Goal: Transaction & Acquisition: Purchase product/service

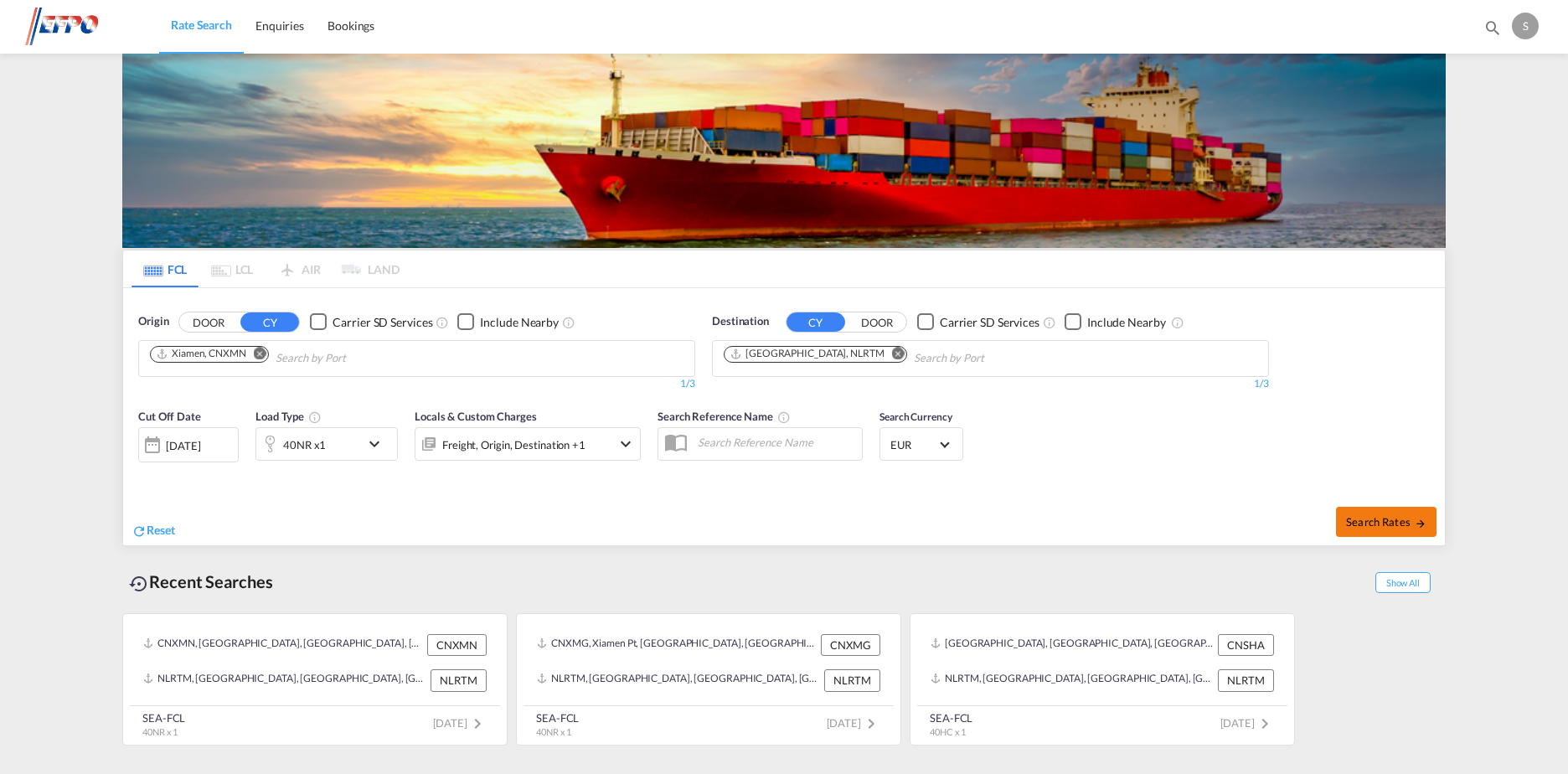
click at [1382, 528] on span "Search Rates" at bounding box center [1385, 522] width 81 height 13
type input "CNXMN to NLRTM / 25 Aug 2025"
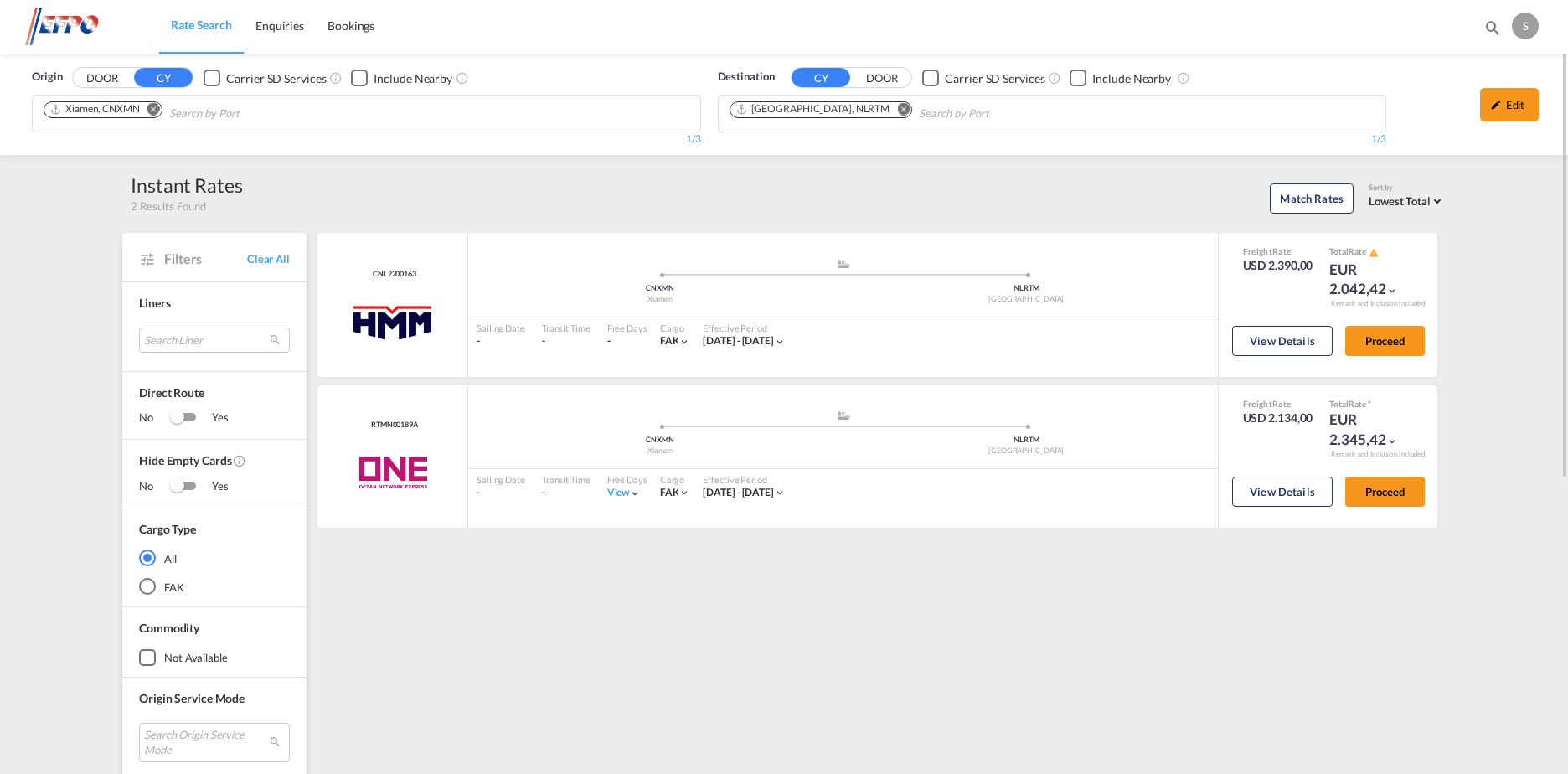
click at [164, 105] on md-chips-wrap "Xiamen, CNXMN" at bounding box center [187, 111] width 294 height 31
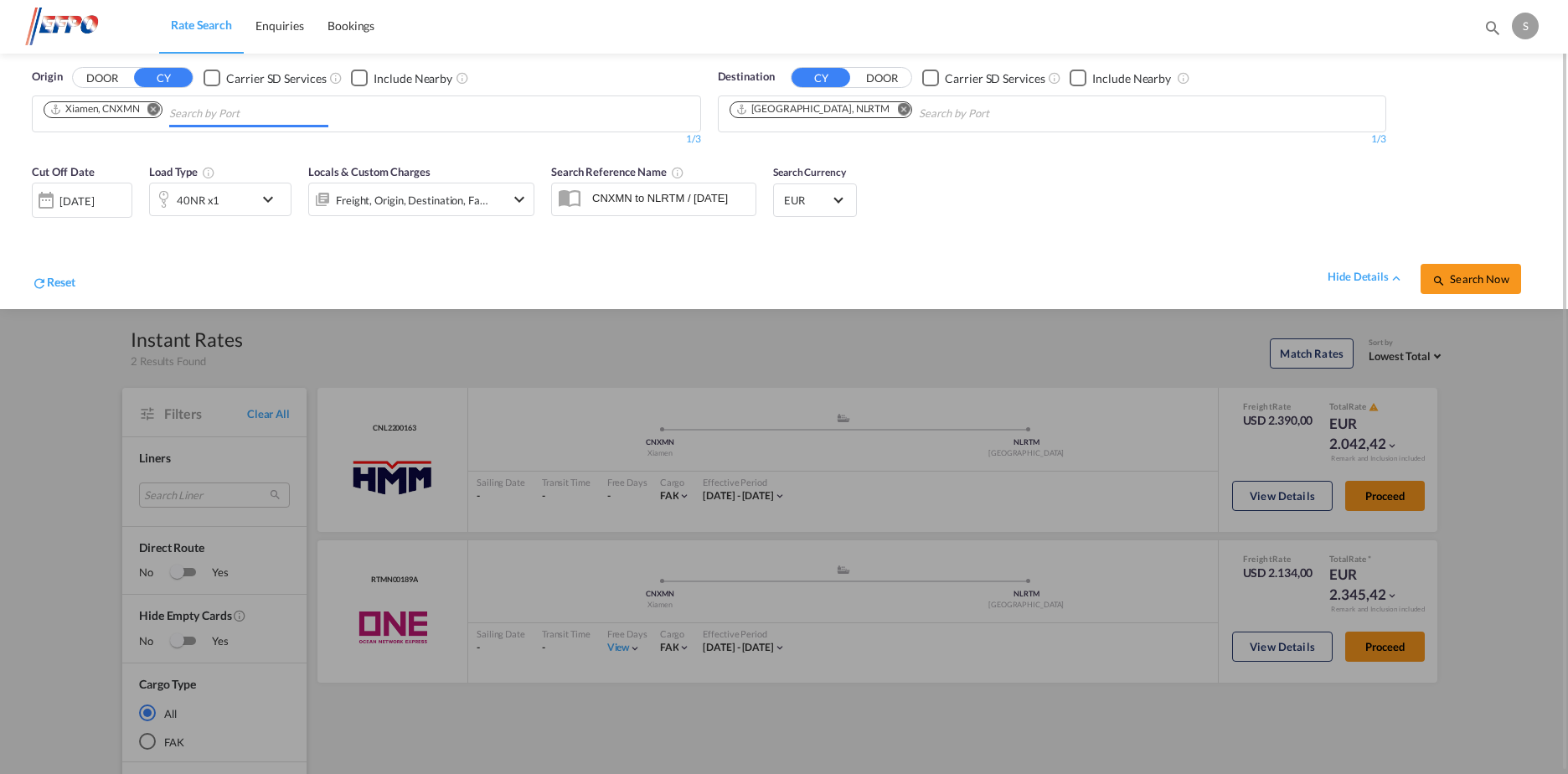
click at [155, 104] on md-icon "Remove" at bounding box center [153, 108] width 12 height 12
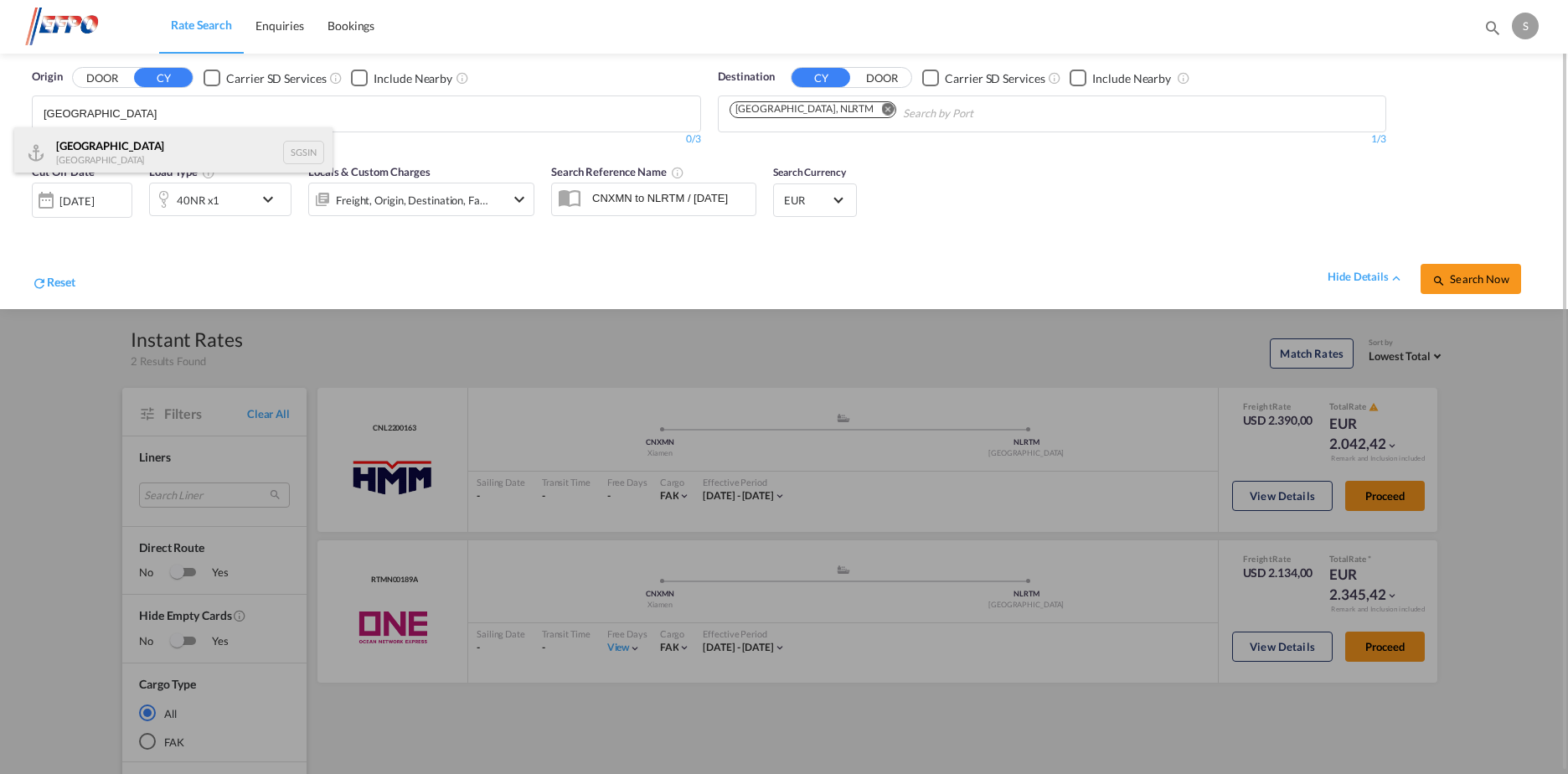
type input "[GEOGRAPHIC_DATA]"
click at [159, 160] on div "Singapore Singapore SGSIN" at bounding box center [173, 152] width 319 height 50
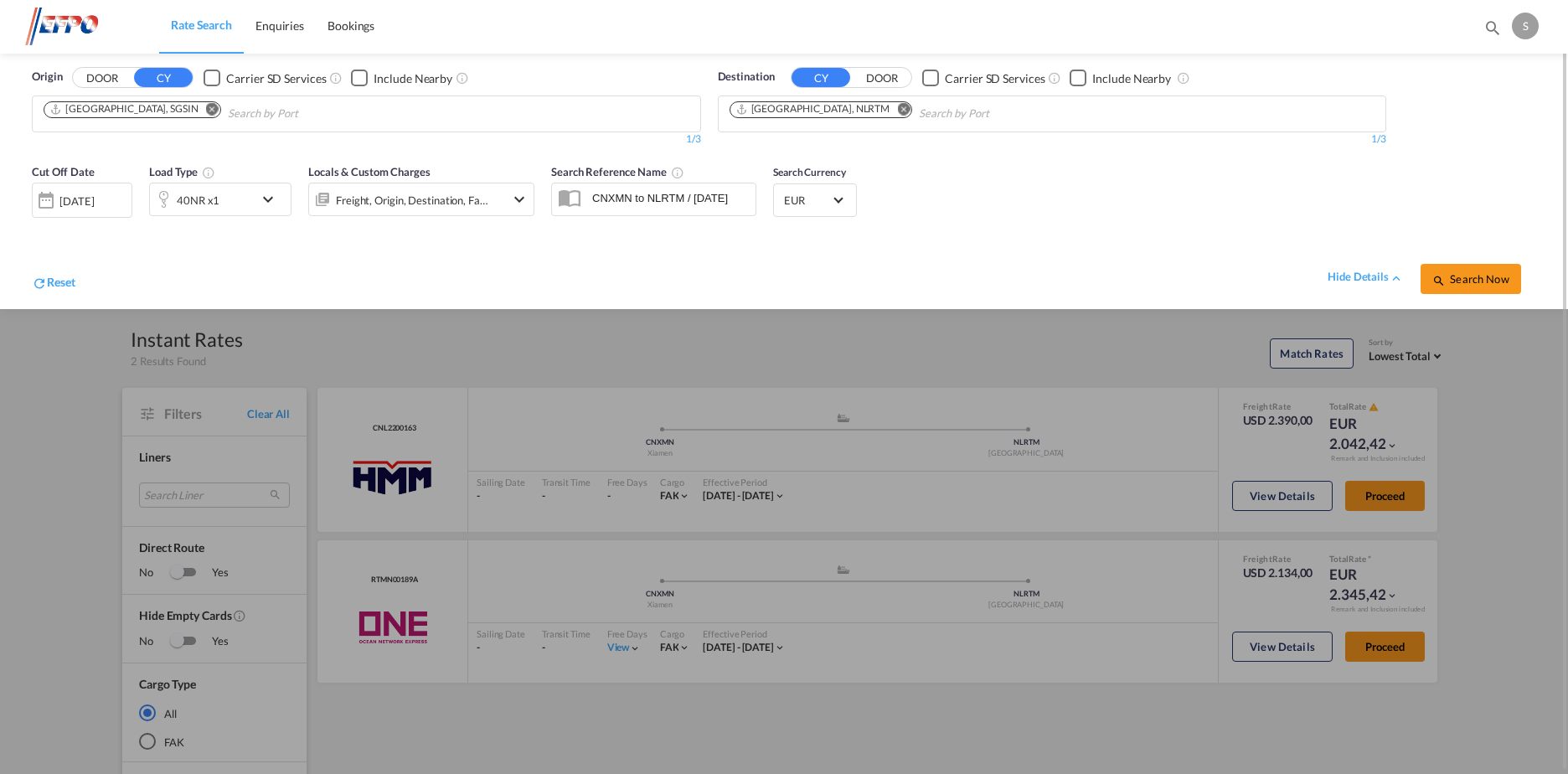
click at [242, 205] on div "40NR x1" at bounding box center [202, 199] width 104 height 33
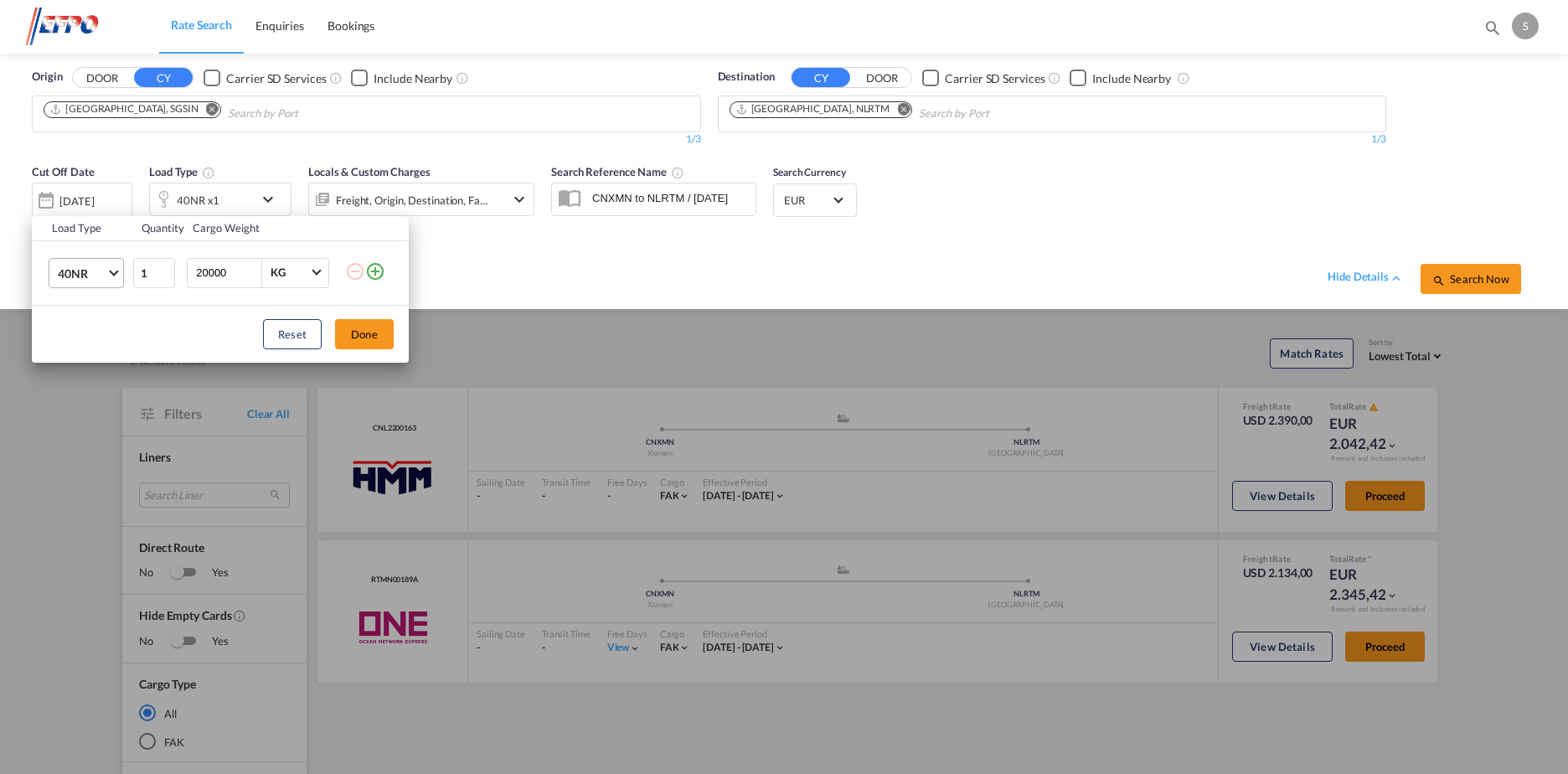
click at [113, 270] on span "Choose: \a40NR" at bounding box center [113, 271] width 10 height 10
click at [85, 243] on div "40HC" at bounding box center [73, 246] width 31 height 17
click at [348, 321] on button "Done" at bounding box center [364, 335] width 59 height 30
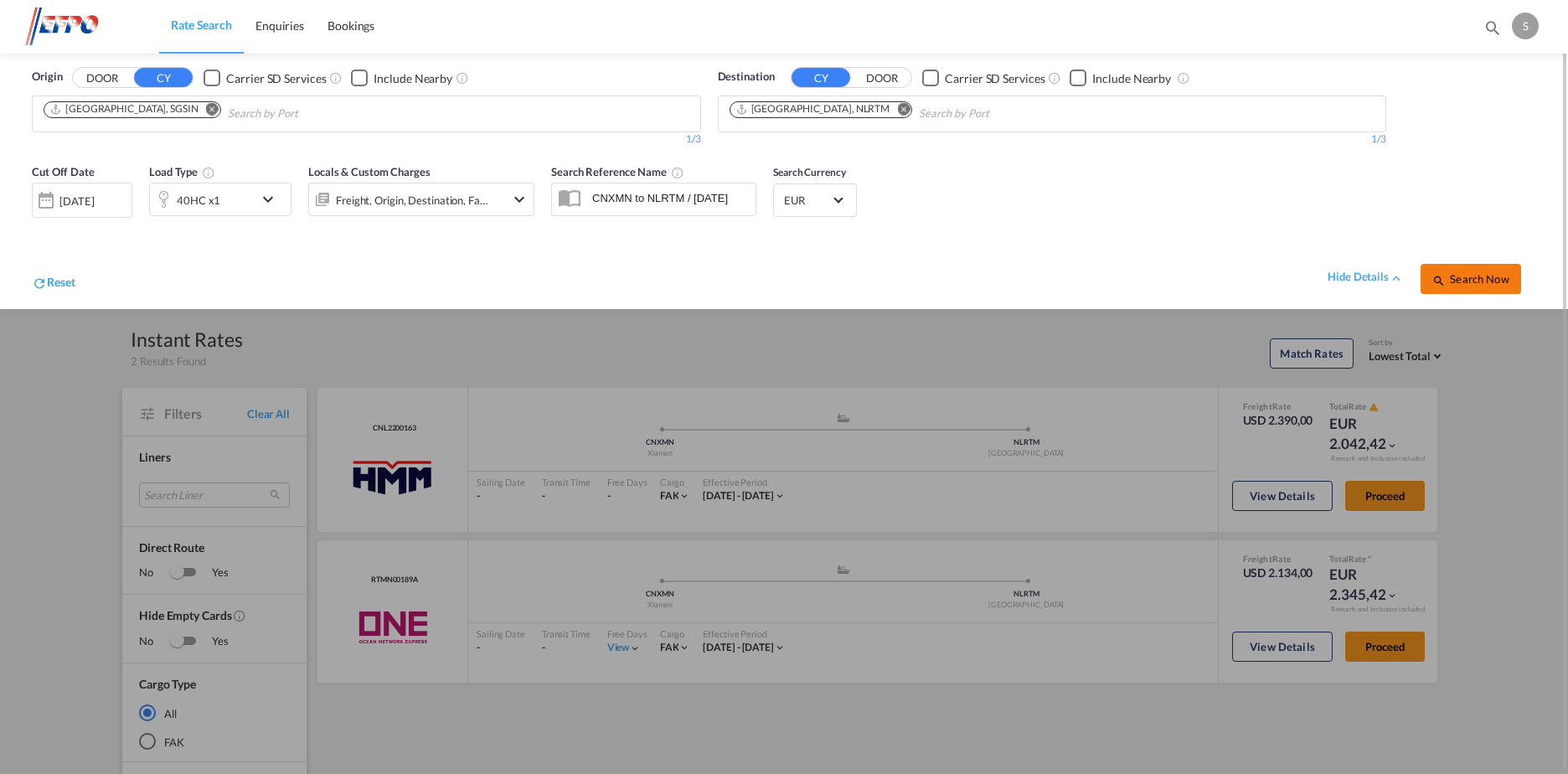
drag, startPoint x: 1483, startPoint y: 281, endPoint x: 1433, endPoint y: 287, distance: 50.4
click at [1482, 281] on span "Search Now" at bounding box center [1470, 279] width 76 height 13
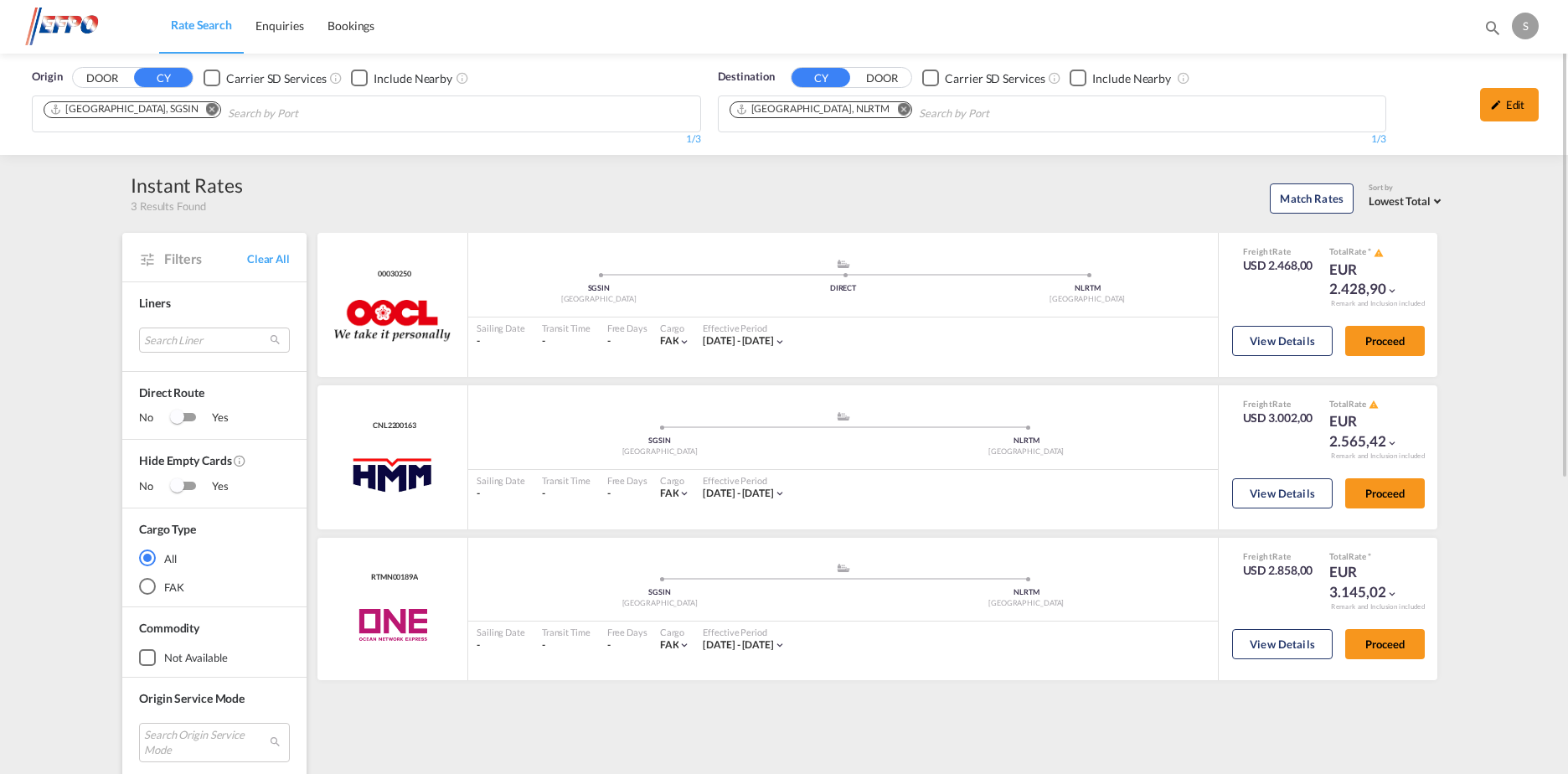
click at [206, 107] on md-icon "Remove" at bounding box center [212, 108] width 12 height 12
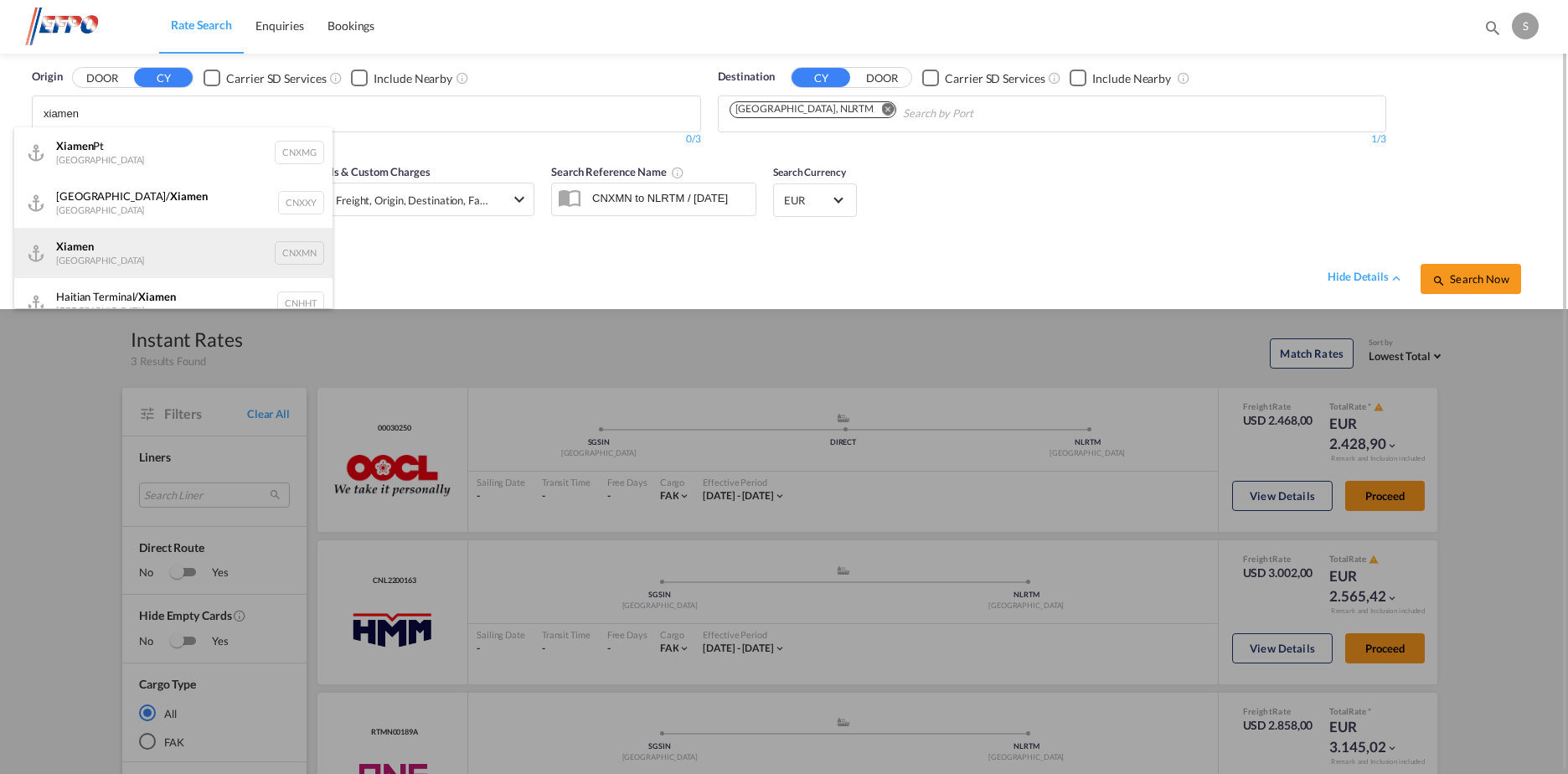
type input "xiamen"
click at [226, 250] on div "Xiamen [GEOGRAPHIC_DATA] CNXMN" at bounding box center [173, 253] width 319 height 50
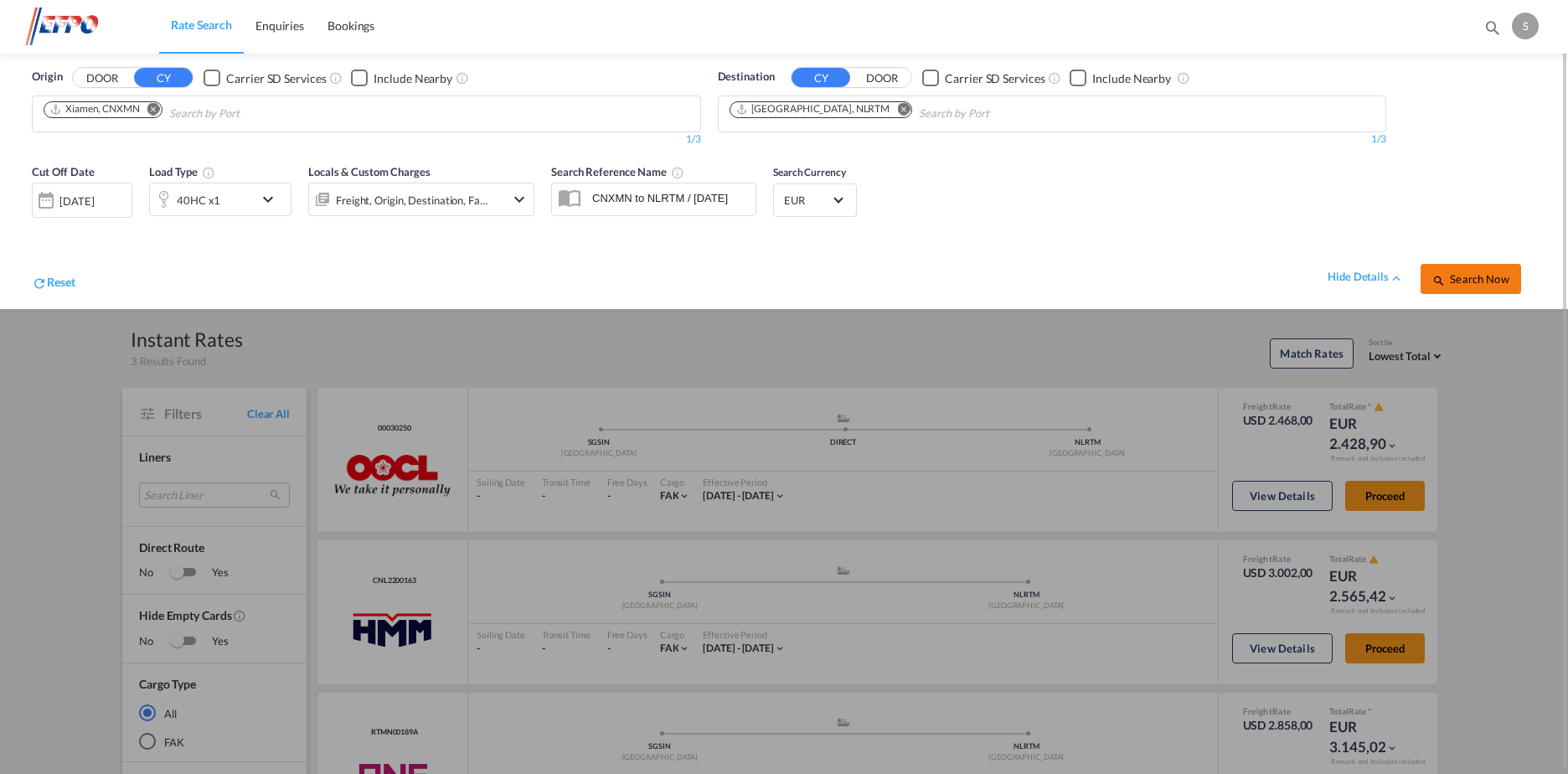
click at [1473, 276] on span "Search Now" at bounding box center [1470, 279] width 76 height 13
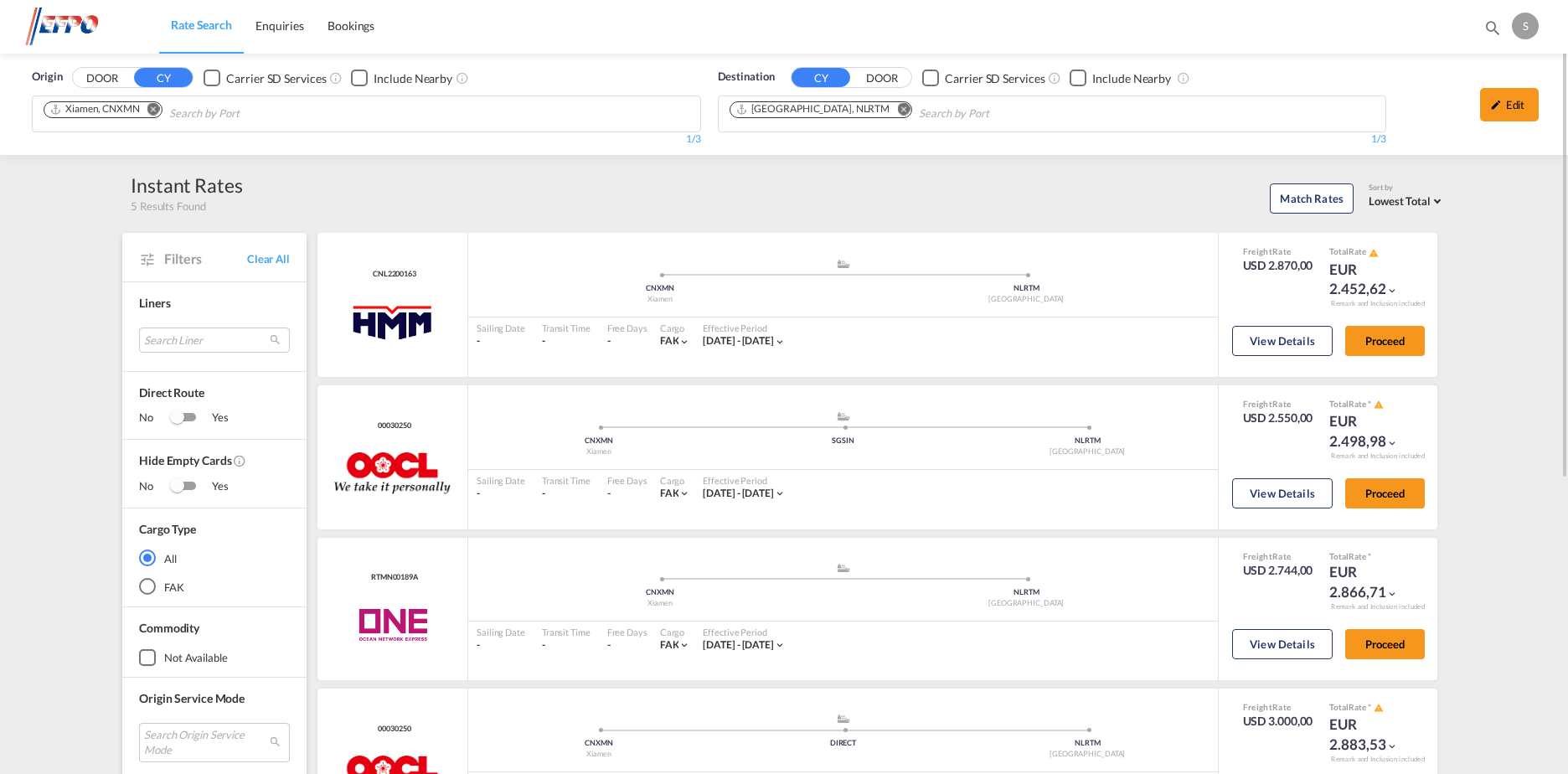
drag, startPoint x: 155, startPoint y: 106, endPoint x: 193, endPoint y: 113, distance: 38.6
click at [163, 106] on md-chip "Xiamen, CNXMN" at bounding box center [103, 110] width 119 height 17
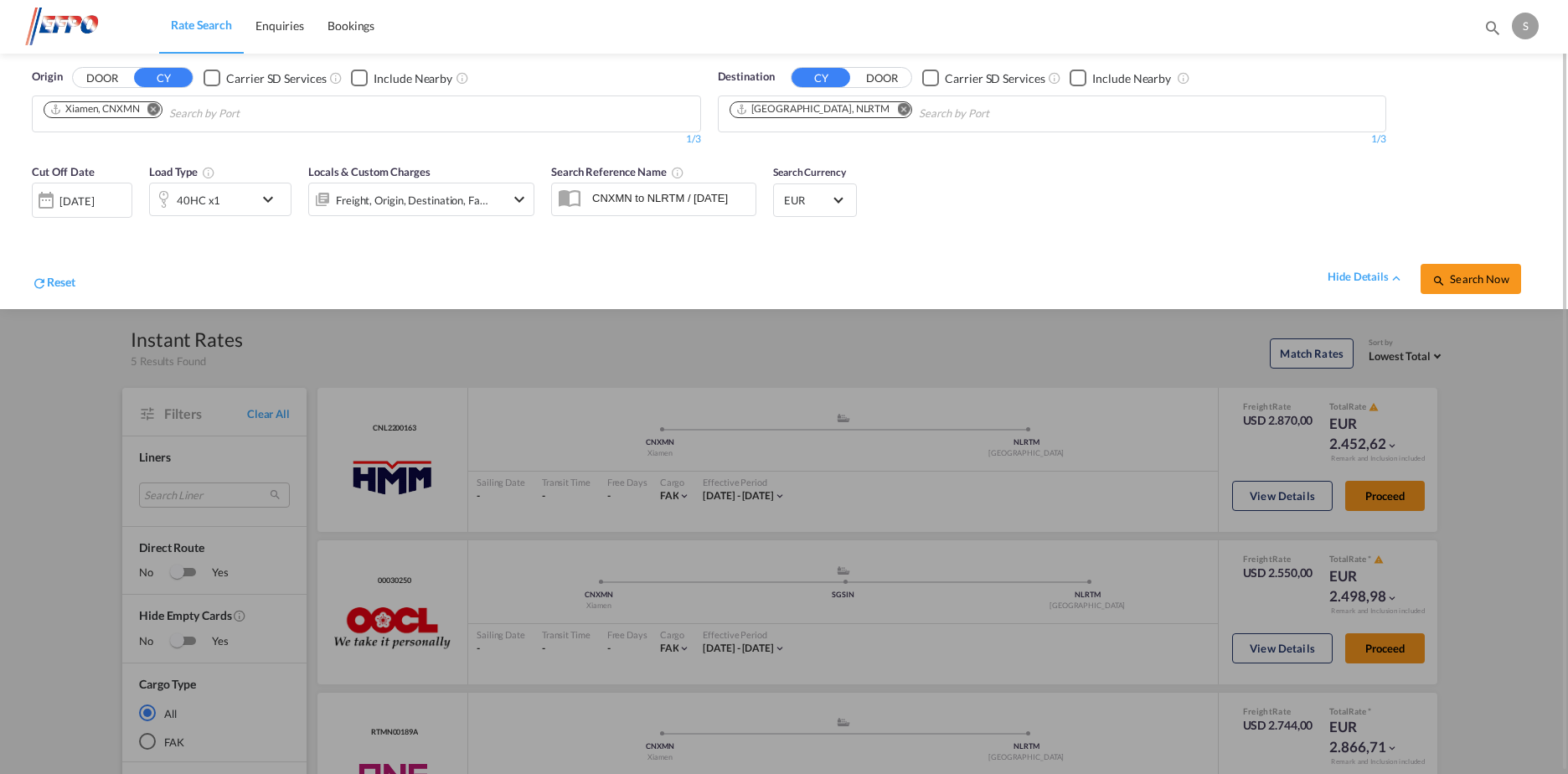
click at [156, 106] on md-icon "Remove" at bounding box center [153, 108] width 12 height 12
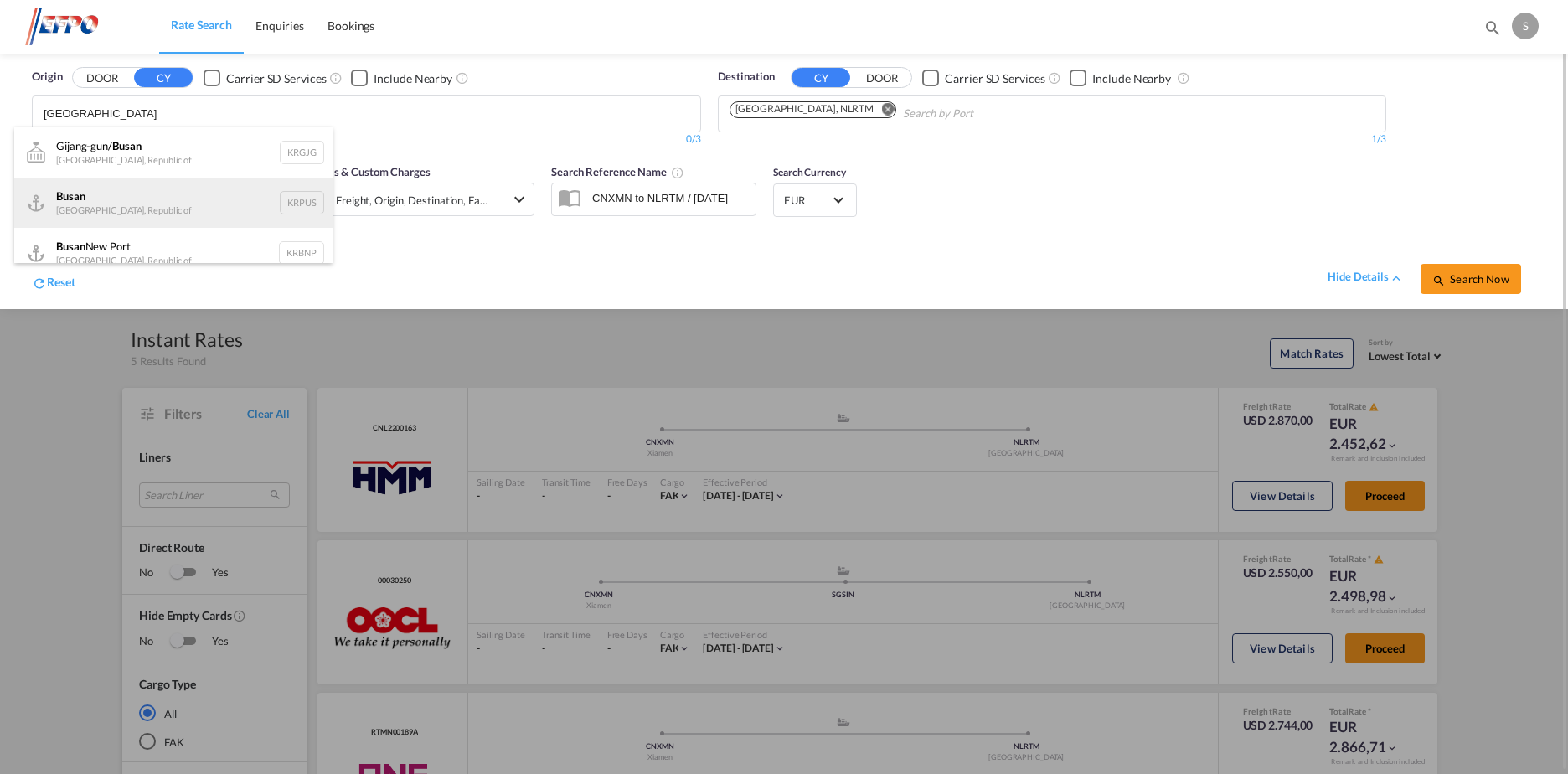
type input "busan"
click at [132, 209] on div "Busan Korea, Republic of KRPUS" at bounding box center [173, 203] width 319 height 50
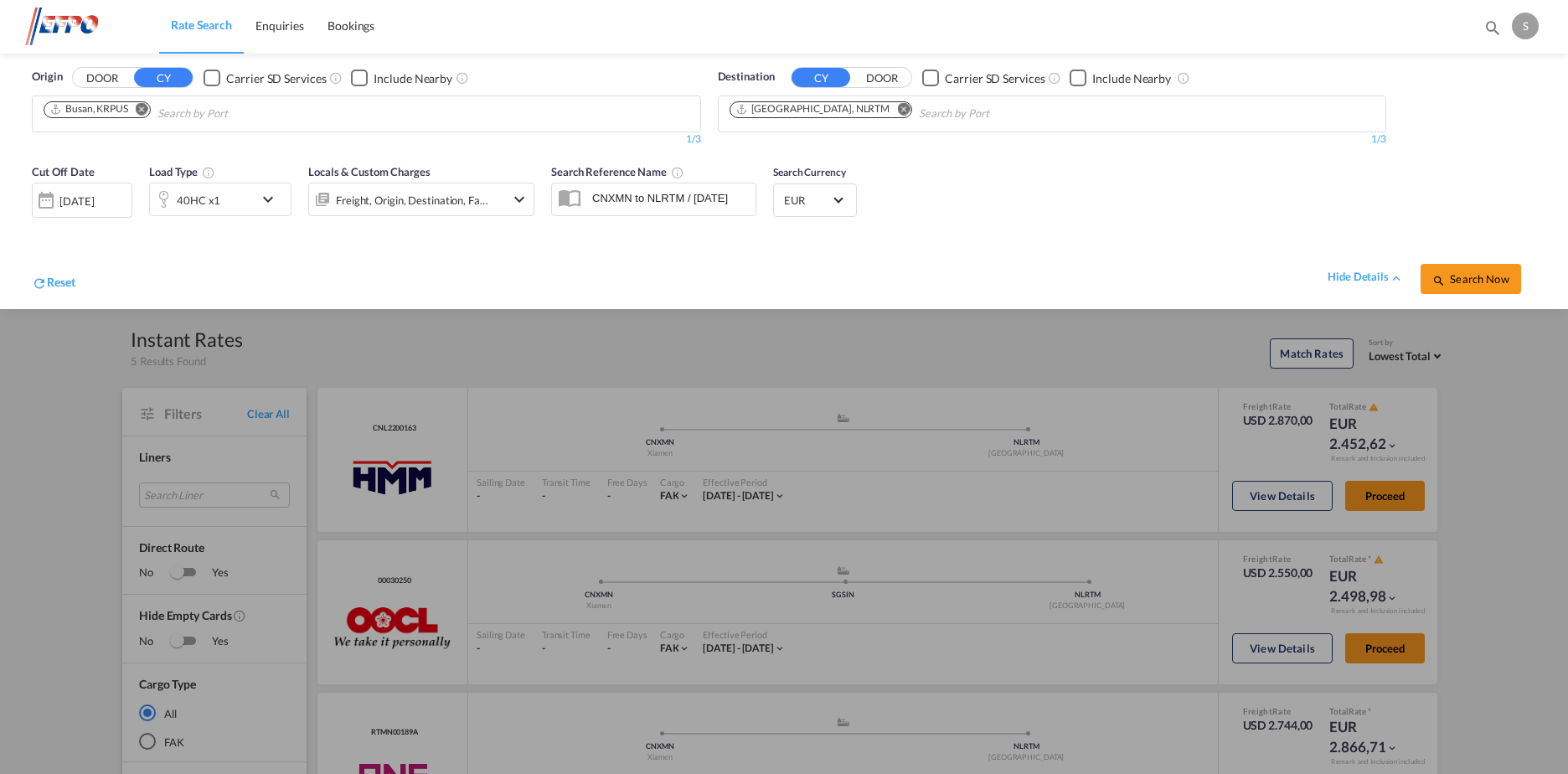
click at [897, 108] on md-icon "Remove" at bounding box center [902, 108] width 12 height 12
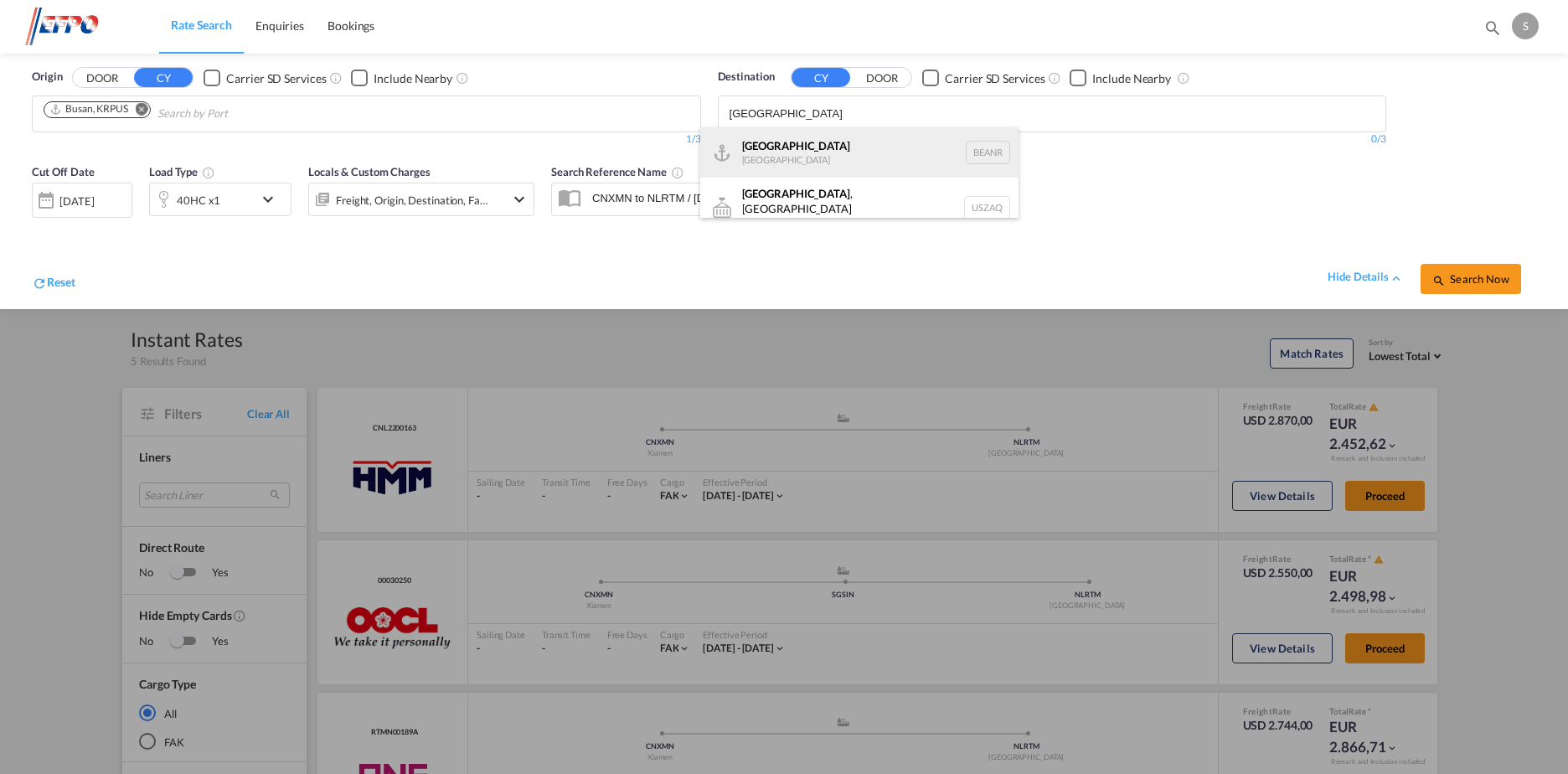
type input "antwerp"
click at [834, 156] on div "Antwerp Belgium BEANR" at bounding box center [859, 152] width 319 height 50
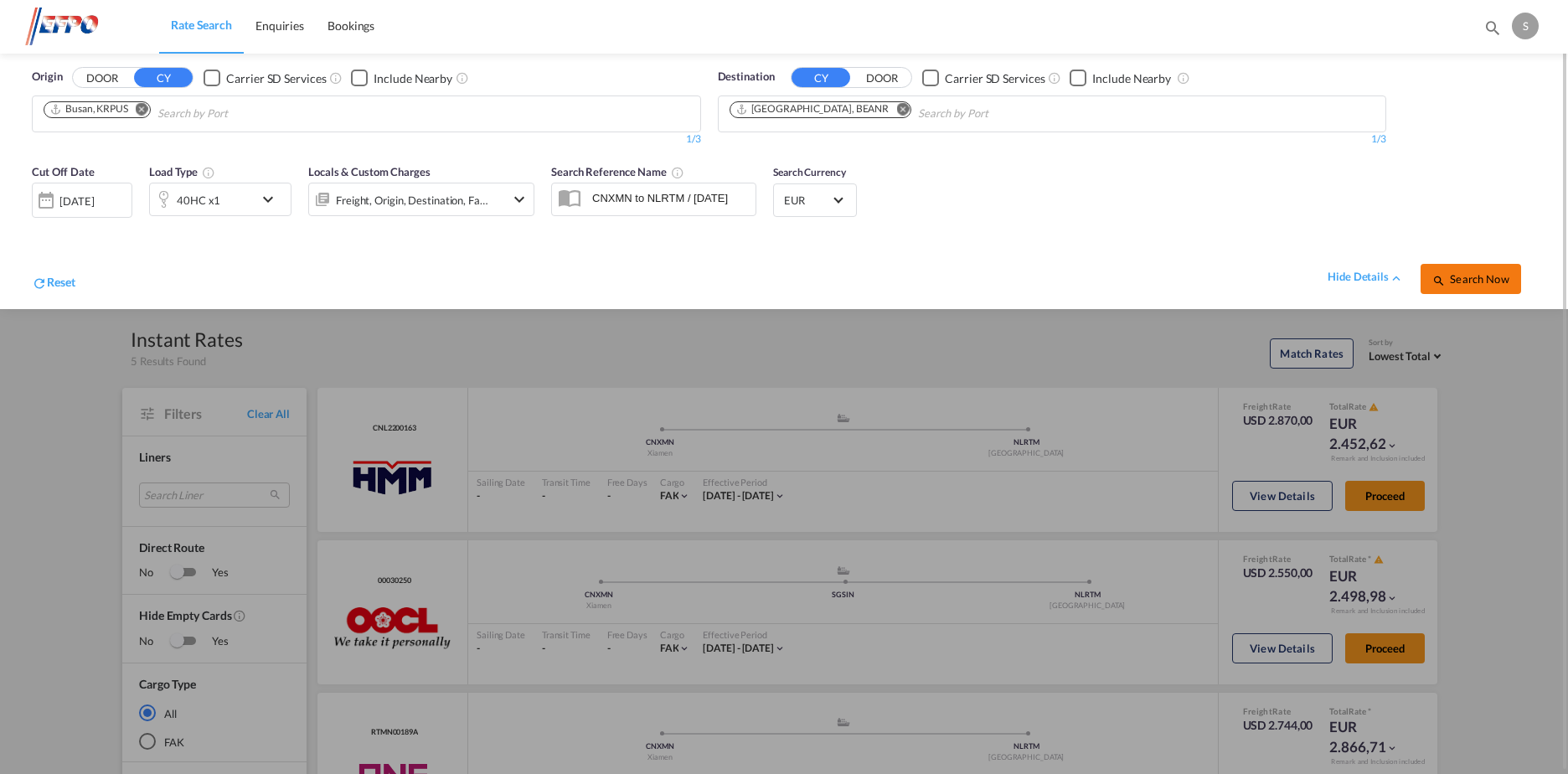
drag, startPoint x: 1490, startPoint y: 281, endPoint x: 1479, endPoint y: 279, distance: 11.2
click at [1490, 281] on span "Search Now" at bounding box center [1470, 279] width 76 height 13
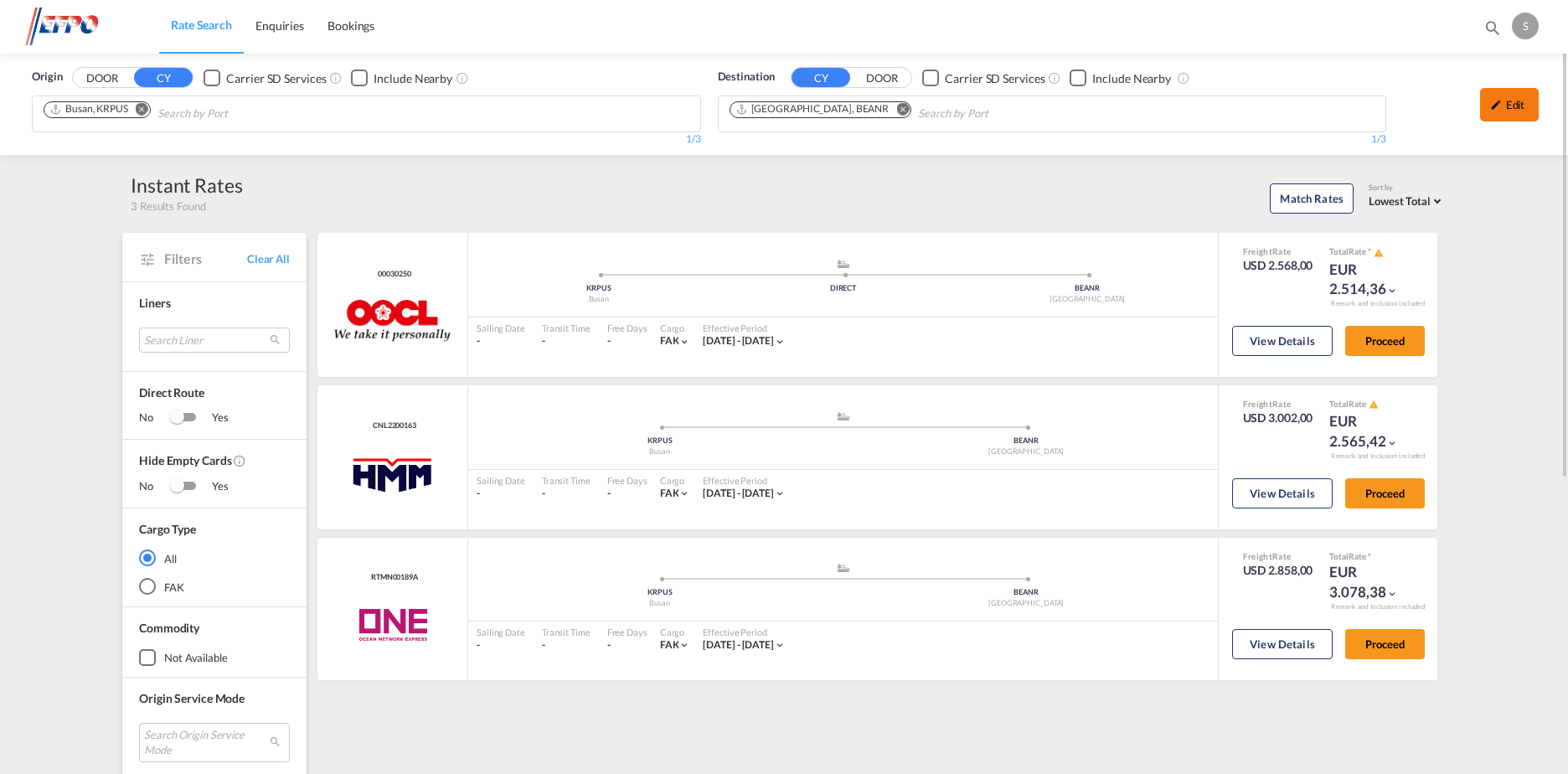
click at [1502, 106] on div "Edit" at bounding box center [1509, 104] width 59 height 33
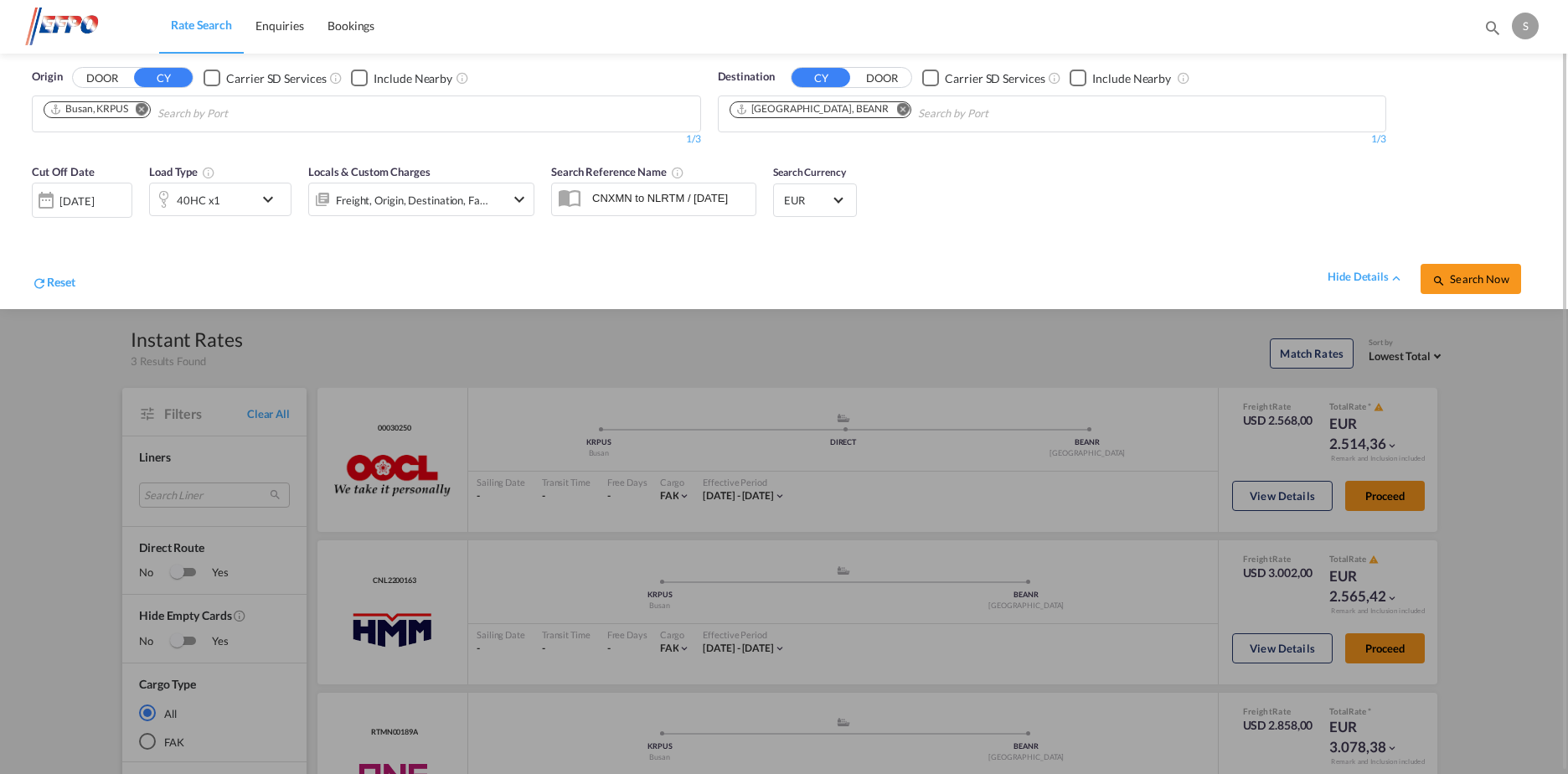
click at [248, 193] on div "40HC x1" at bounding box center [202, 199] width 104 height 33
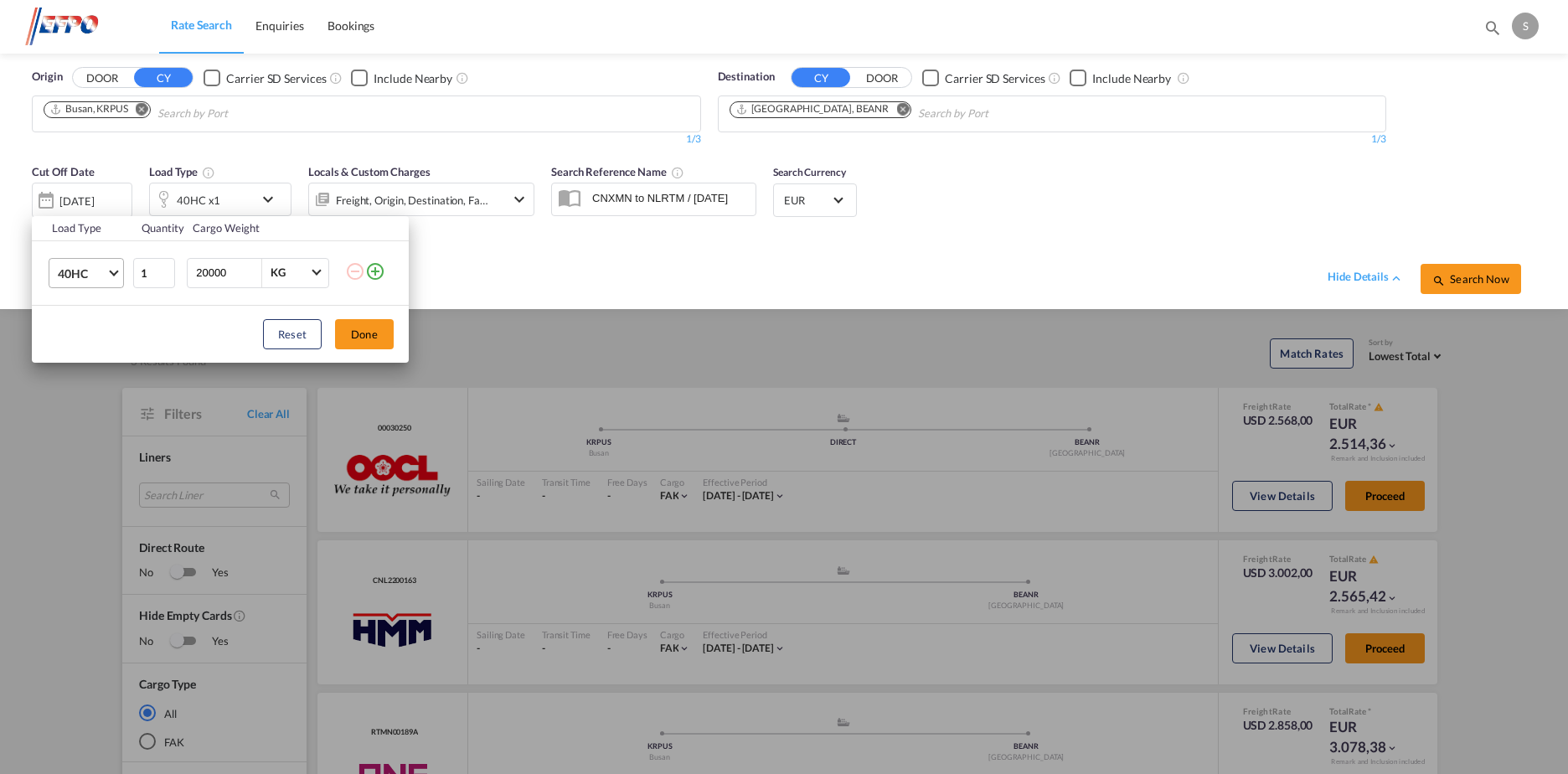
click at [103, 270] on span "40HC" at bounding box center [82, 274] width 48 height 17
click at [81, 193] on div "20GP" at bounding box center [72, 193] width 29 height 17
click at [369, 333] on button "Done" at bounding box center [364, 335] width 59 height 30
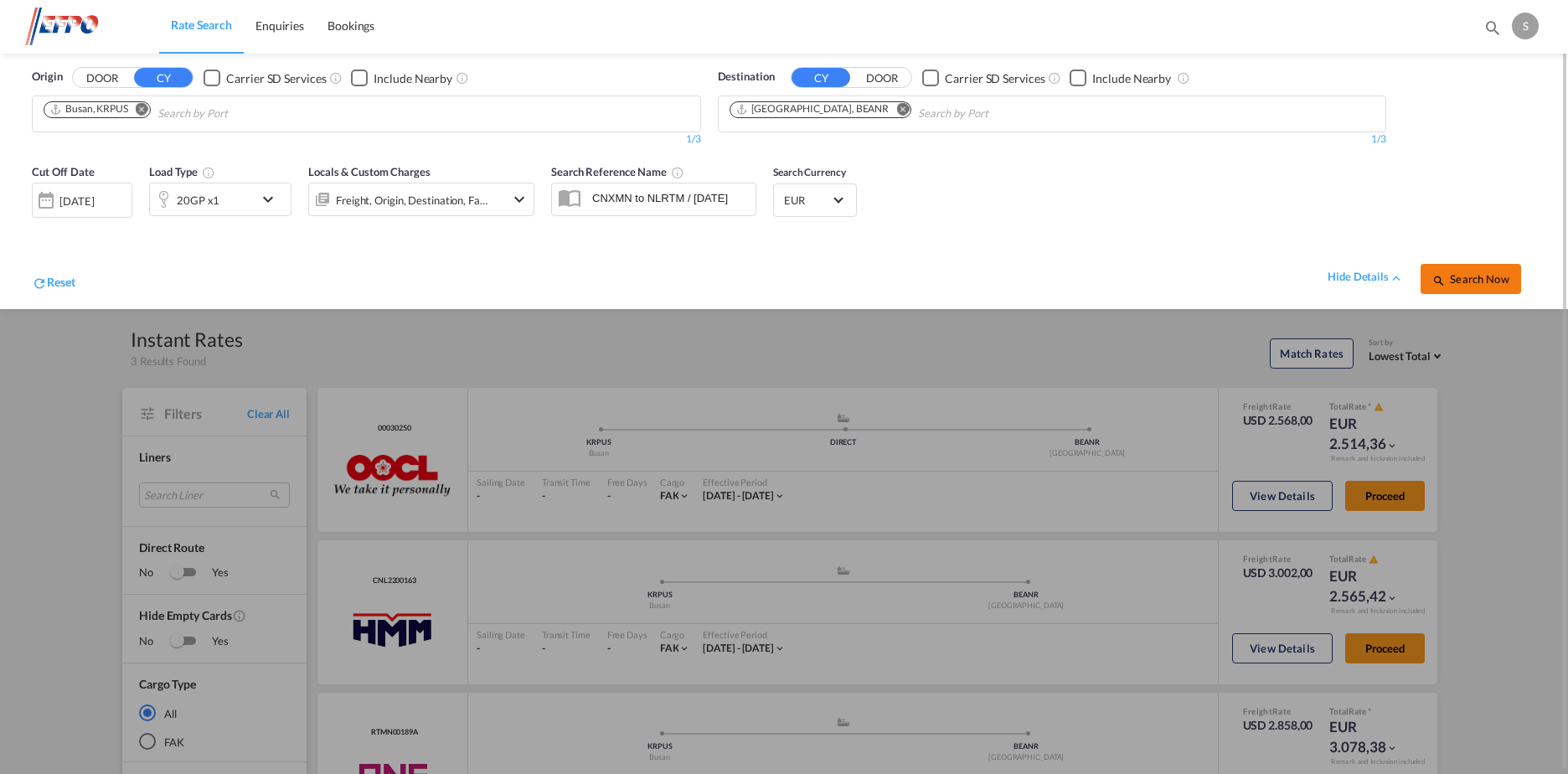
click at [1466, 270] on button "Search Now" at bounding box center [1471, 279] width 101 height 30
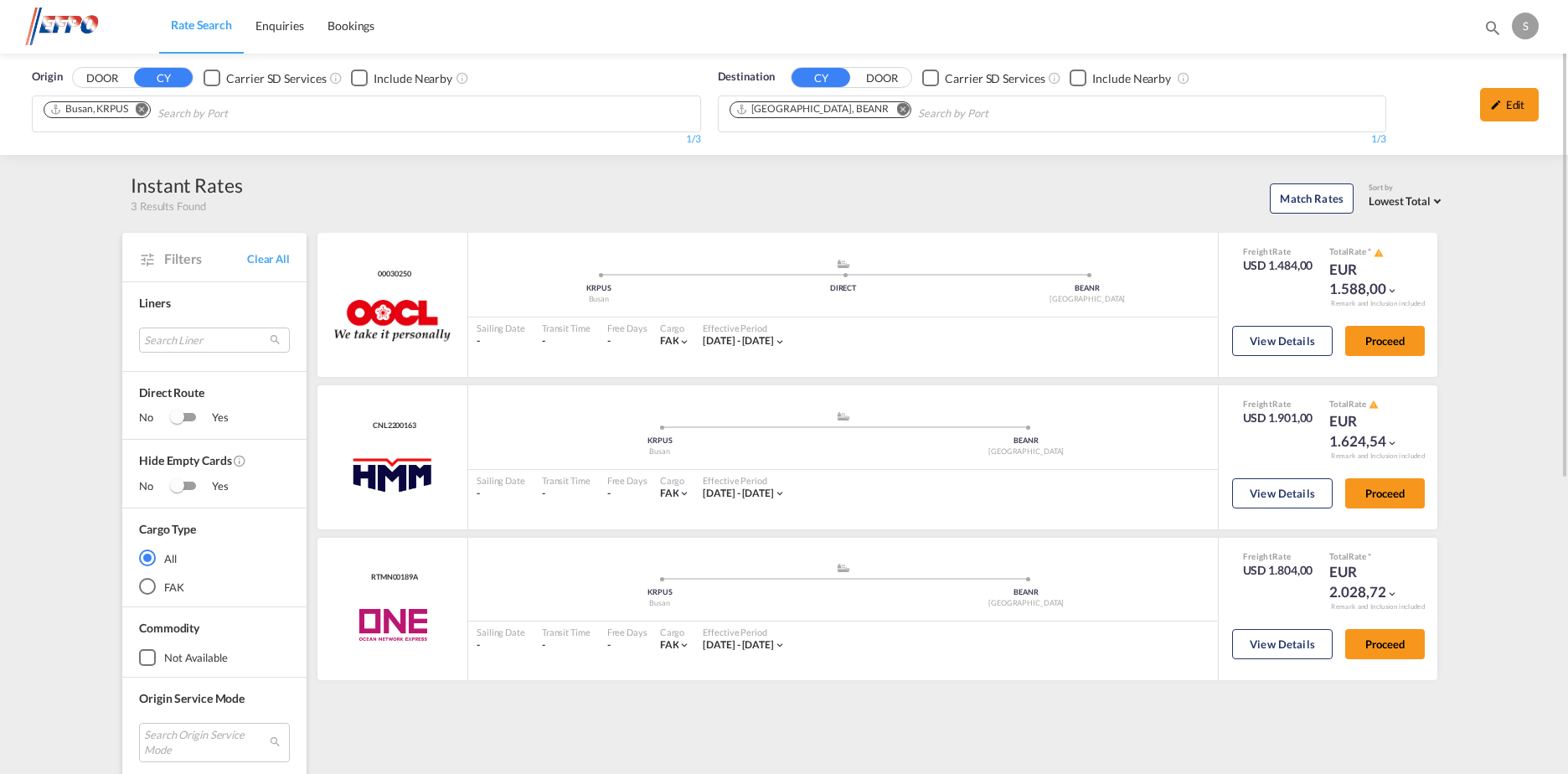
click at [139, 108] on md-icon "Remove" at bounding box center [142, 108] width 12 height 12
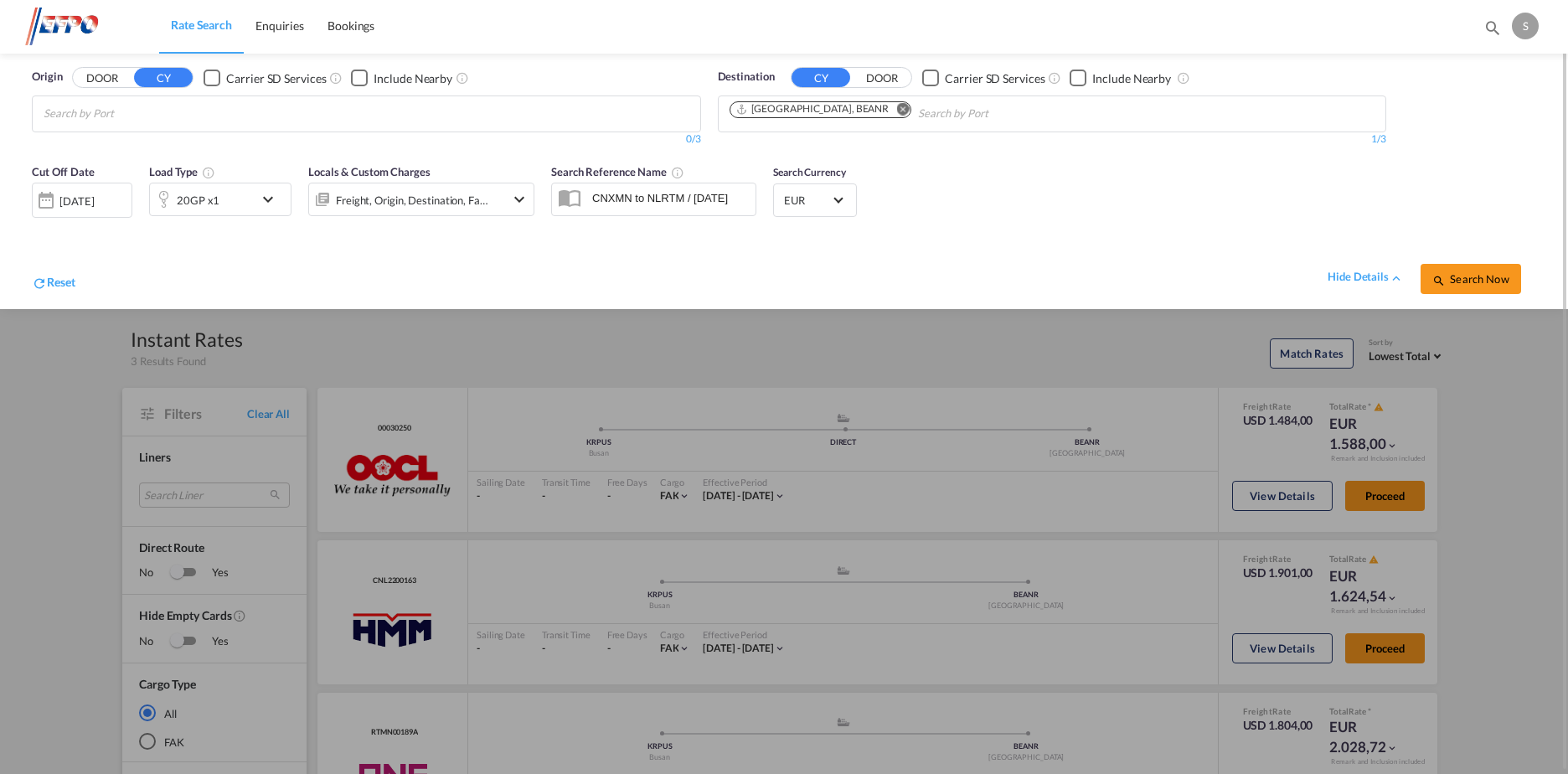
click at [896, 112] on md-icon "Remove" at bounding box center [901, 108] width 12 height 12
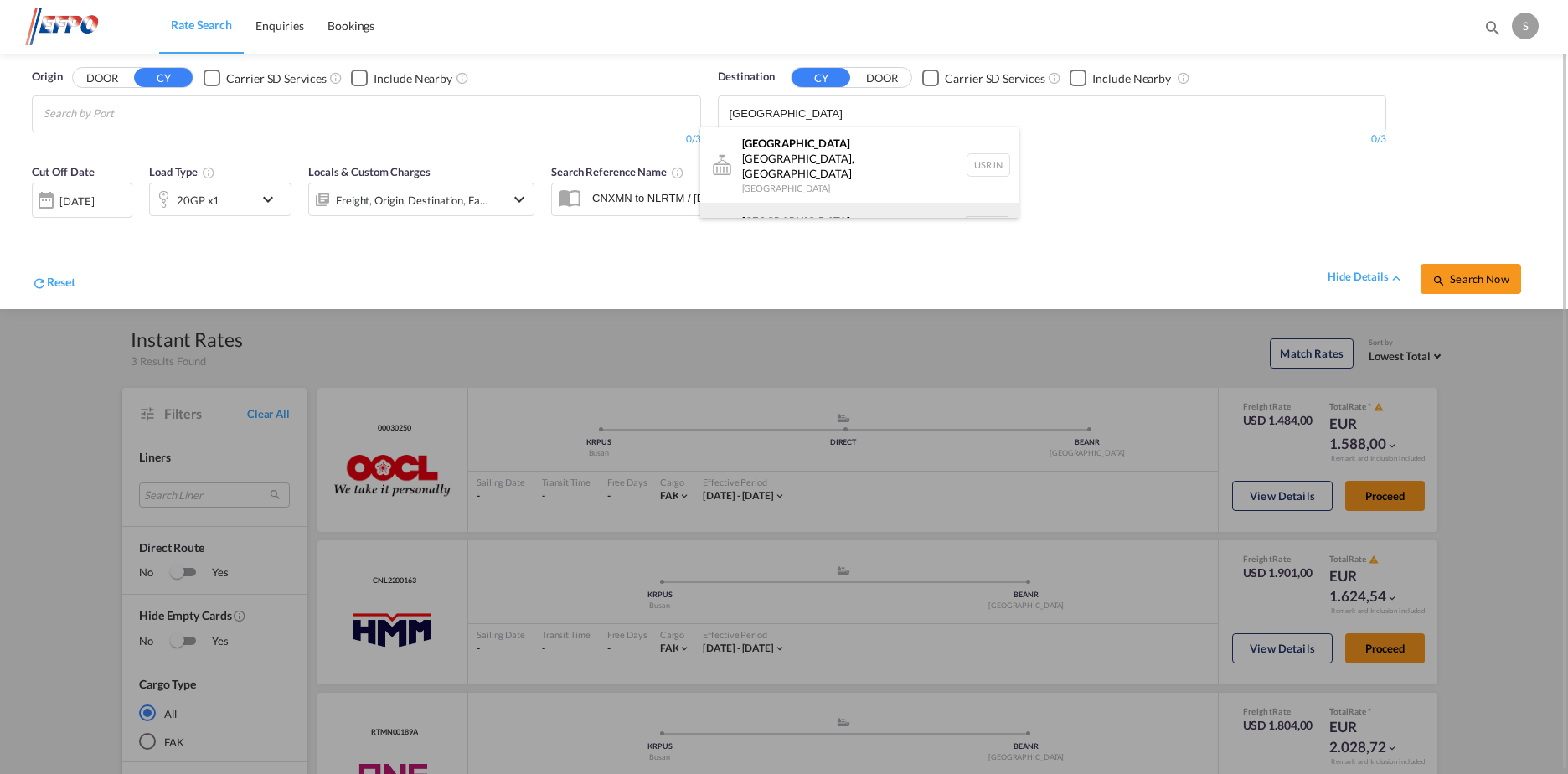
type input "rotterdam"
click at [853, 203] on div "Rotterdam Netherlands NLRTM" at bounding box center [859, 227] width 319 height 50
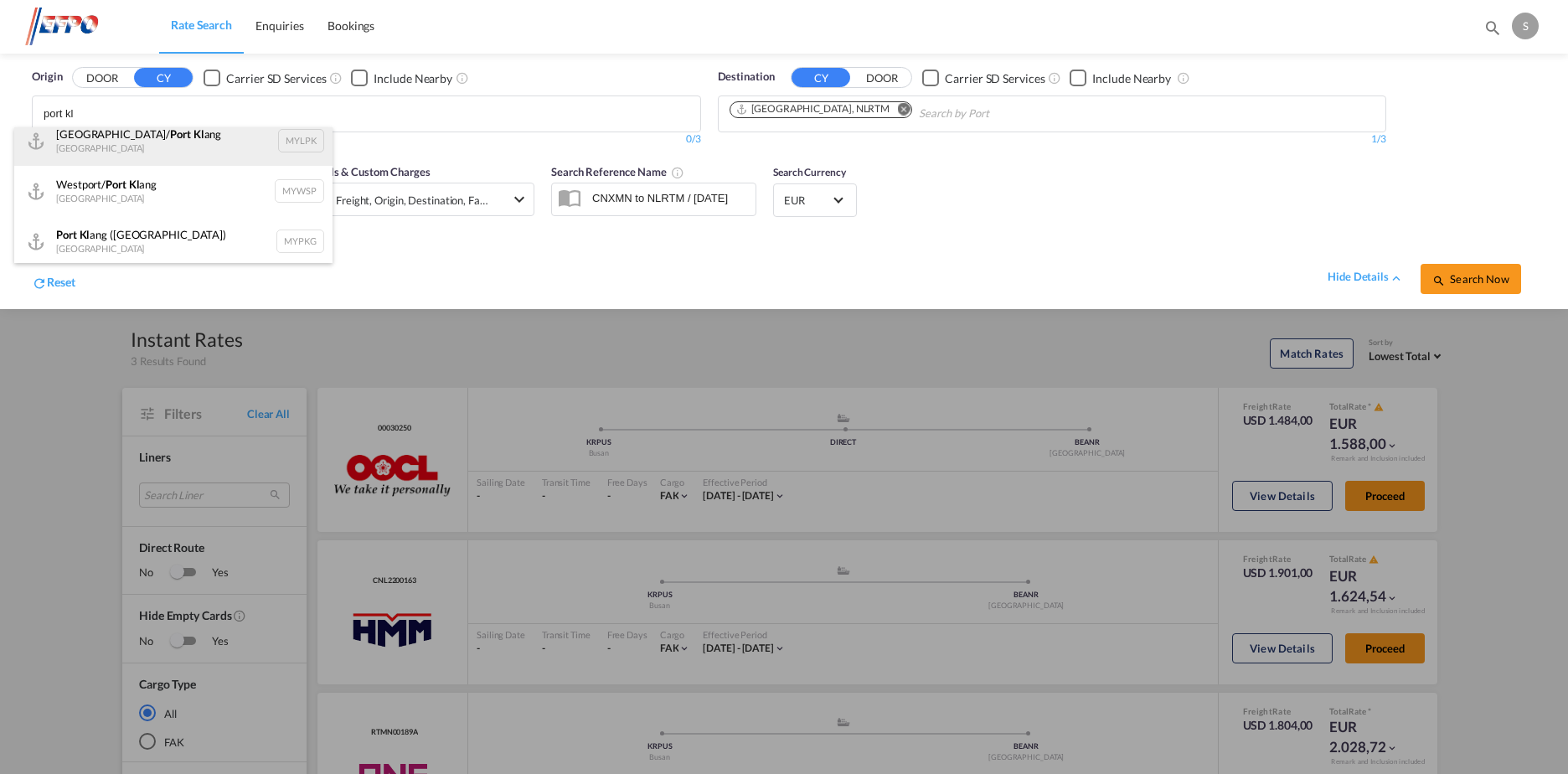
scroll to position [15, 0]
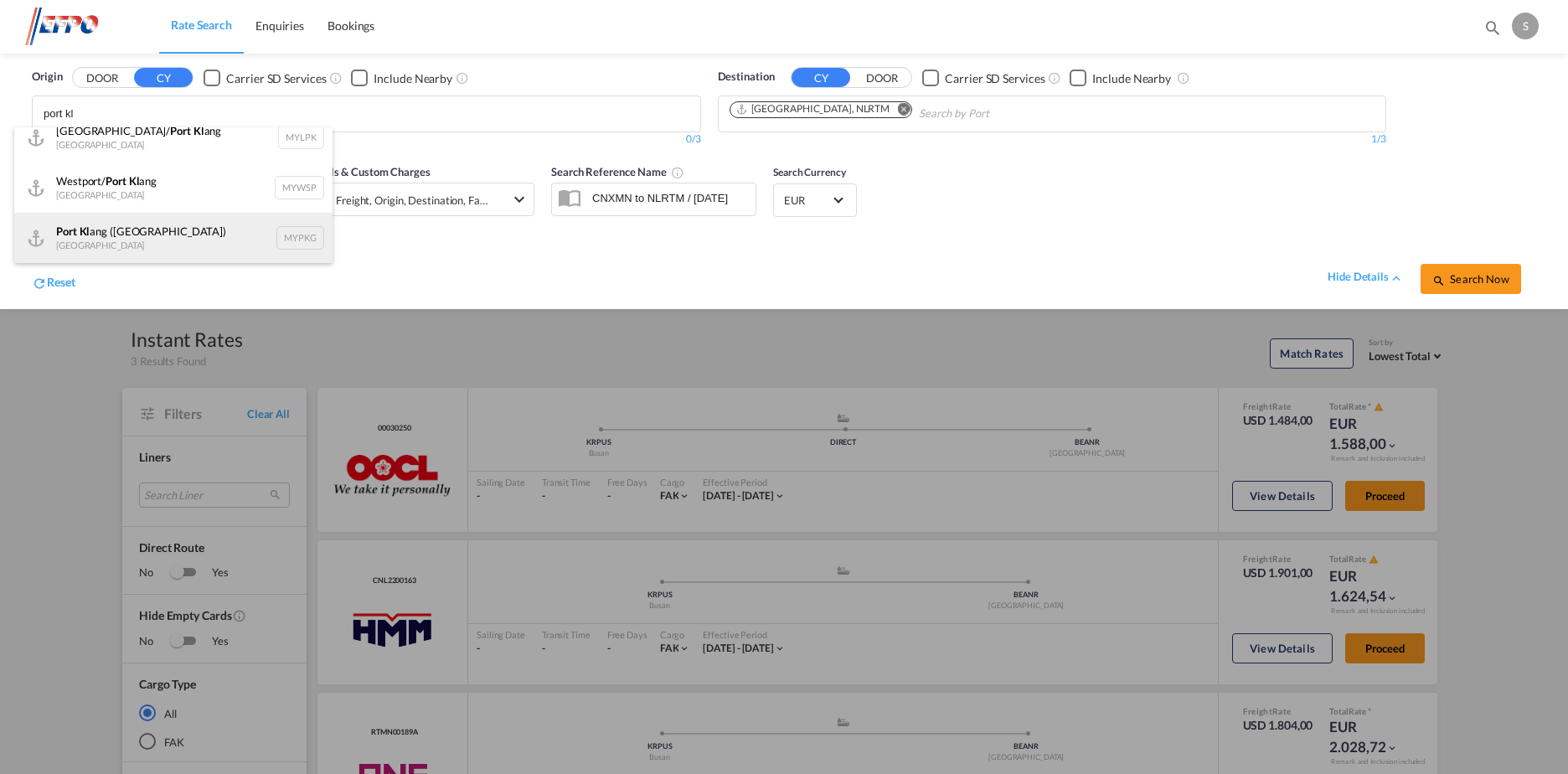
type input "port kl"
click at [201, 235] on div "Port Kl ang (Pelabuhan Klang) Malaysia MYPKG" at bounding box center [173, 238] width 319 height 50
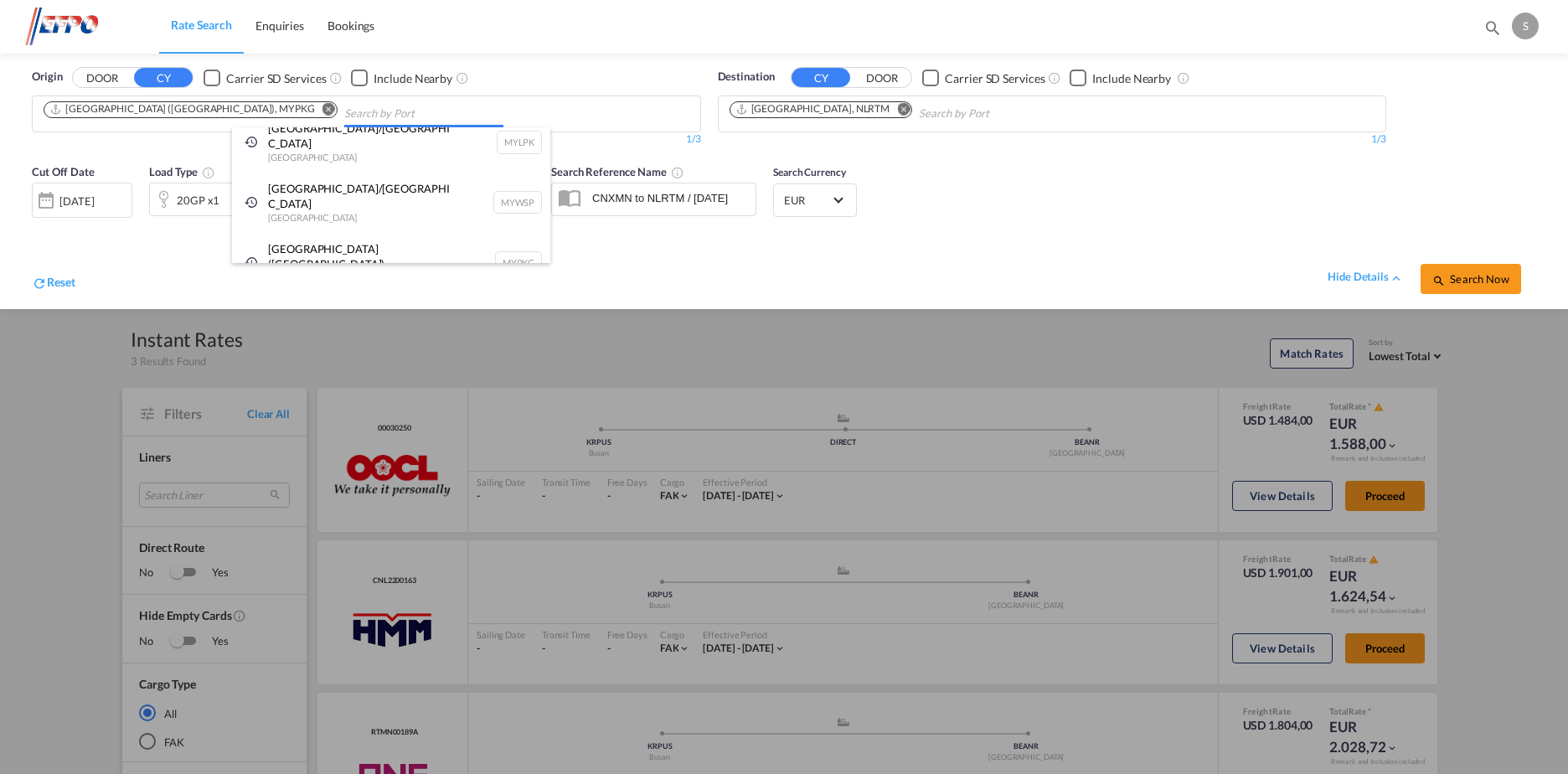
scroll to position [0, 0]
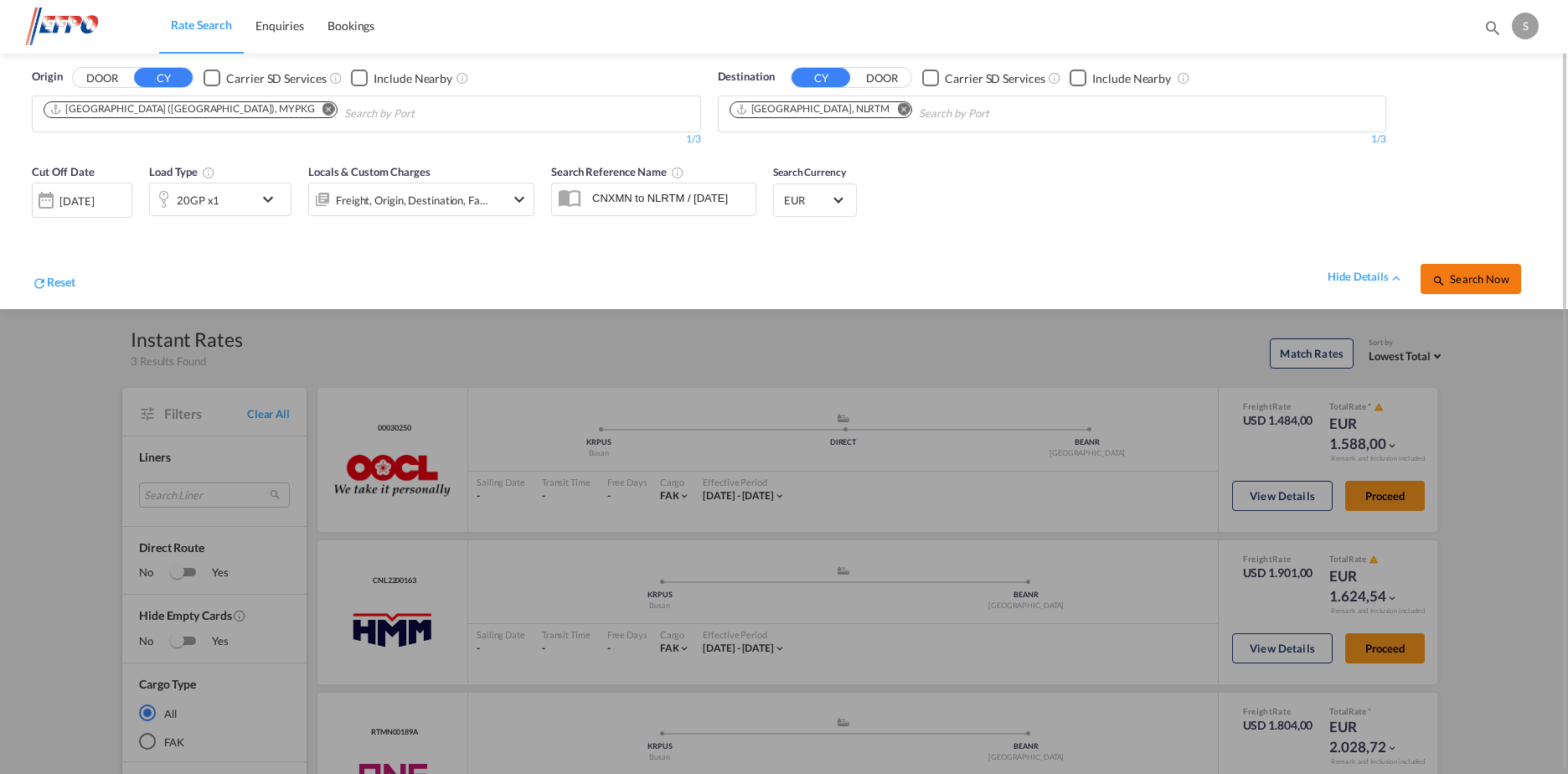
click at [1482, 274] on span "Search Now" at bounding box center [1470, 279] width 76 height 13
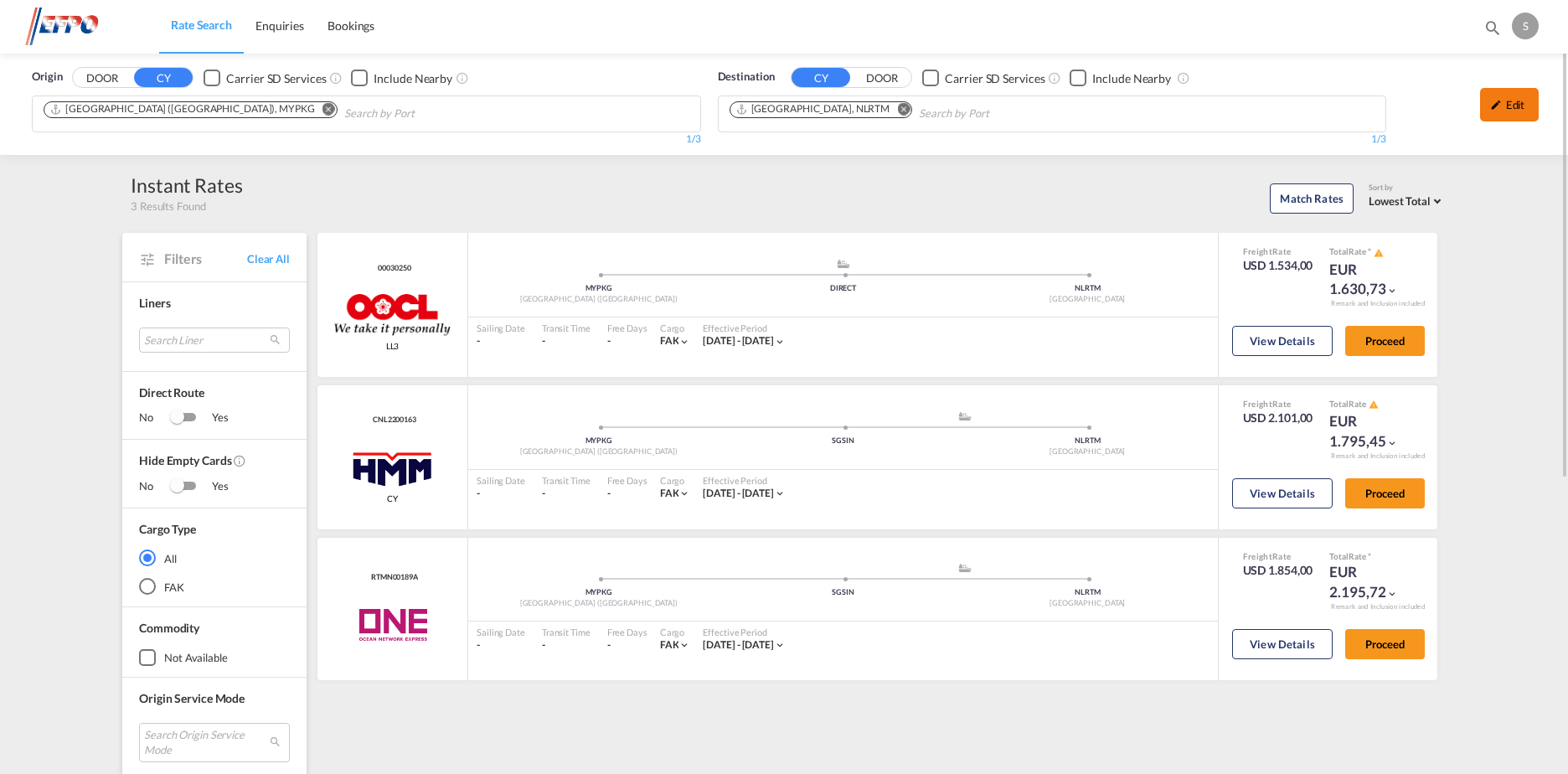
click at [1513, 114] on div "Edit" at bounding box center [1509, 104] width 59 height 33
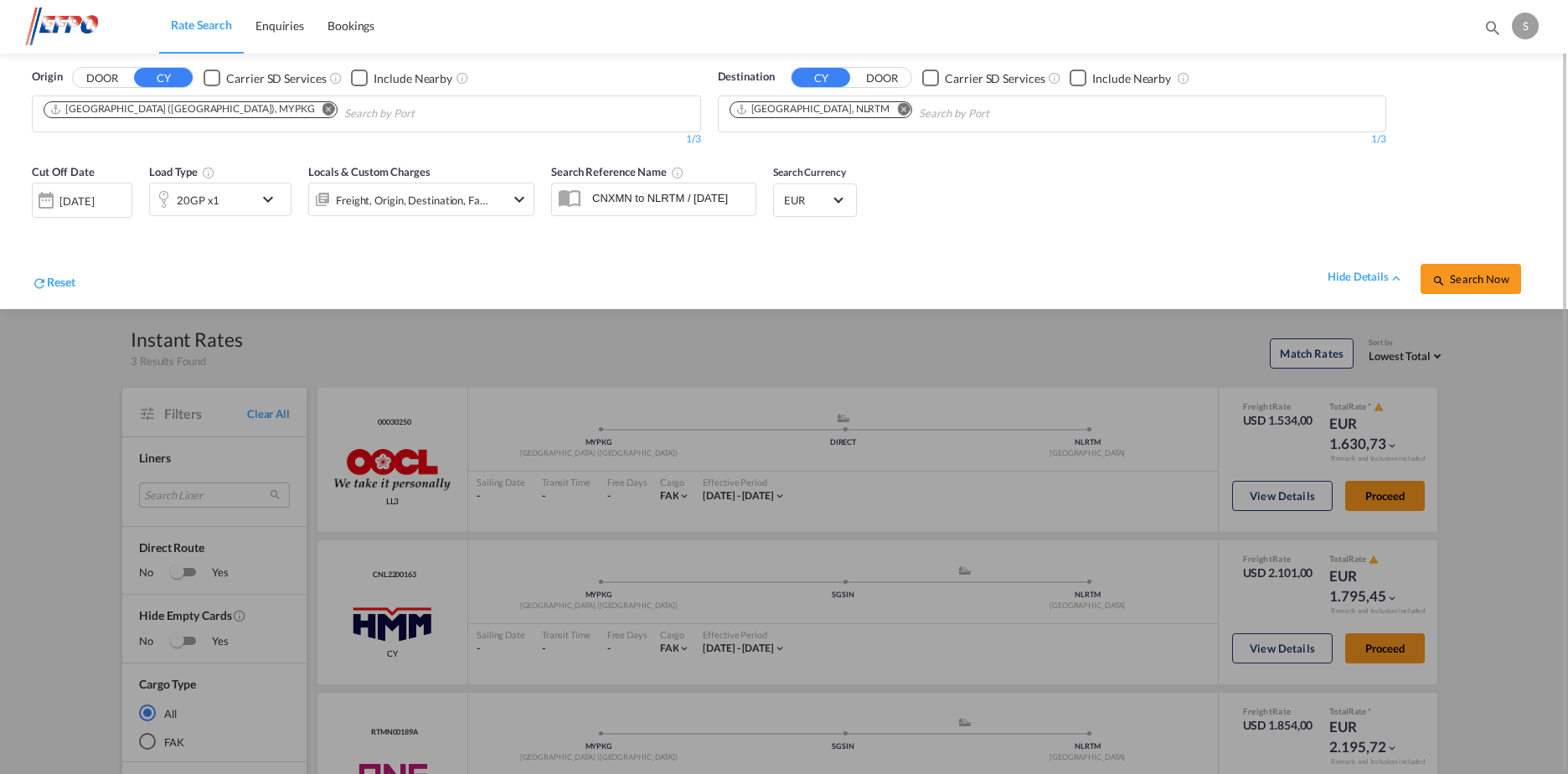
click at [265, 203] on md-icon "icon-chevron-down" at bounding box center [272, 199] width 29 height 20
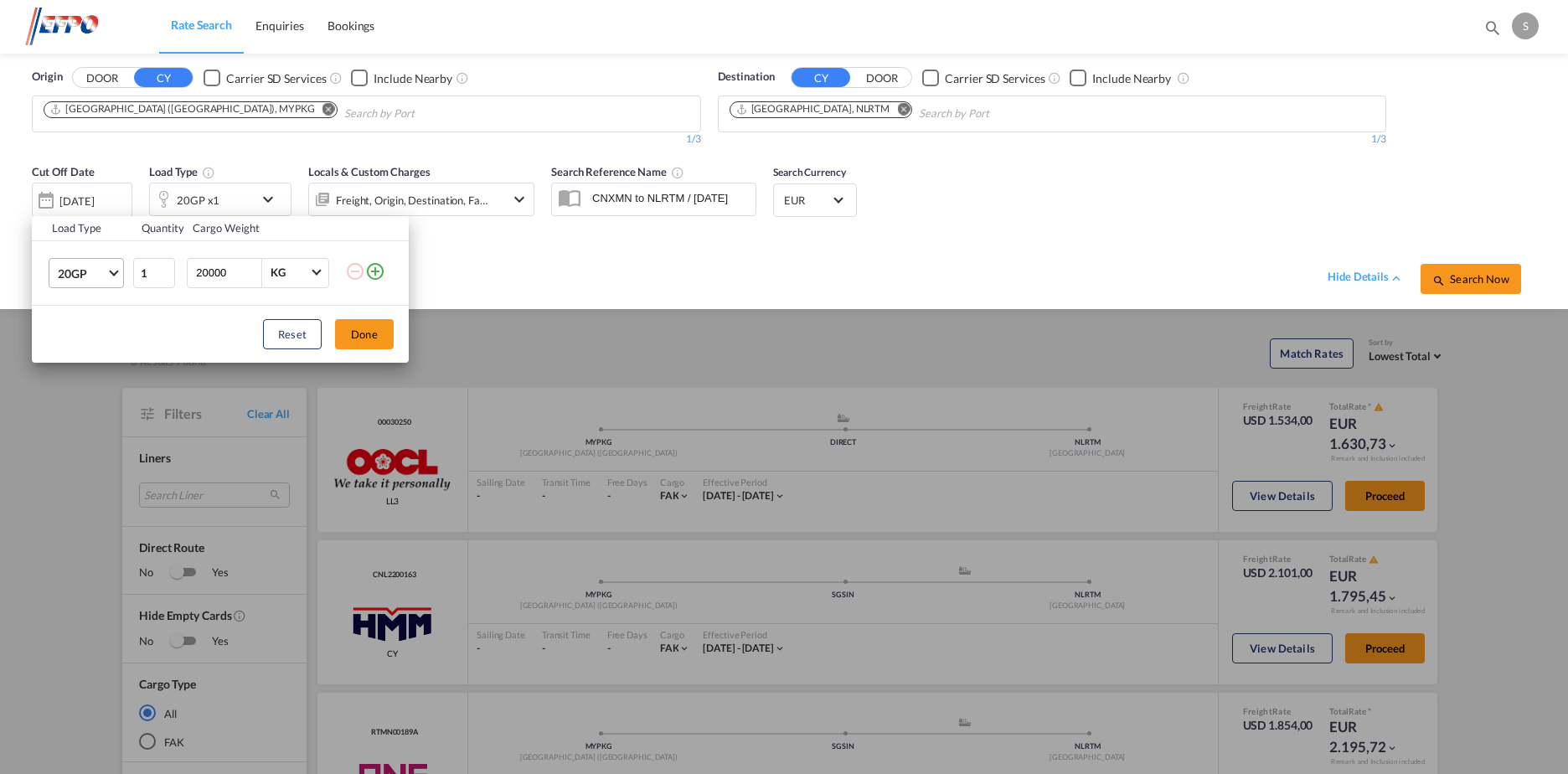
click at [108, 278] on md-select-value "20GP" at bounding box center [89, 273] width 67 height 29
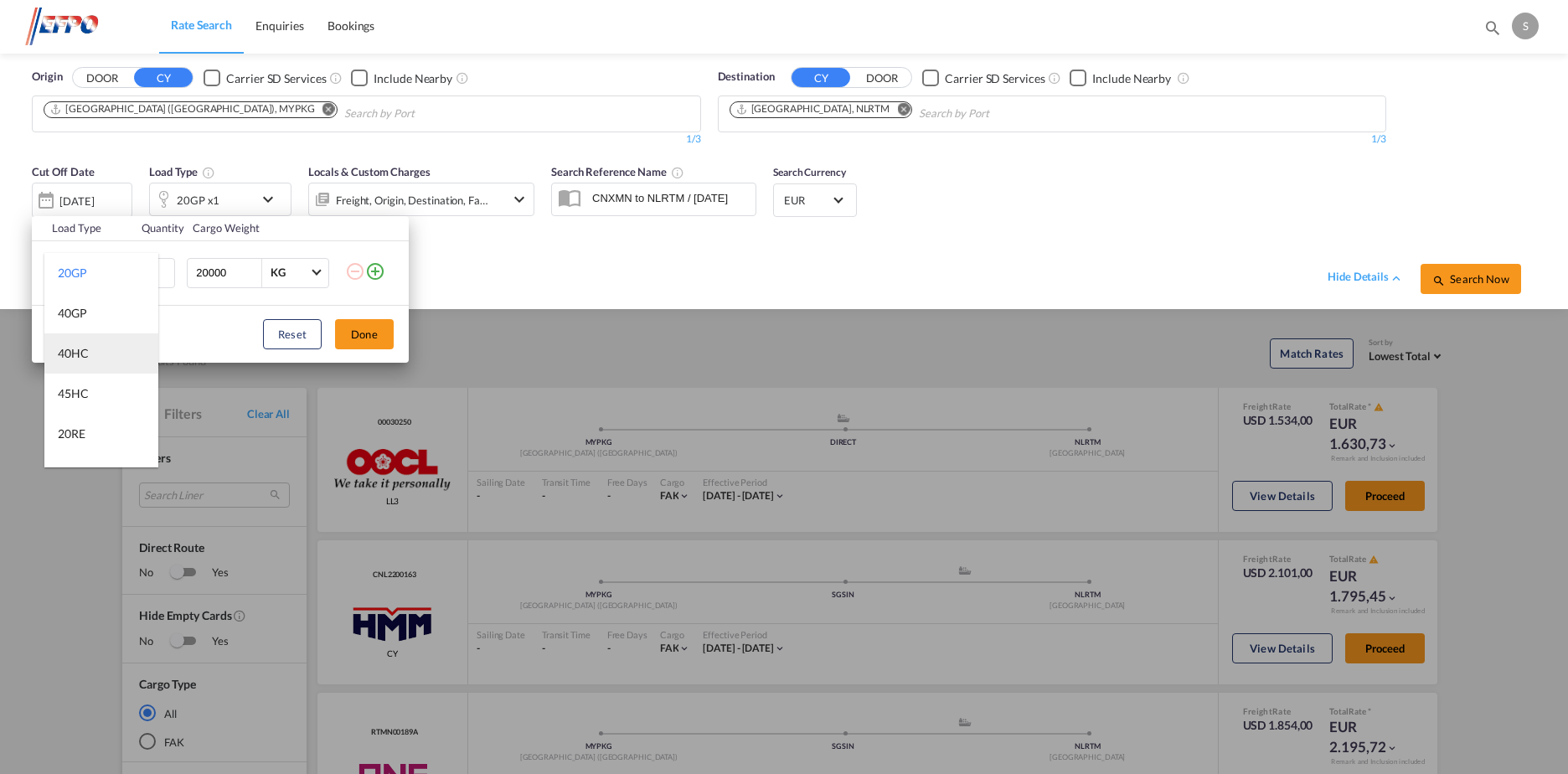
click at [112, 361] on md-option "40HC" at bounding box center [102, 354] width 114 height 40
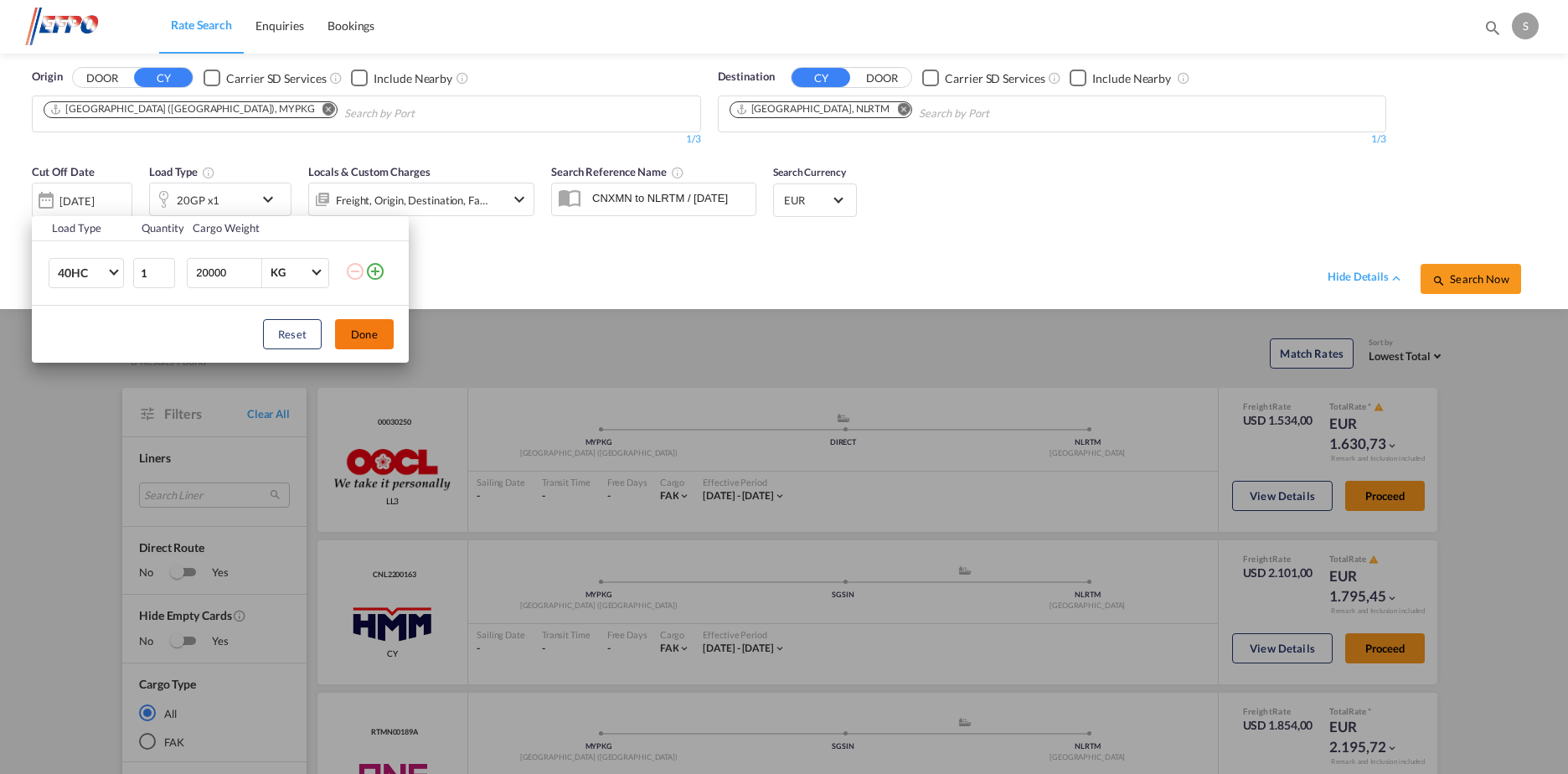
click at [357, 334] on button "Done" at bounding box center [364, 335] width 59 height 30
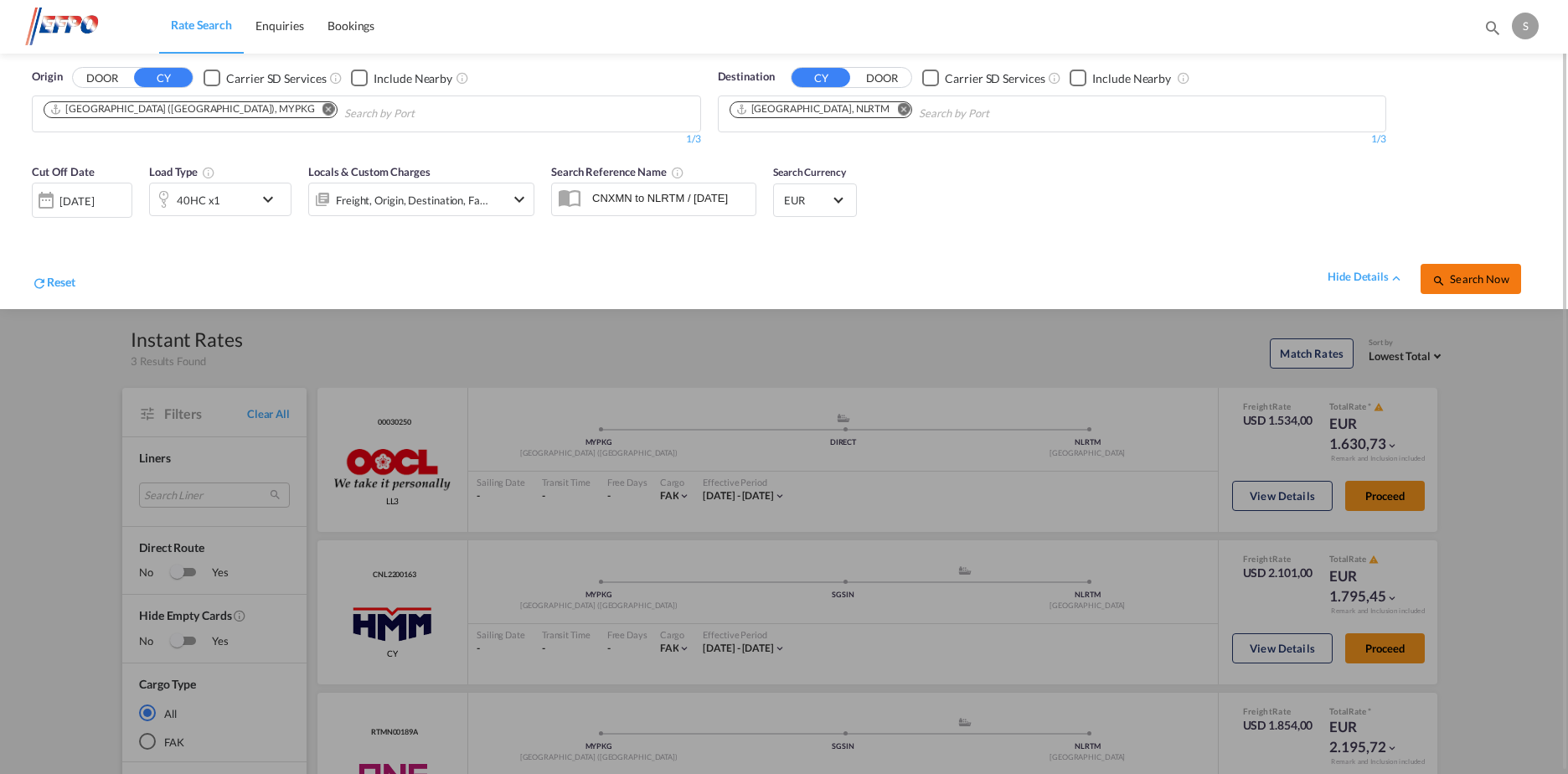
click at [1473, 277] on span "Search Now" at bounding box center [1470, 279] width 76 height 13
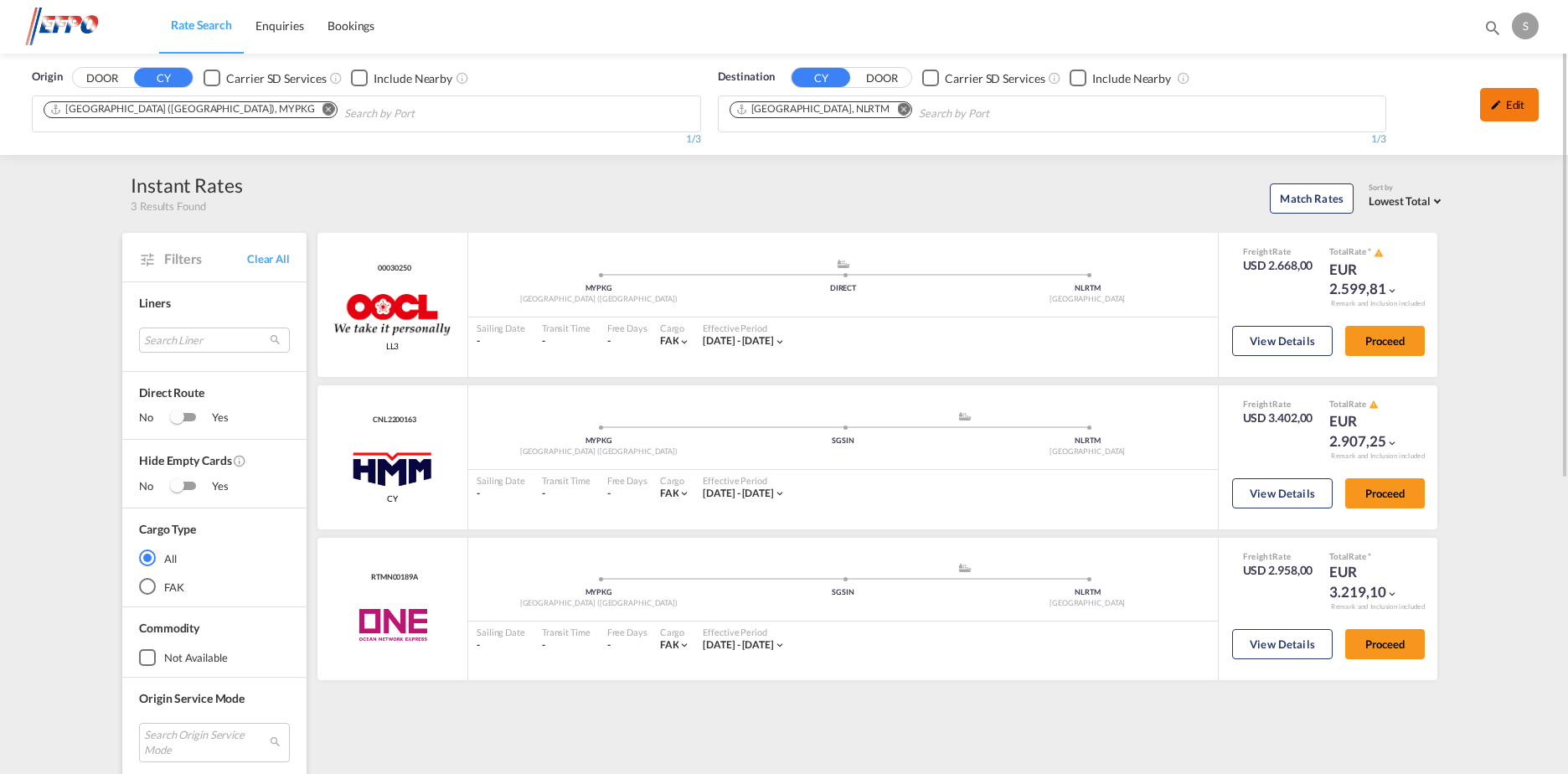
click at [1492, 108] on md-icon "icon-pencil" at bounding box center [1496, 105] width 11 height 11
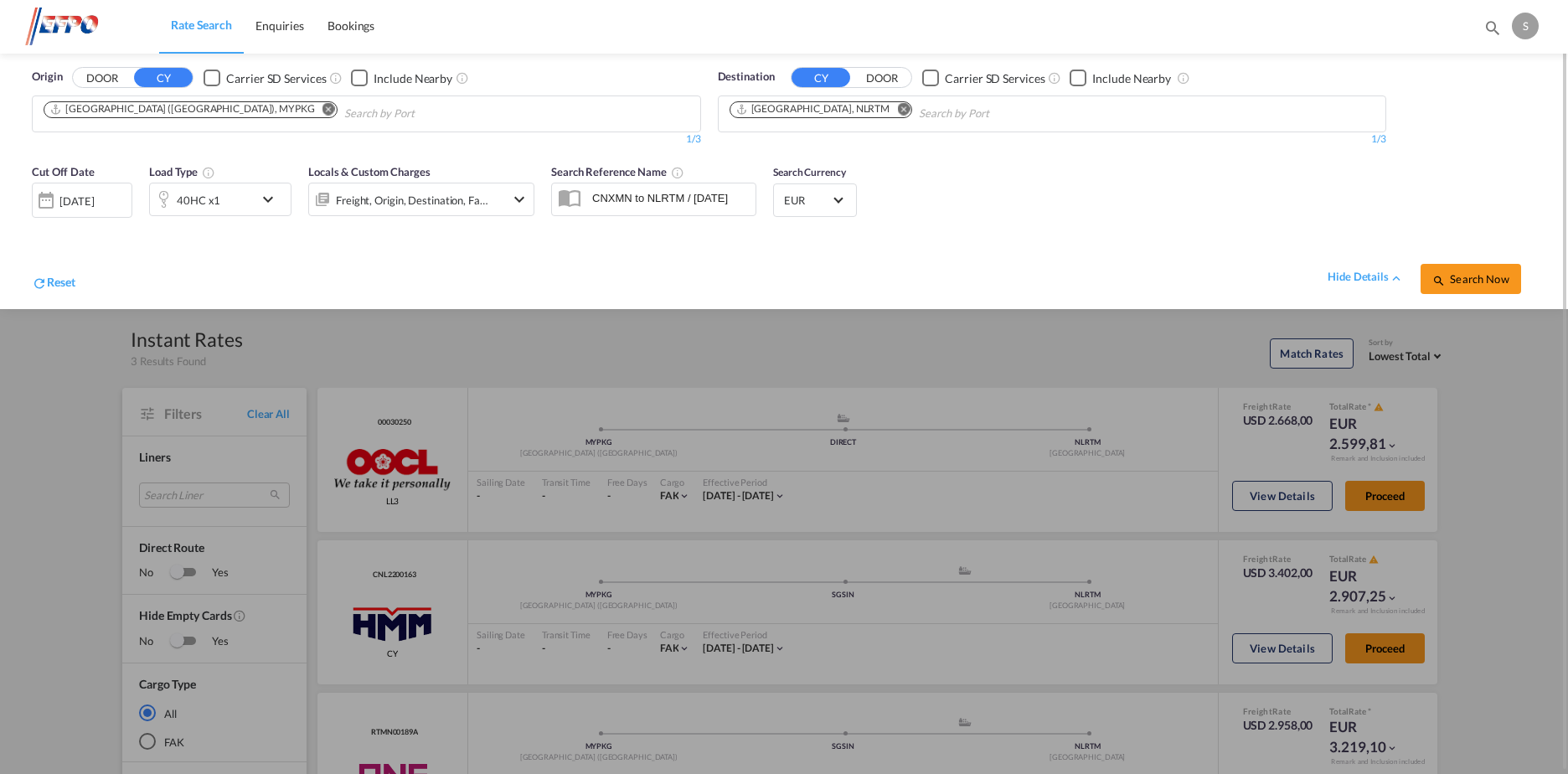
click at [94, 201] on div "[DATE]" at bounding box center [77, 201] width 34 height 15
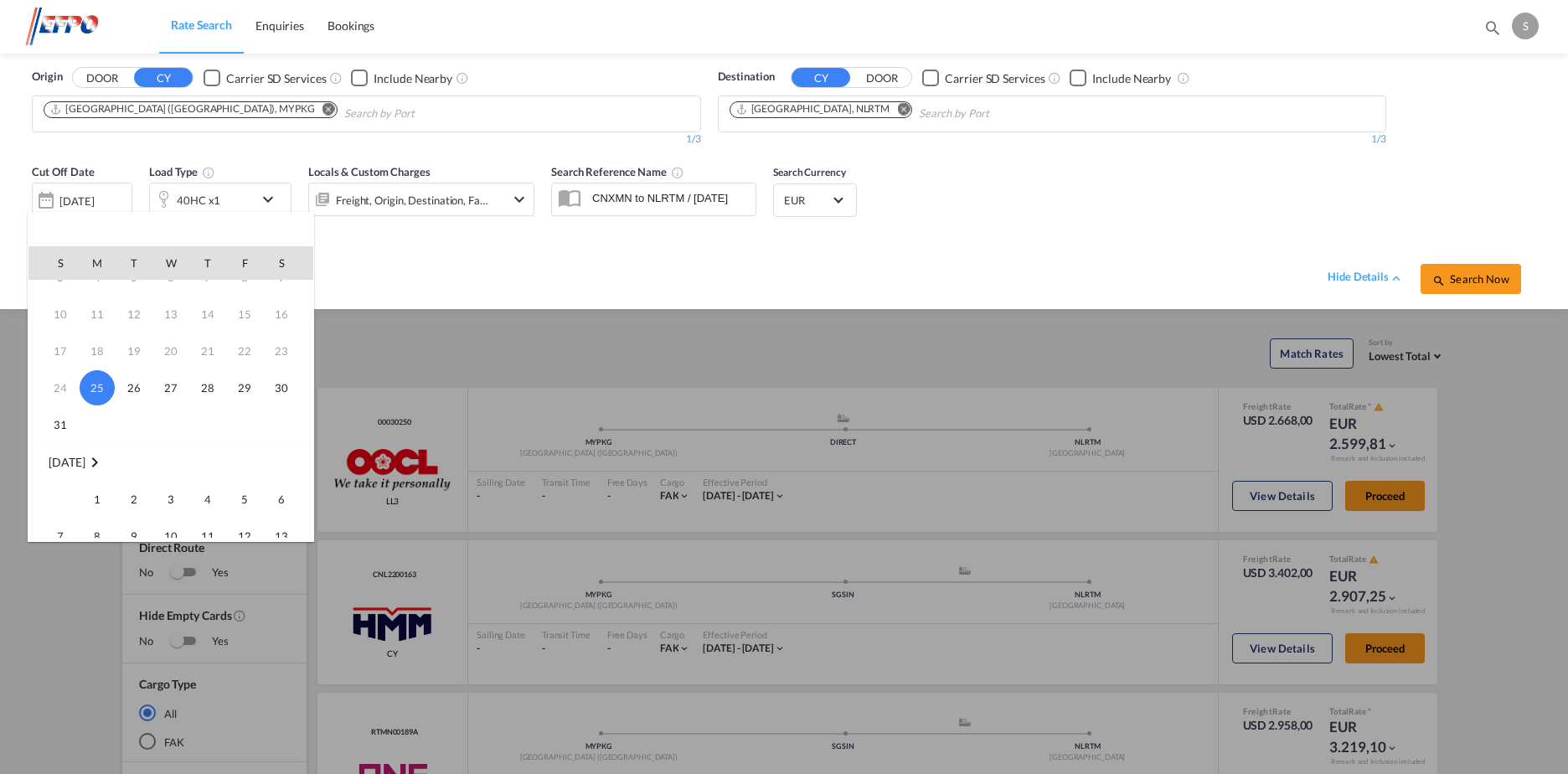
scroll to position [84, 0]
click at [105, 469] on span "1" at bounding box center [97, 474] width 33 height 33
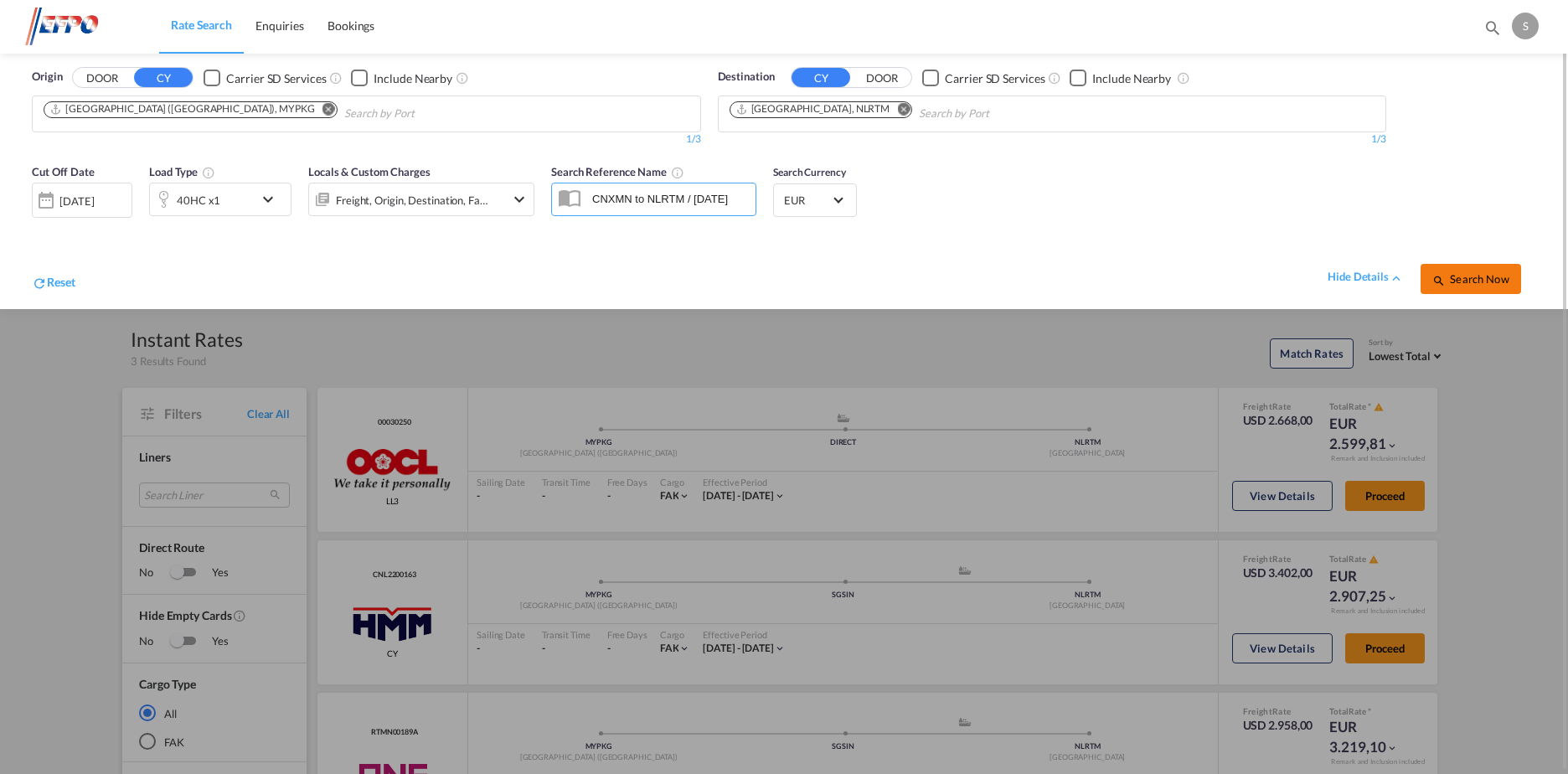
click at [1450, 275] on span "Search Now" at bounding box center [1470, 279] width 76 height 13
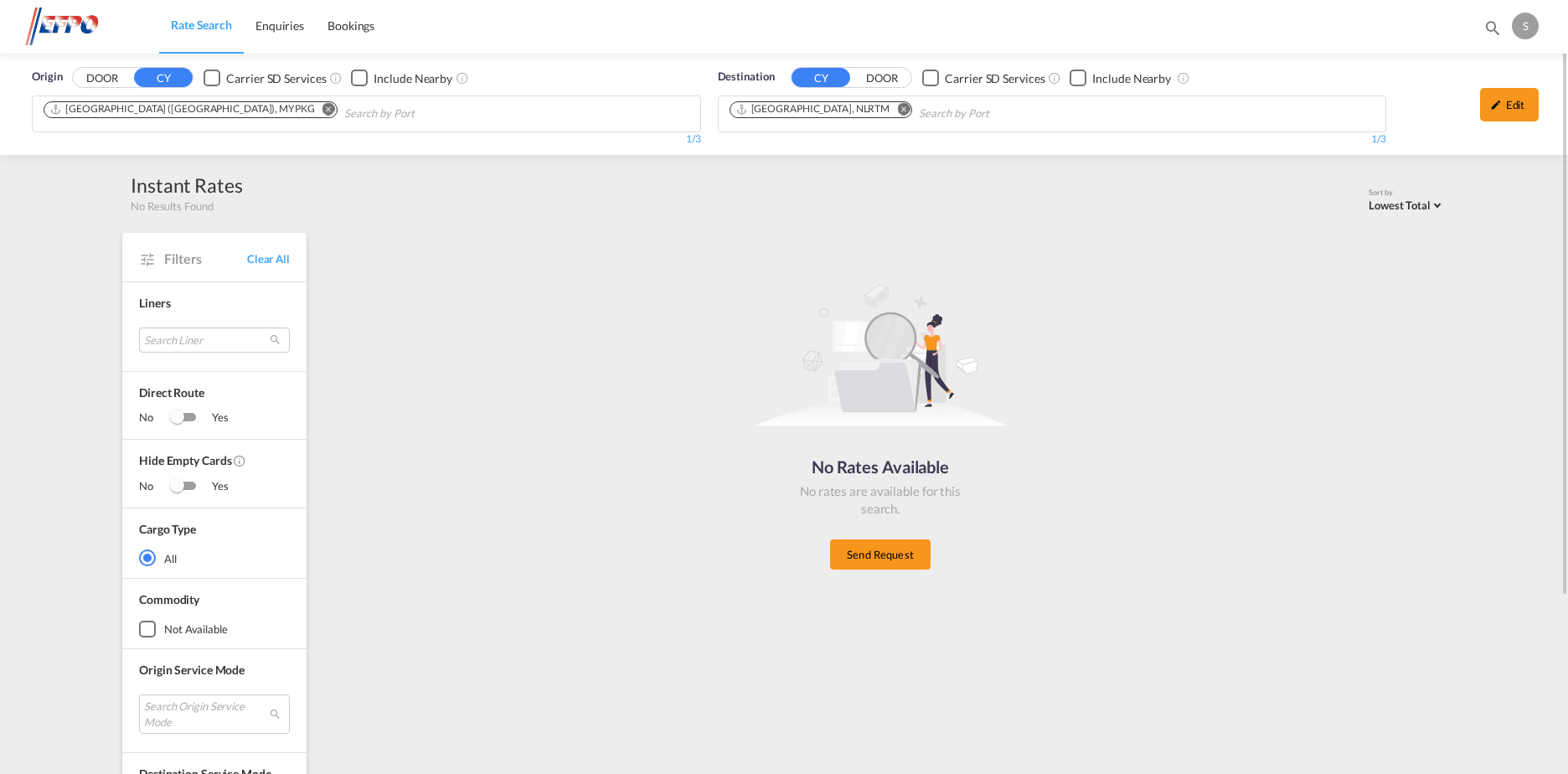
click at [322, 106] on md-icon "Remove" at bounding box center [328, 108] width 12 height 12
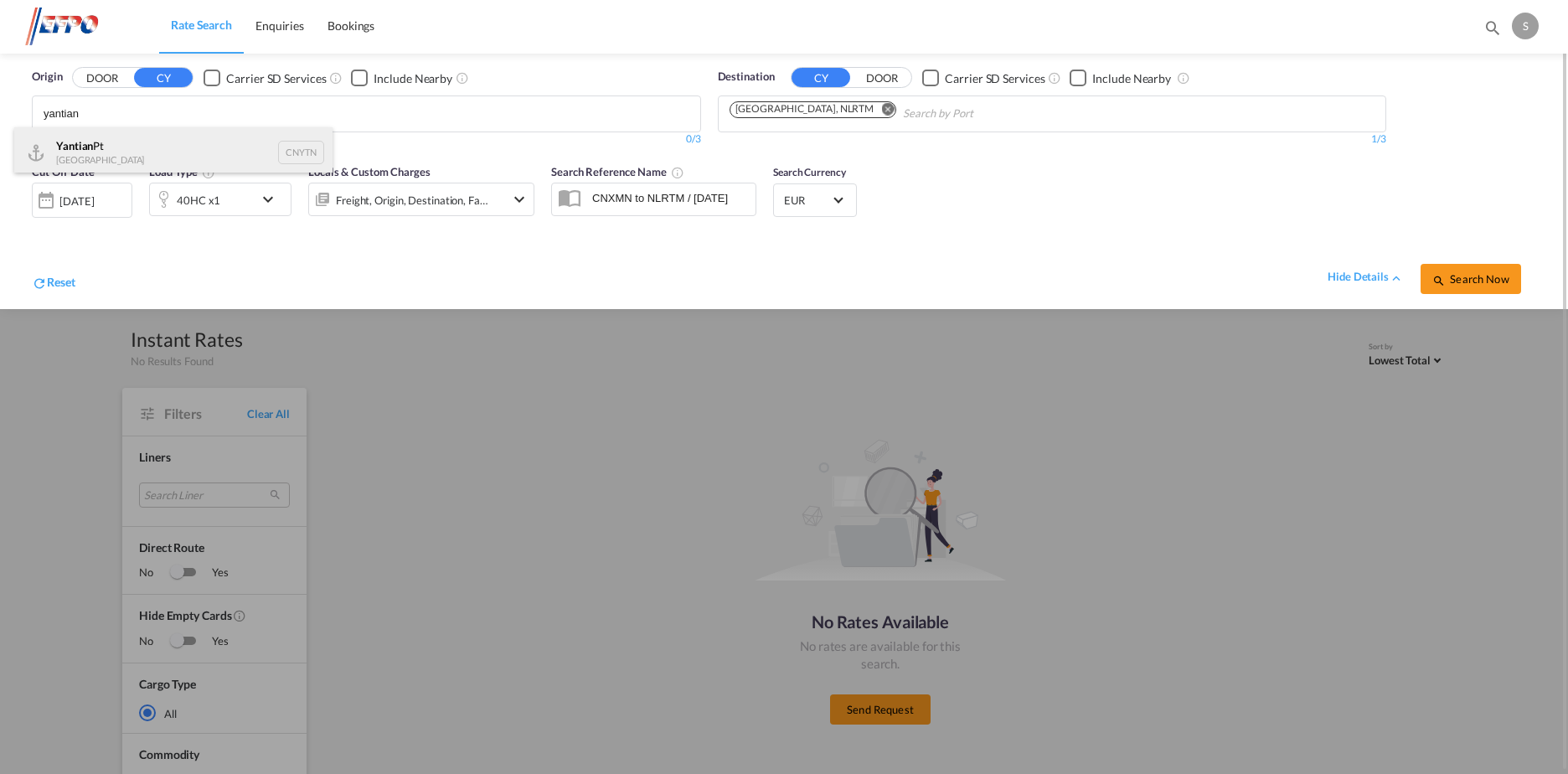
type input "yantian"
click at [184, 142] on div "Yantian Pt China CNYTN" at bounding box center [173, 152] width 319 height 50
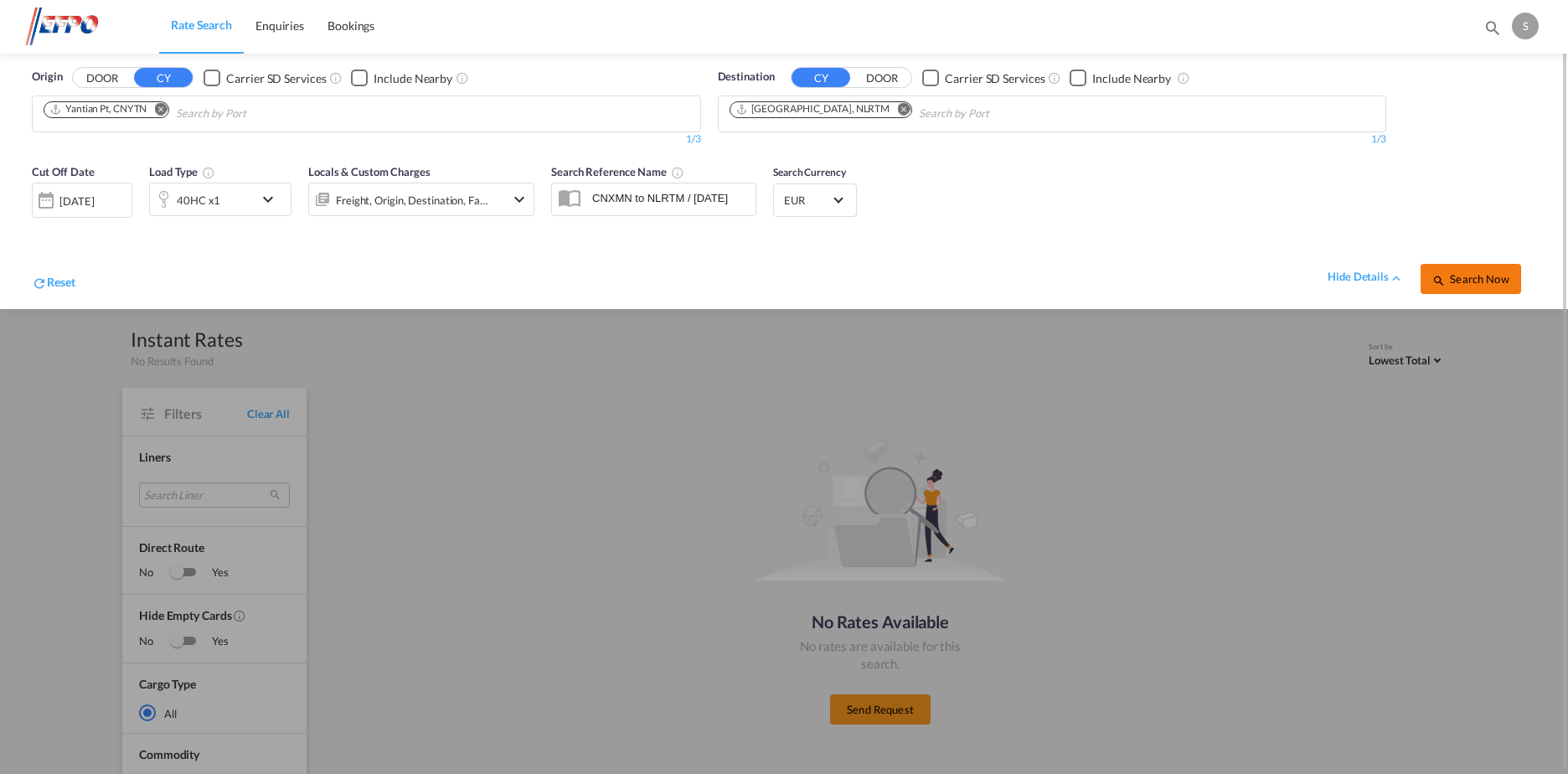
click at [1481, 275] on span "Search Now" at bounding box center [1470, 279] width 76 height 13
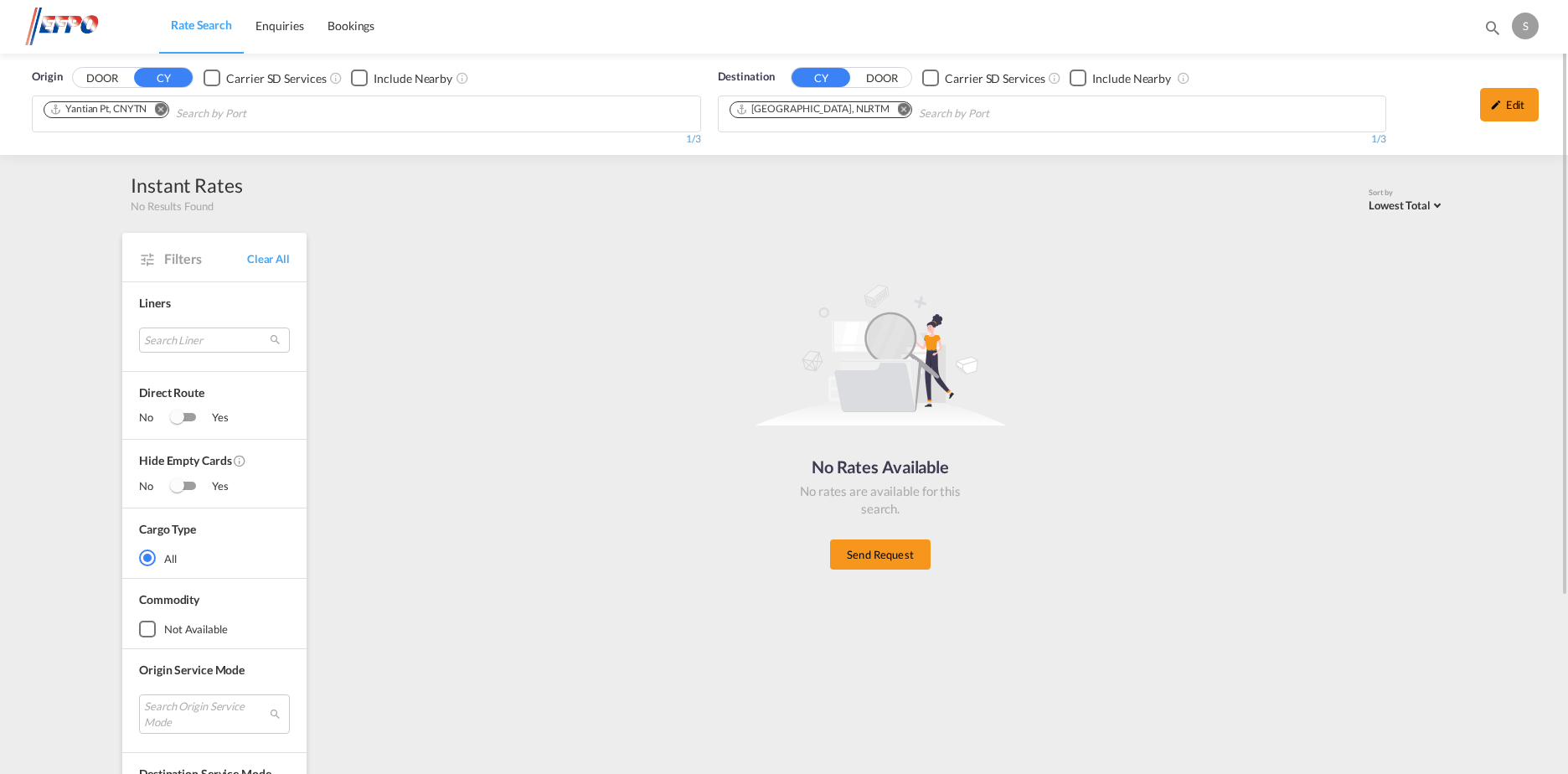
drag, startPoint x: 1508, startPoint y: 107, endPoint x: 1229, endPoint y: 149, distance: 282.1
click at [1506, 107] on div "Edit" at bounding box center [1509, 104] width 59 height 33
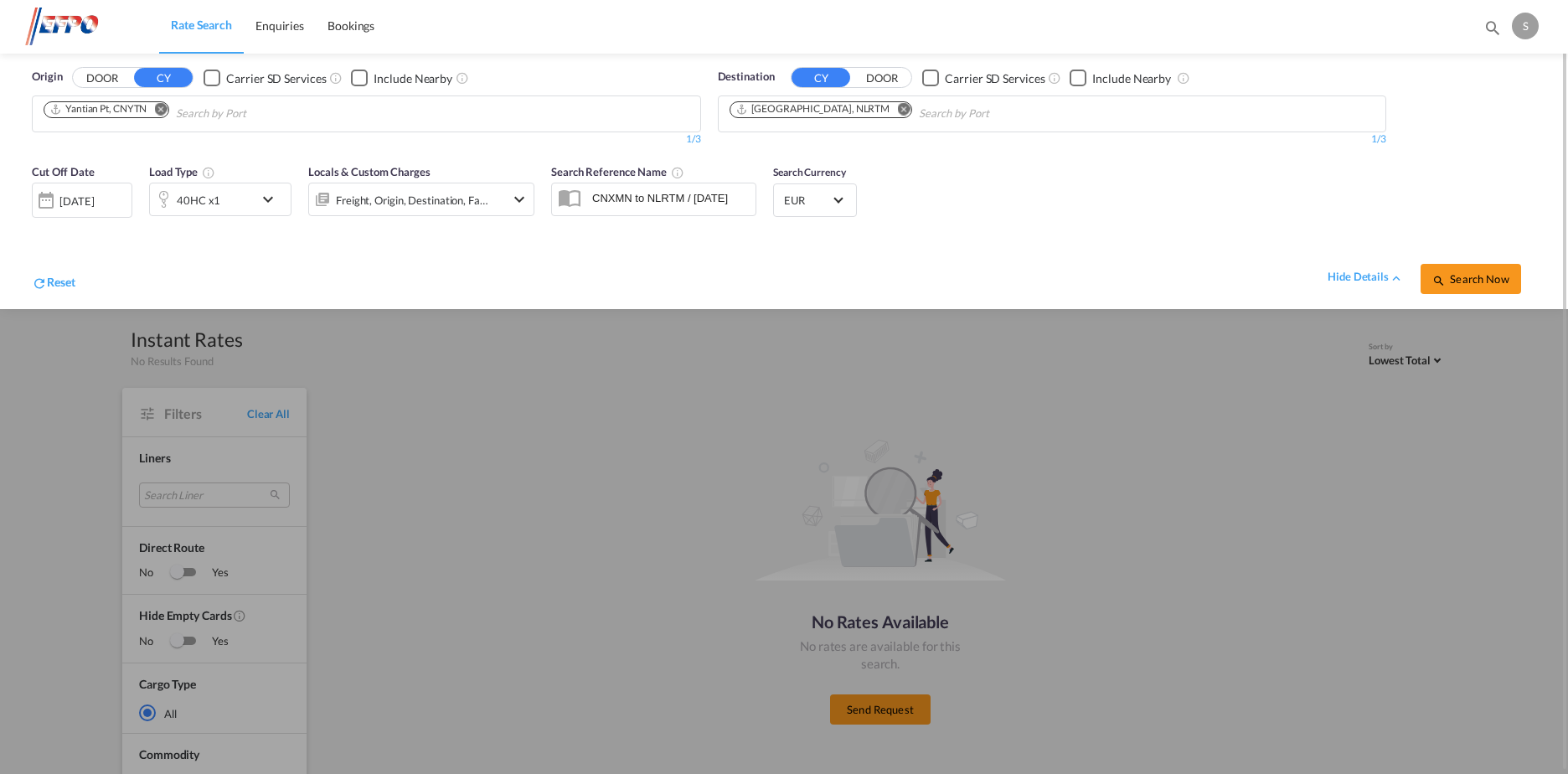
click at [94, 204] on div "01 Sep 2025" at bounding box center [77, 201] width 34 height 15
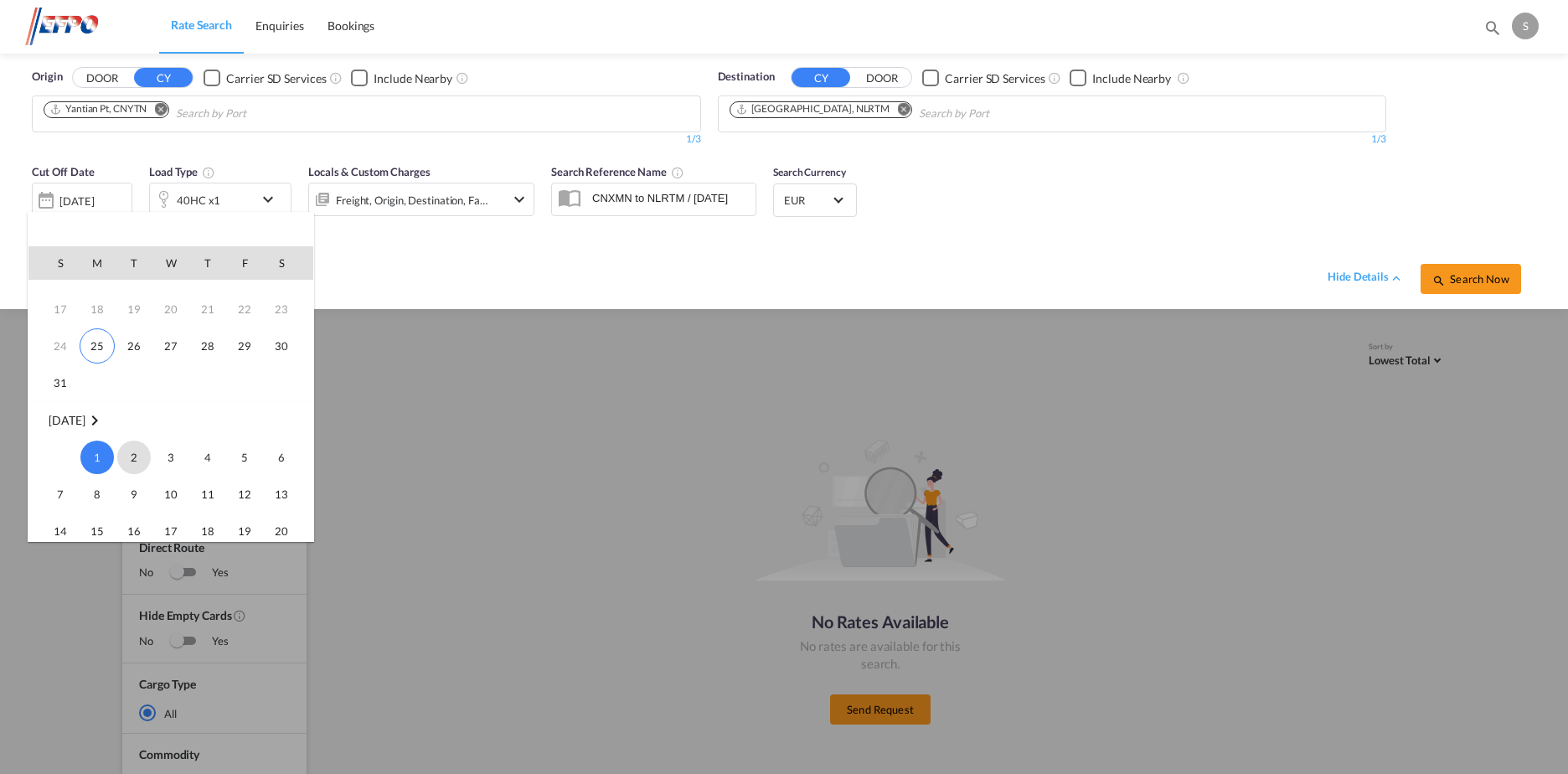
scroll to position [54, 0]
click at [97, 394] on span "25" at bounding box center [97, 392] width 35 height 35
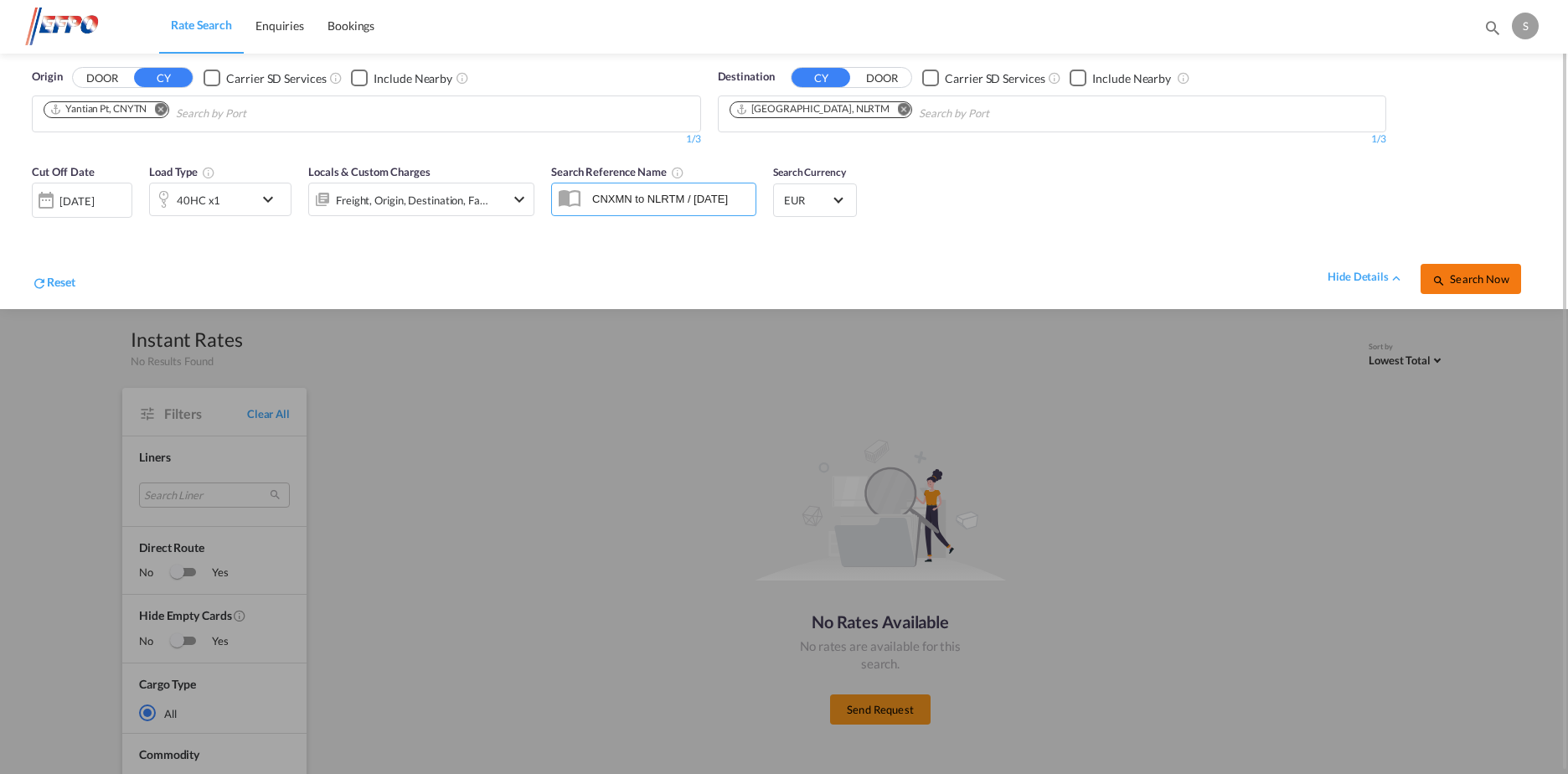
click at [1478, 280] on span "Search Now" at bounding box center [1470, 279] width 76 height 13
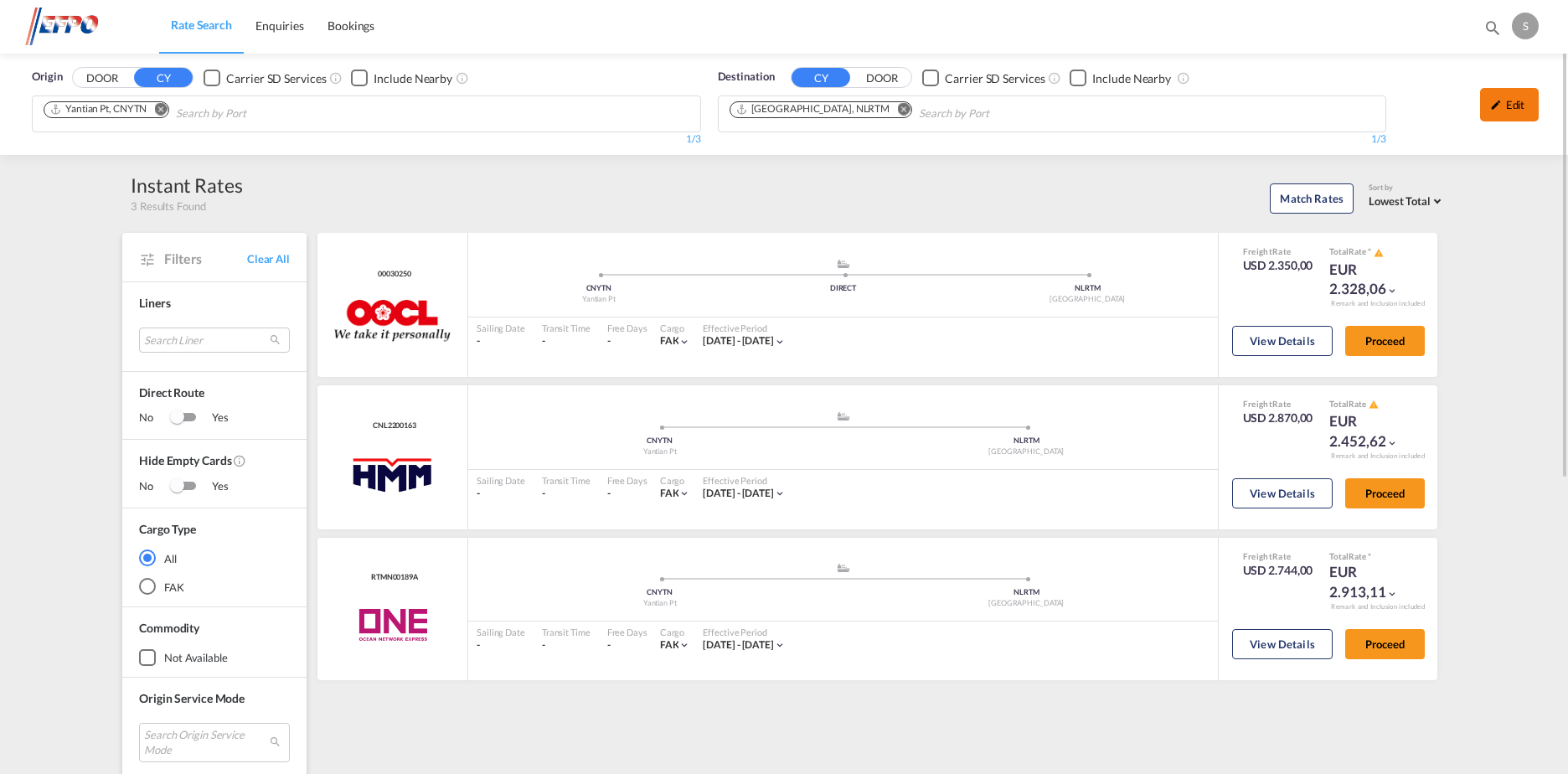
click at [1502, 108] on div "Edit" at bounding box center [1509, 104] width 59 height 33
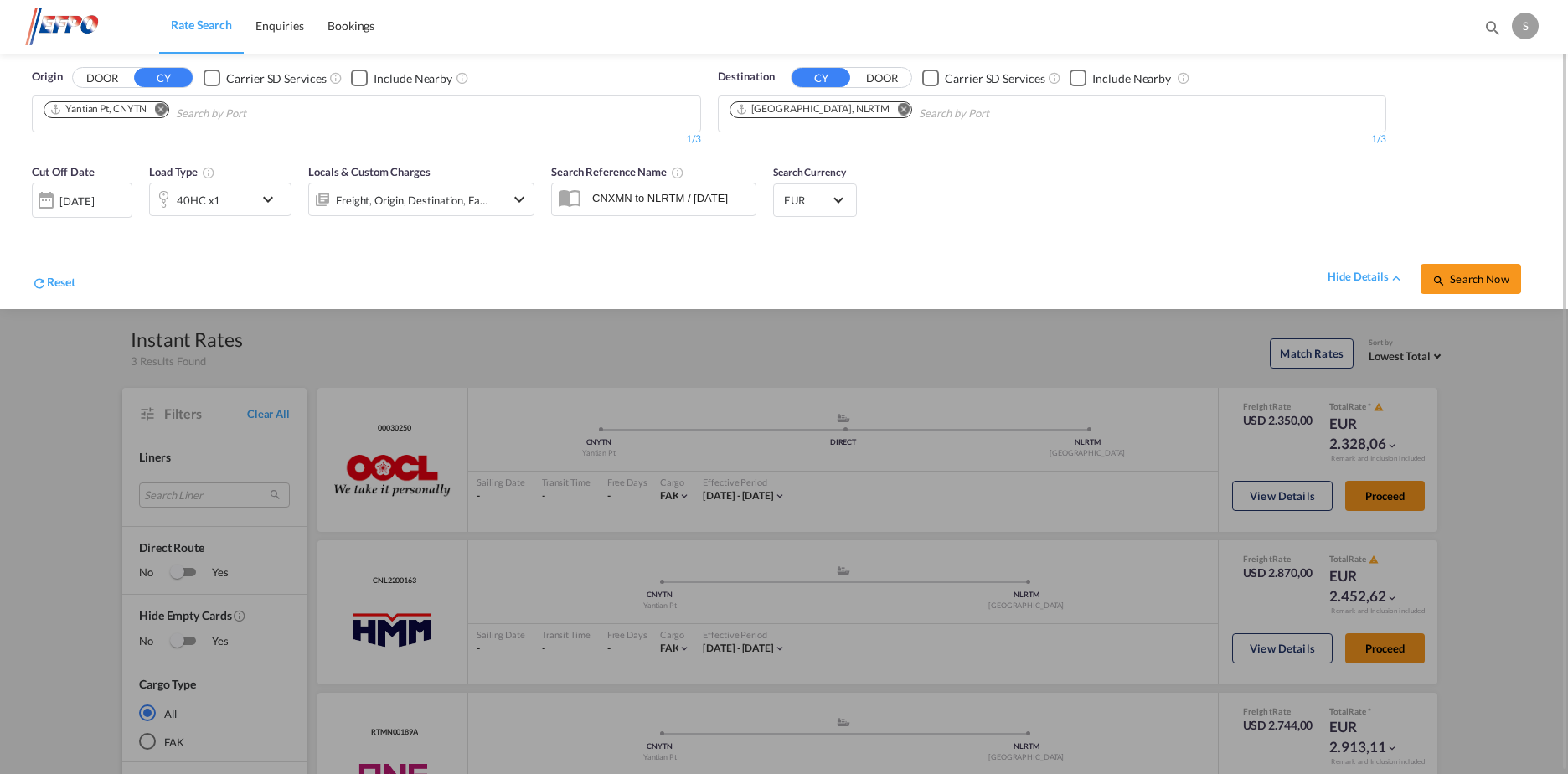
click at [261, 194] on md-icon "icon-chevron-down" at bounding box center [272, 199] width 29 height 20
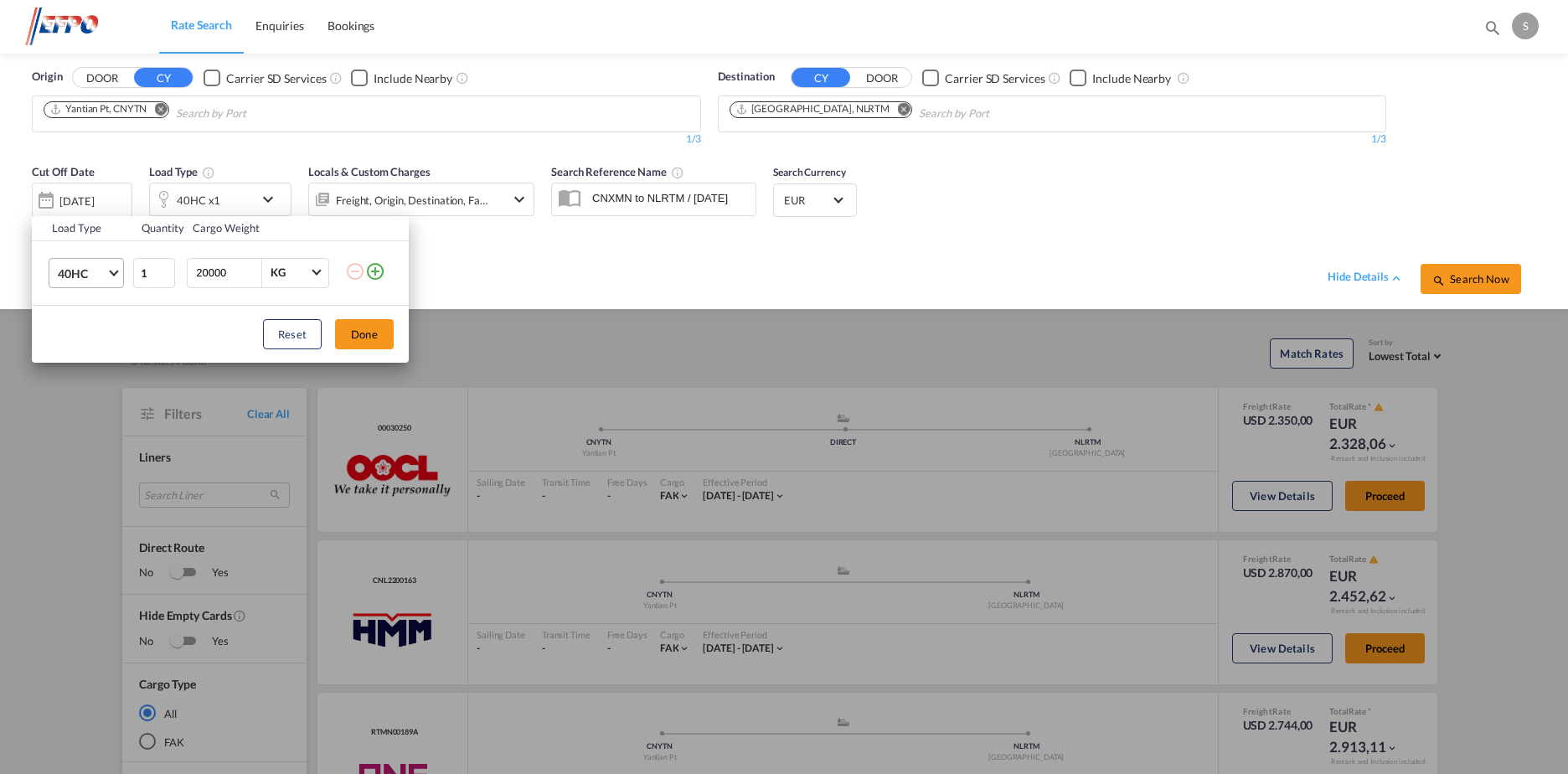
click at [103, 269] on span "40HC" at bounding box center [82, 274] width 48 height 17
click at [86, 197] on div "20GP" at bounding box center [72, 193] width 29 height 17
drag, startPoint x: 352, startPoint y: 332, endPoint x: 387, endPoint y: 330, distance: 35.1
click at [355, 332] on button "Done" at bounding box center [364, 335] width 59 height 30
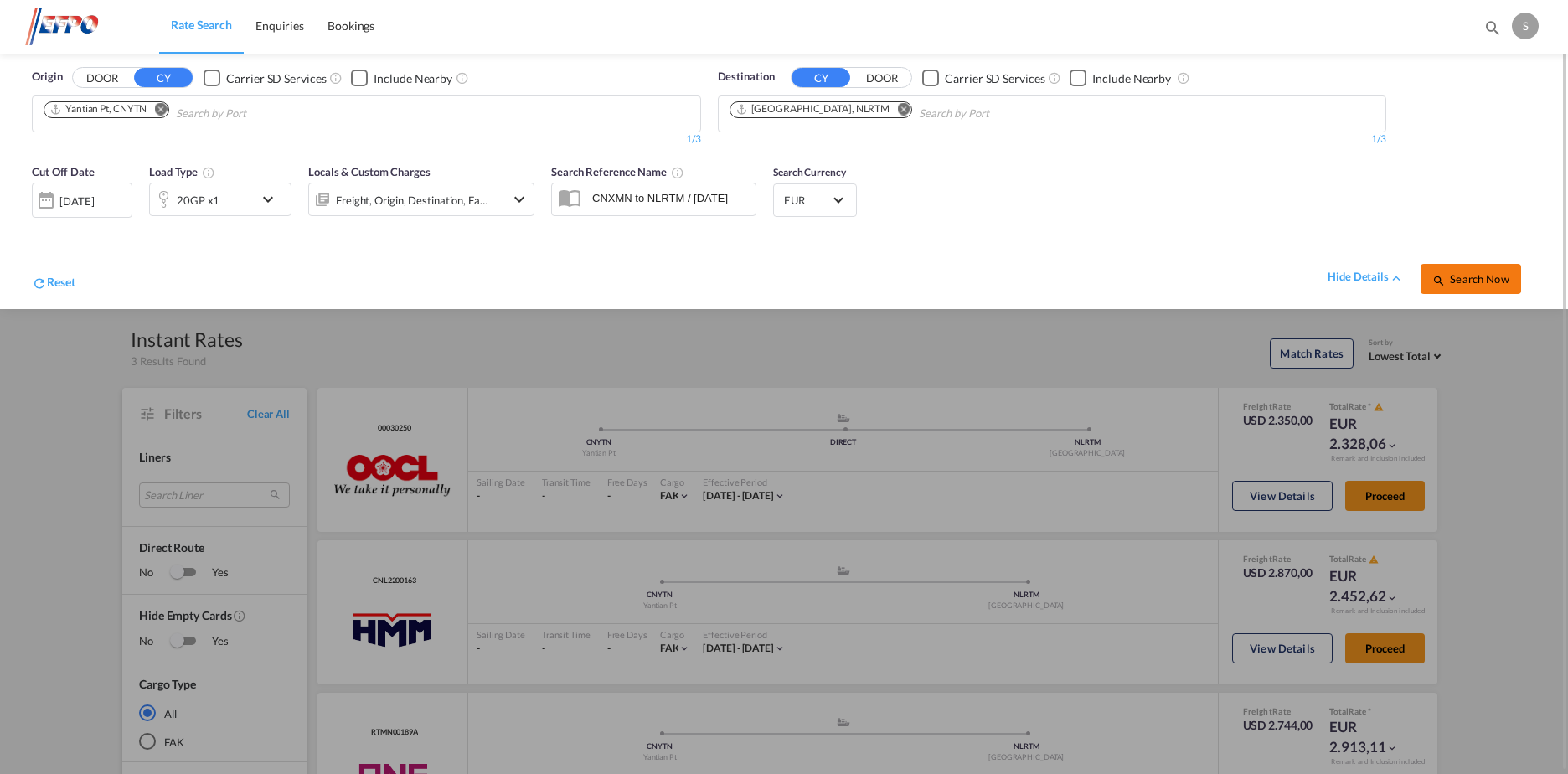
click at [1498, 283] on span "Search Now" at bounding box center [1470, 279] width 76 height 13
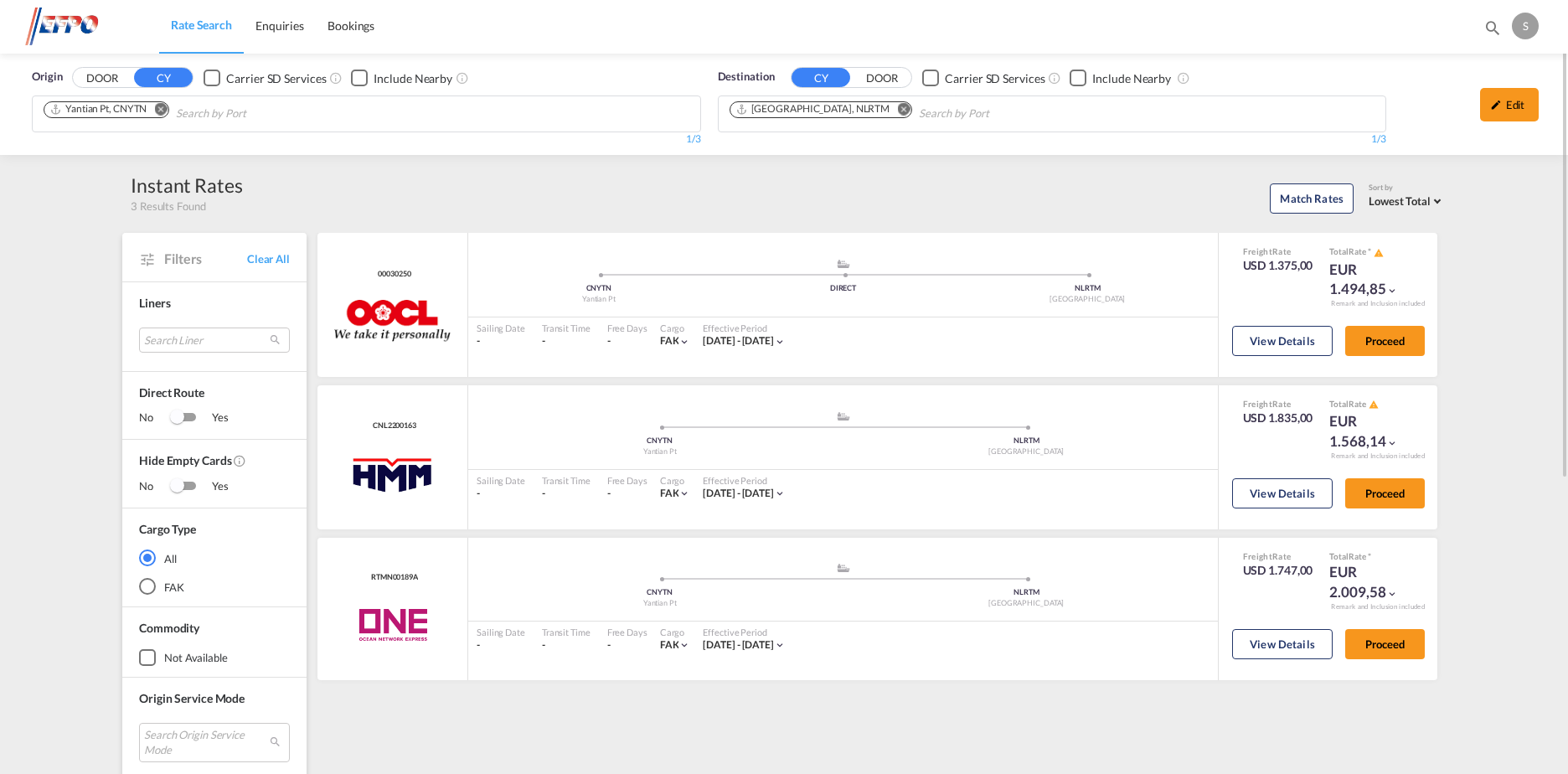
click at [161, 111] on md-icon "Remove" at bounding box center [160, 108] width 12 height 12
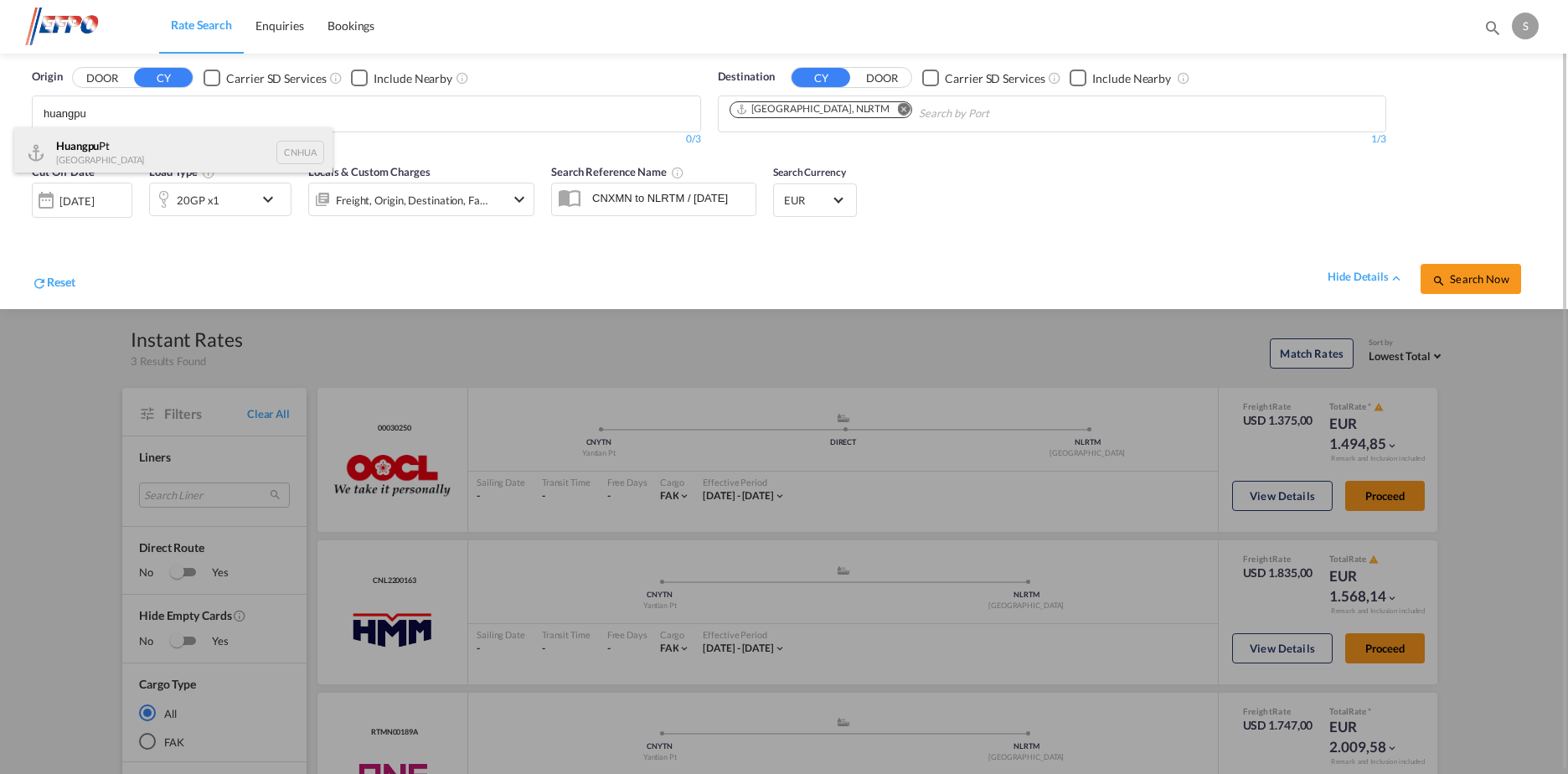
type input "huangpu"
click at [182, 157] on div "Huangpu Pt China CNHUA" at bounding box center [173, 152] width 319 height 50
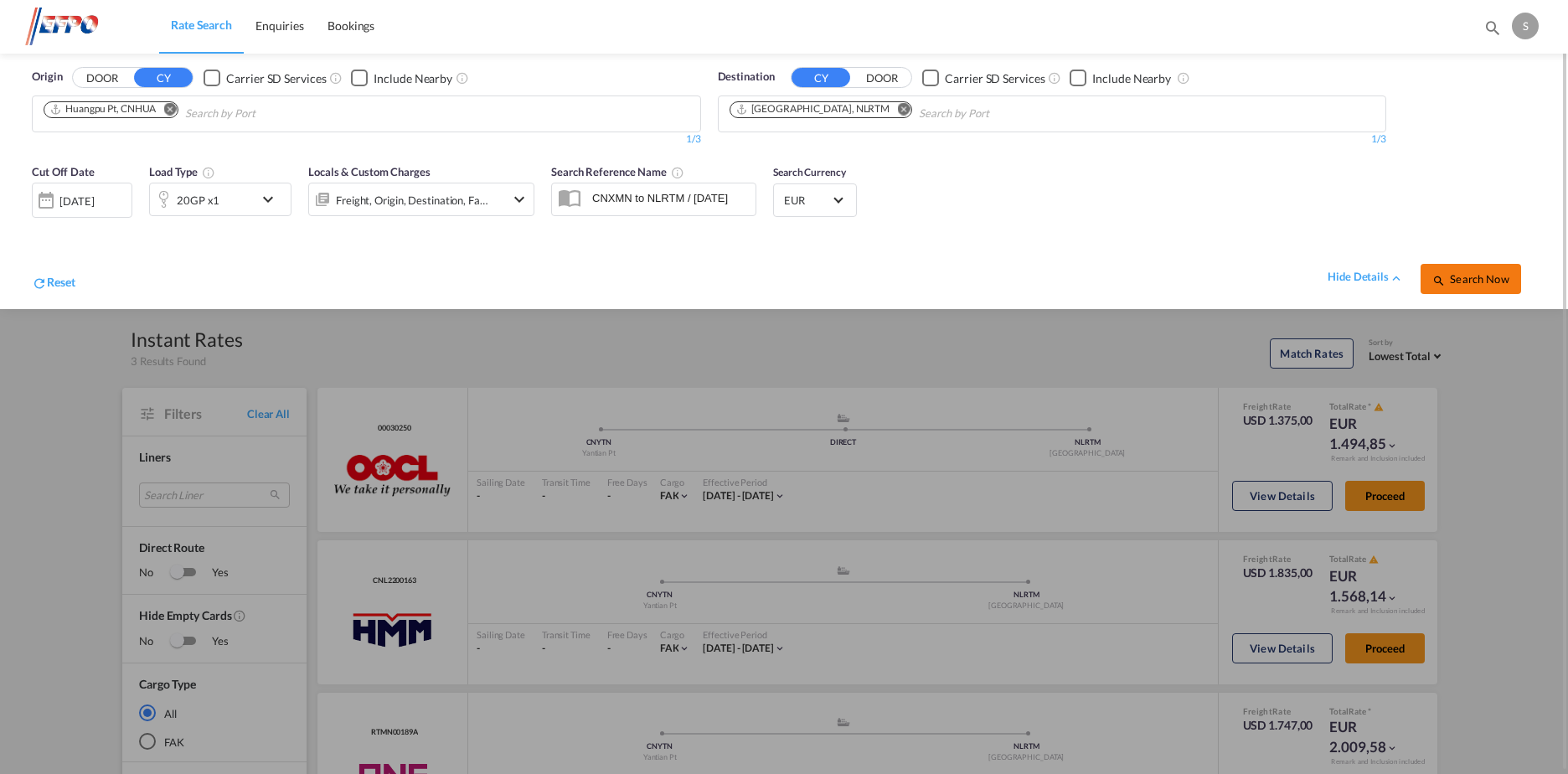
click at [1479, 280] on span "Search Now" at bounding box center [1470, 279] width 76 height 13
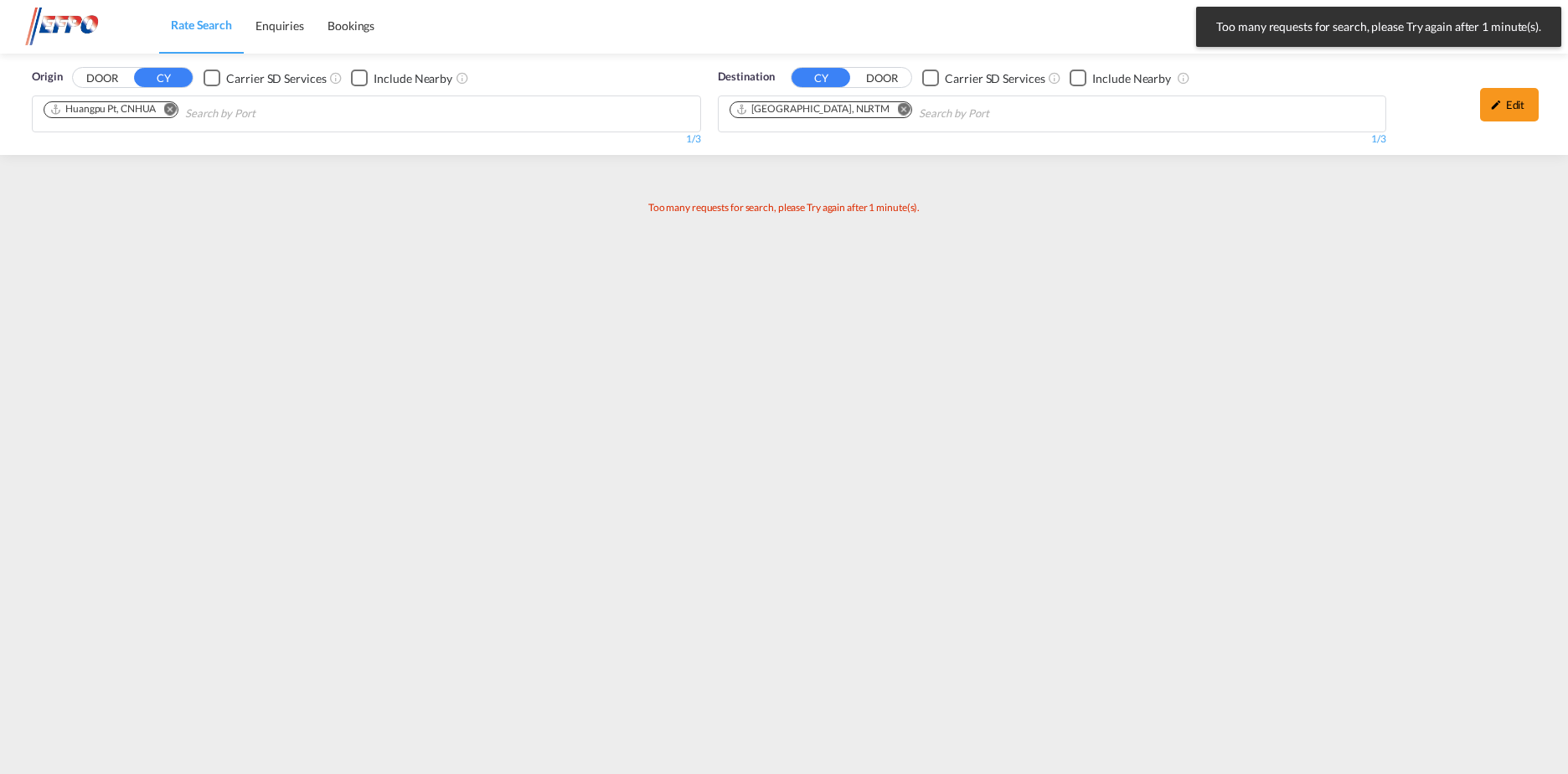
click at [167, 107] on md-icon "Remove" at bounding box center [169, 108] width 12 height 12
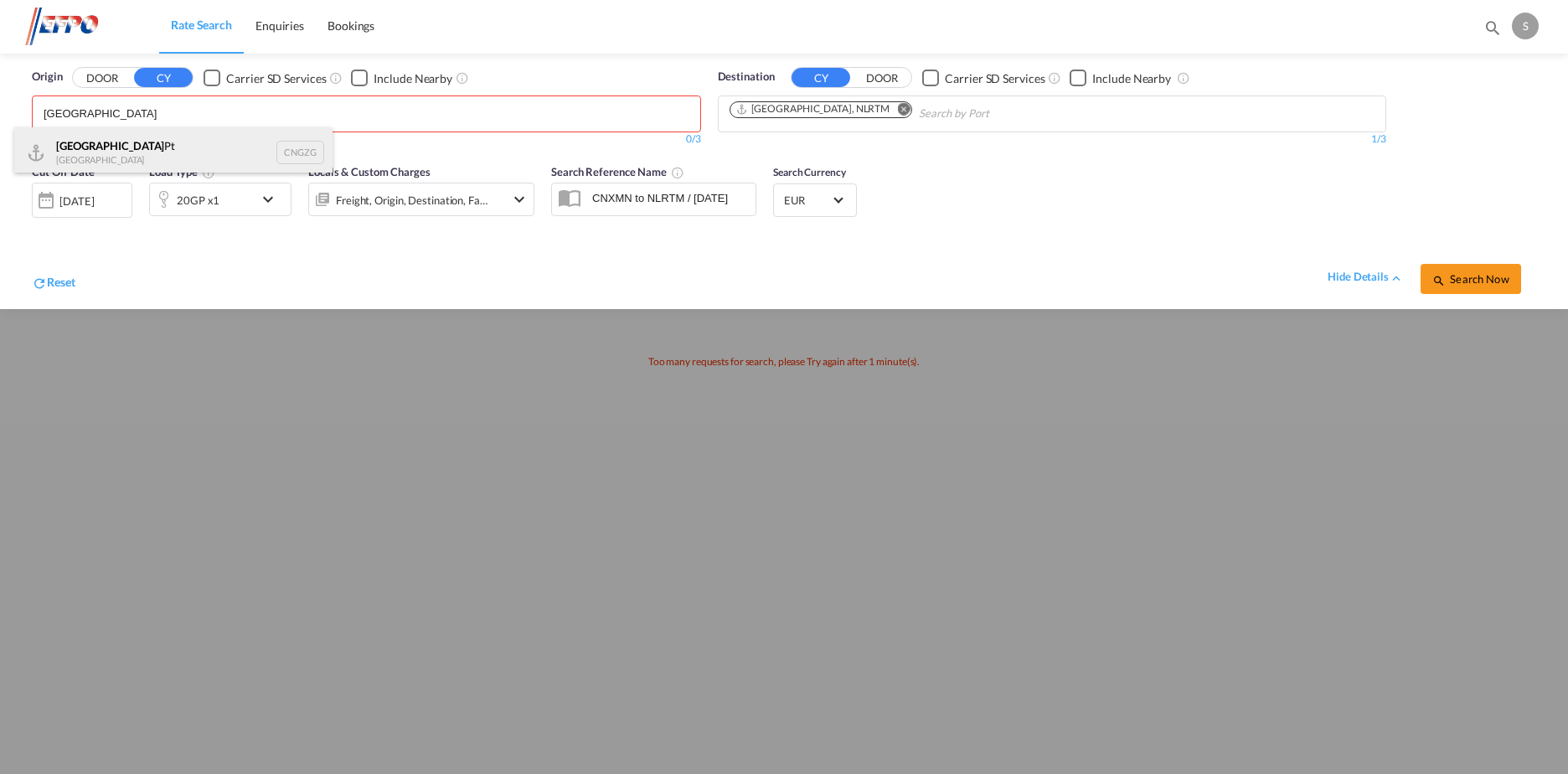
type input "[GEOGRAPHIC_DATA]"
click at [175, 149] on div "Guangzhou Pt China CNGZG" at bounding box center [173, 152] width 319 height 50
click at [1492, 284] on span "Search Now" at bounding box center [1470, 279] width 76 height 13
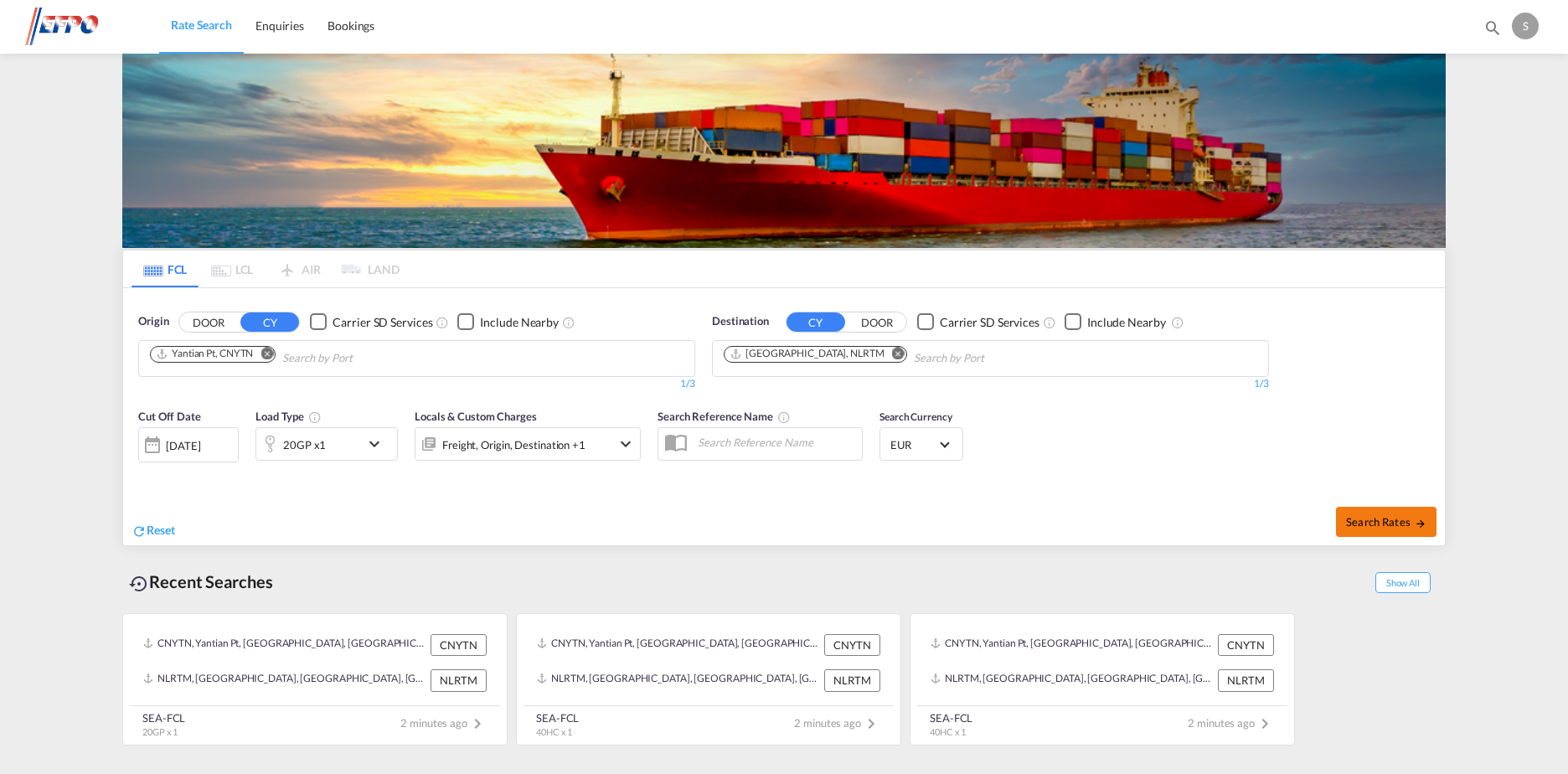
click at [1384, 520] on span "Search Rates" at bounding box center [1385, 522] width 81 height 13
type input "CNYTN to NLRTM / [DATE]"
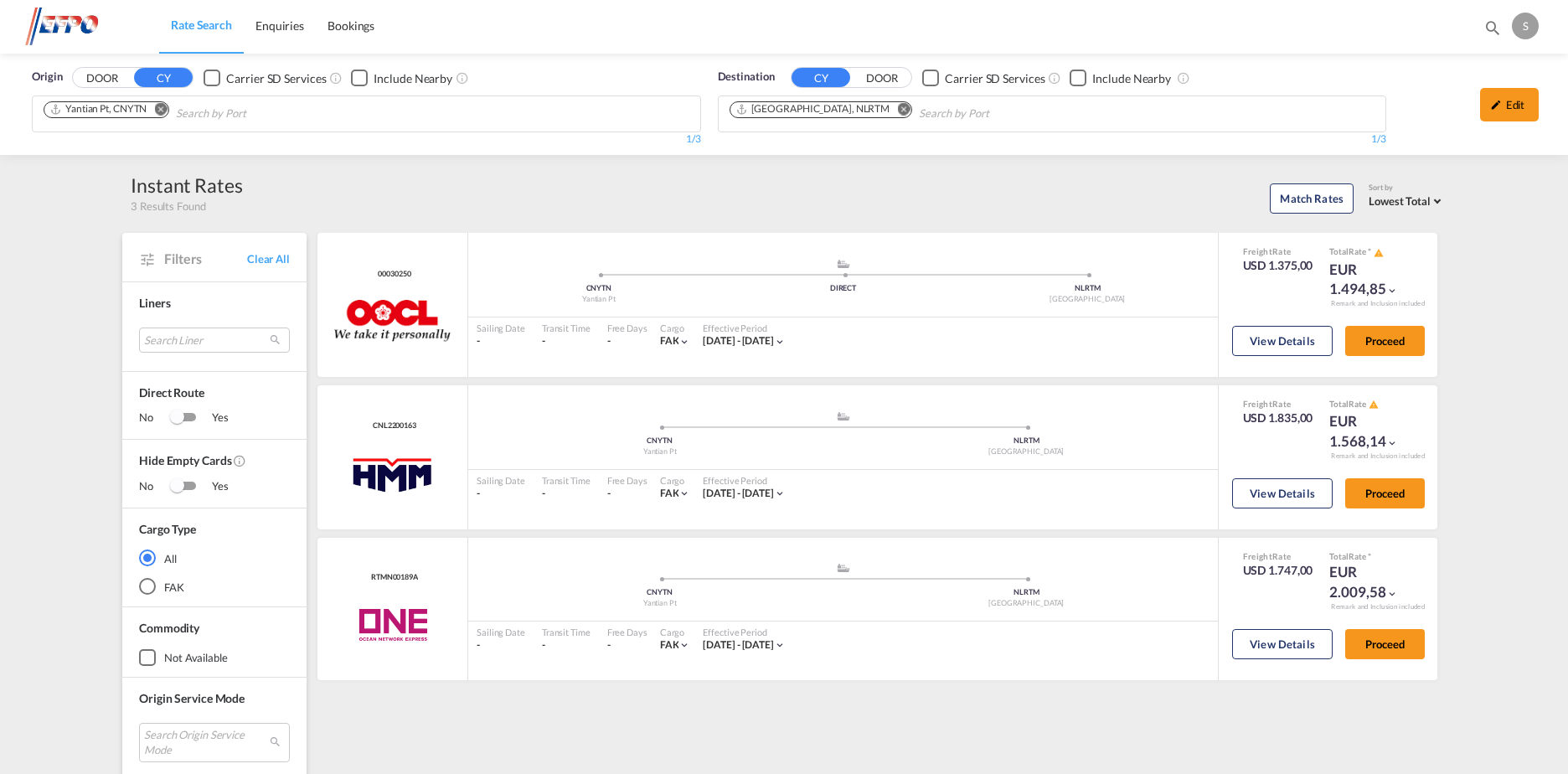
click at [165, 110] on md-icon "Remove" at bounding box center [160, 108] width 12 height 12
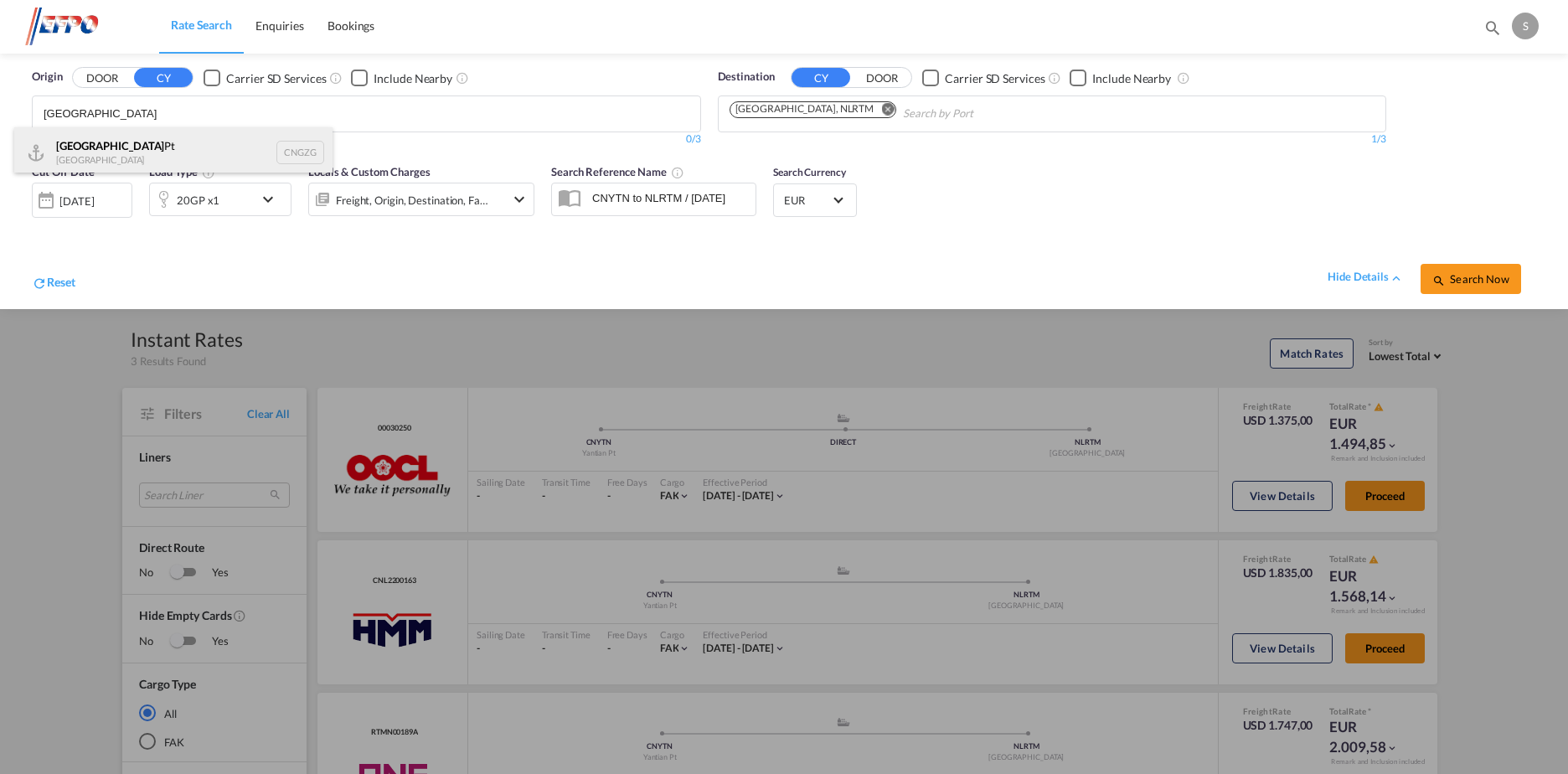
type input "[GEOGRAPHIC_DATA]"
click at [172, 157] on div "Guangzhou Pt China CNGZG" at bounding box center [173, 152] width 319 height 50
click at [1485, 277] on span "Search Now" at bounding box center [1470, 279] width 76 height 13
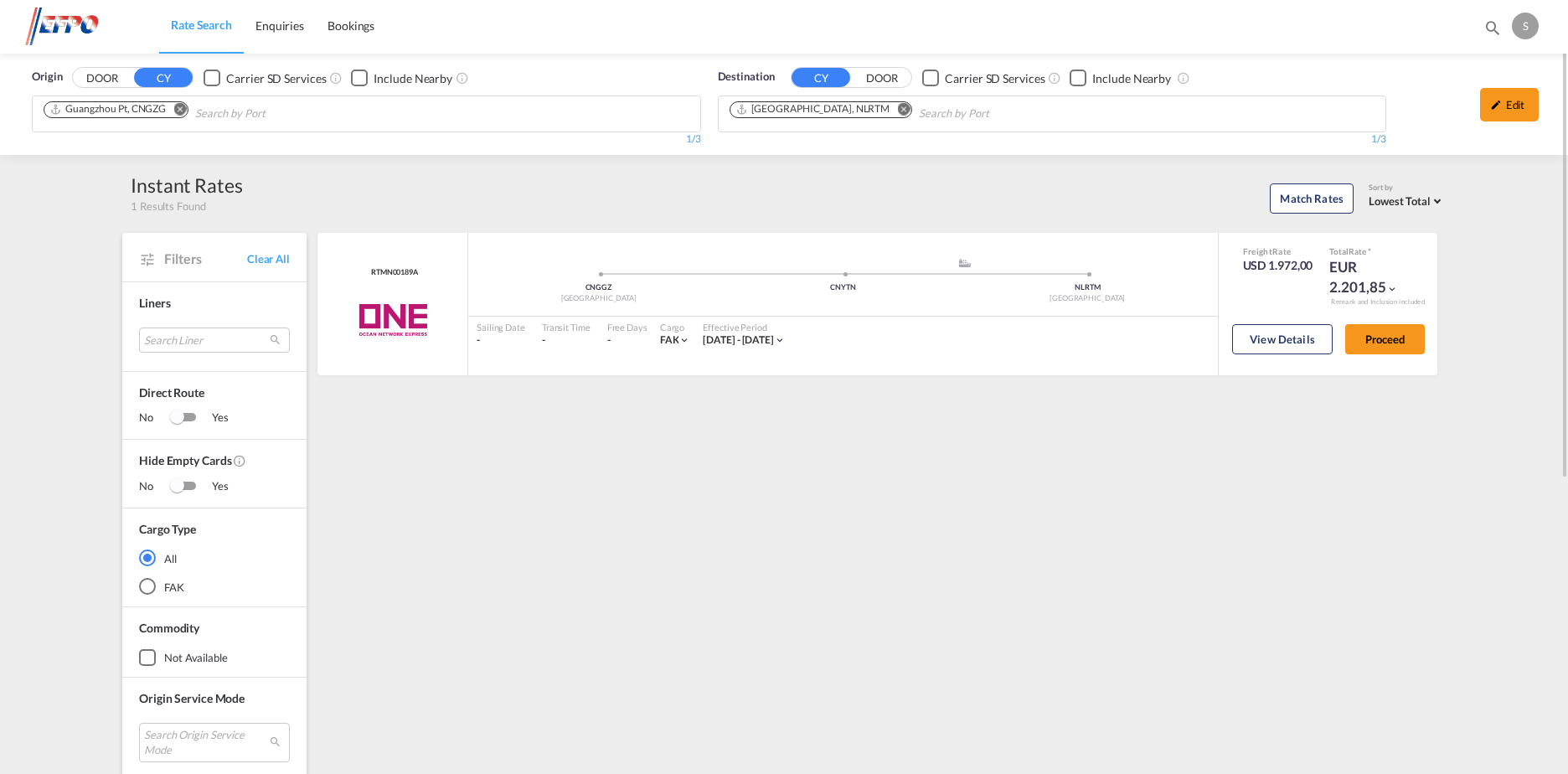
click at [183, 106] on md-icon "Remove" at bounding box center [179, 108] width 12 height 12
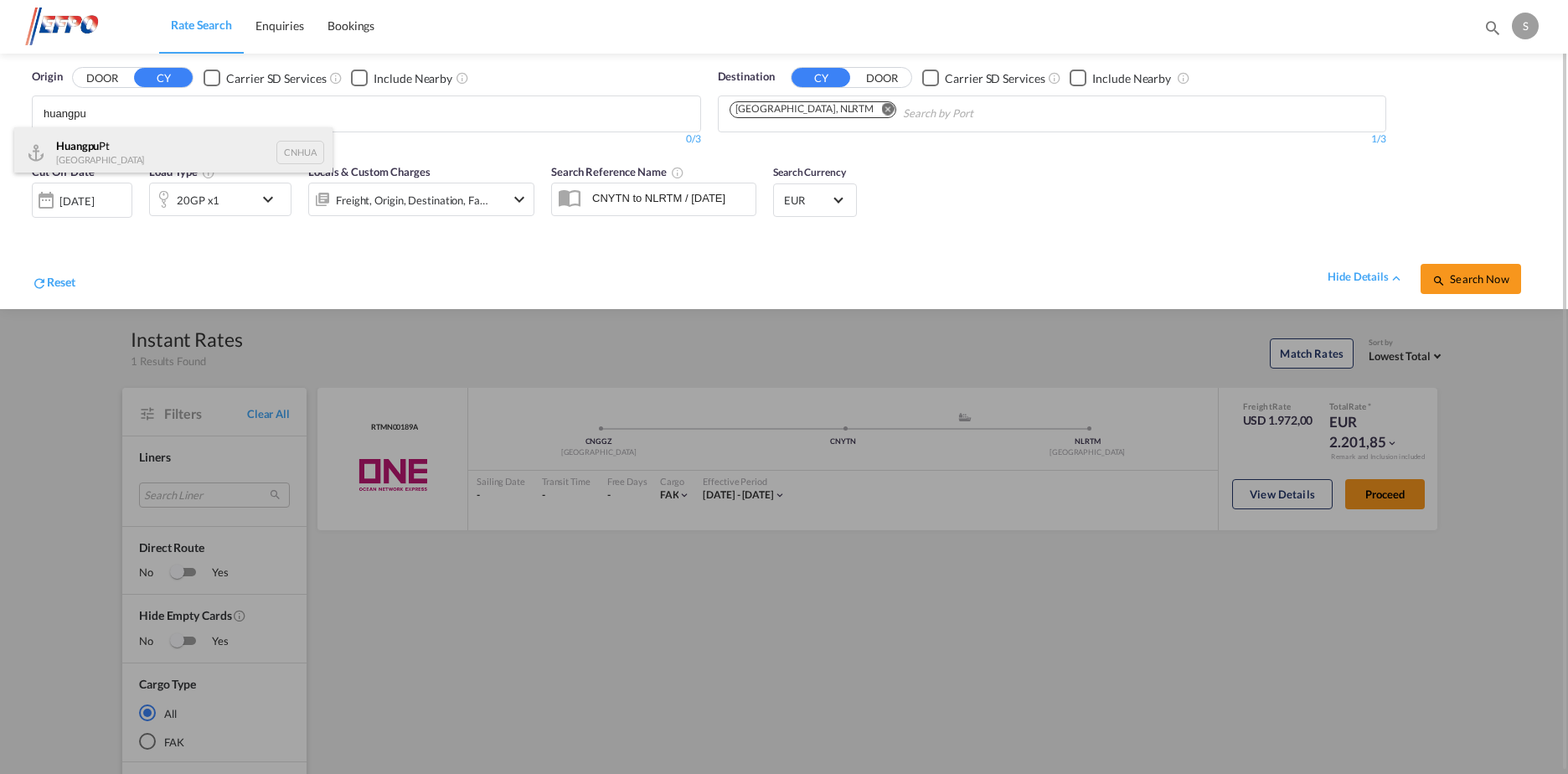
type input "huangpu"
click at [193, 159] on div "Huangpu Pt China CNHUA" at bounding box center [173, 152] width 319 height 50
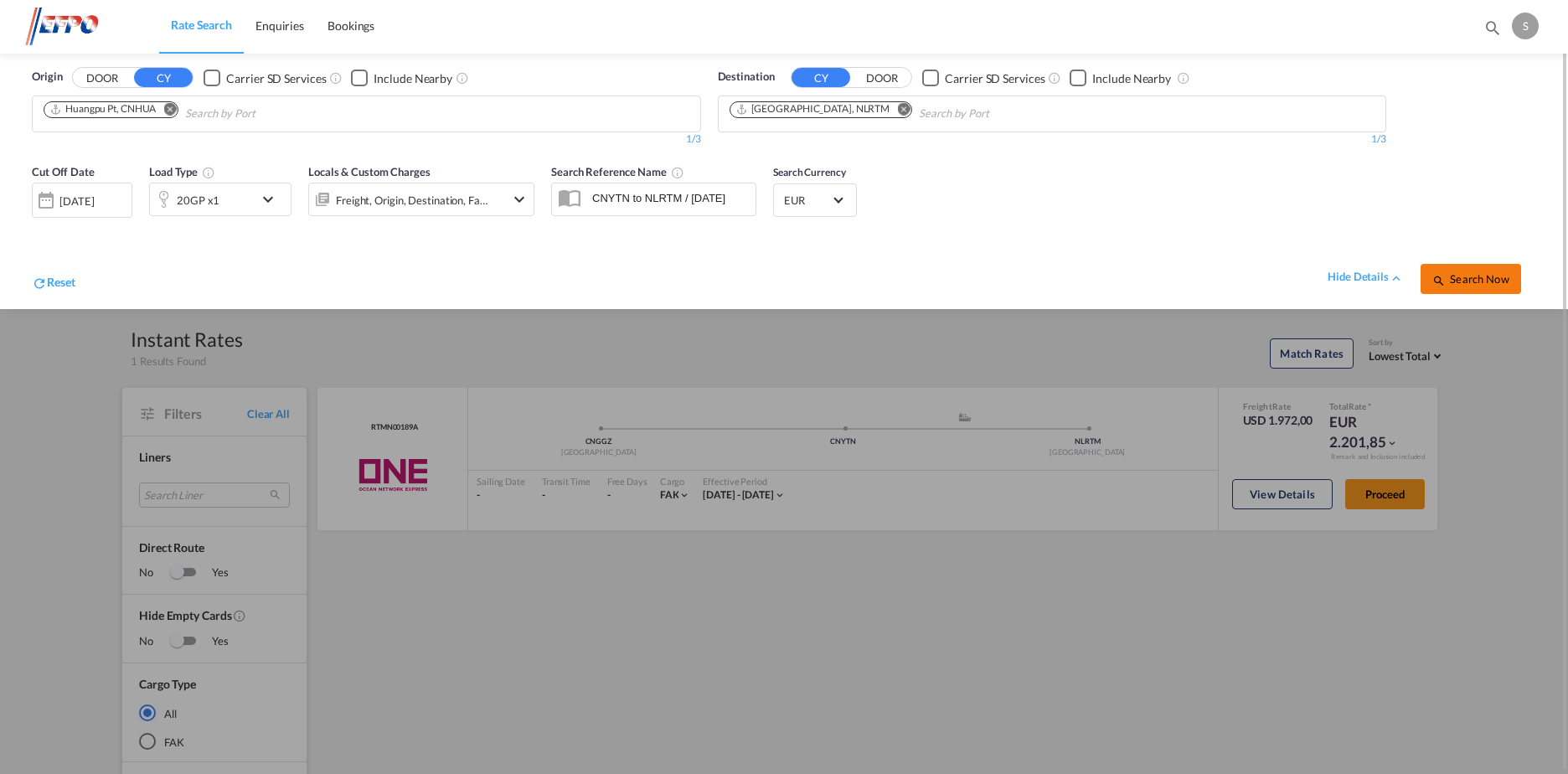
click at [1455, 281] on span "Search Now" at bounding box center [1470, 279] width 76 height 13
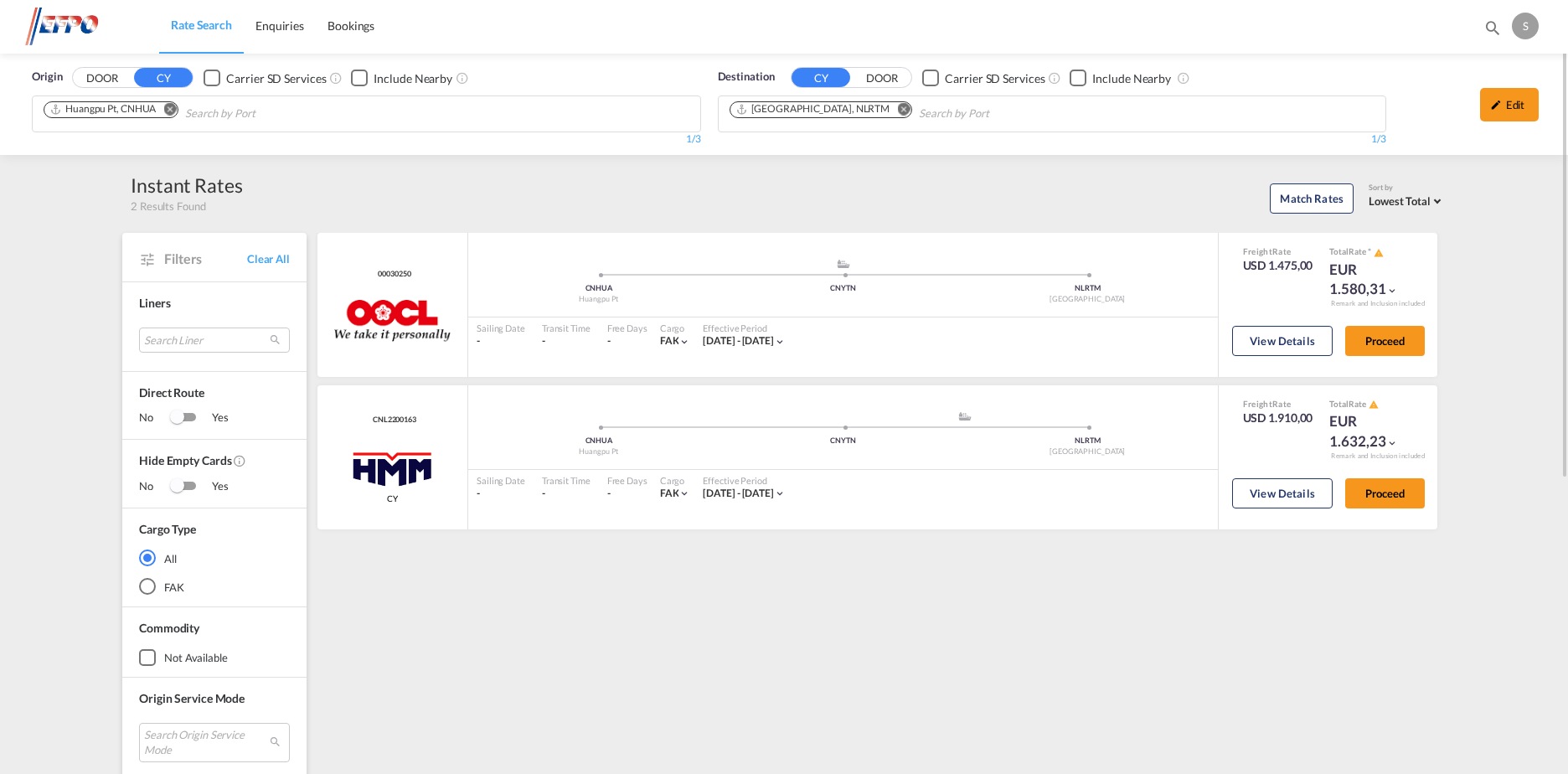
click at [170, 108] on md-icon "Remove" at bounding box center [169, 108] width 12 height 12
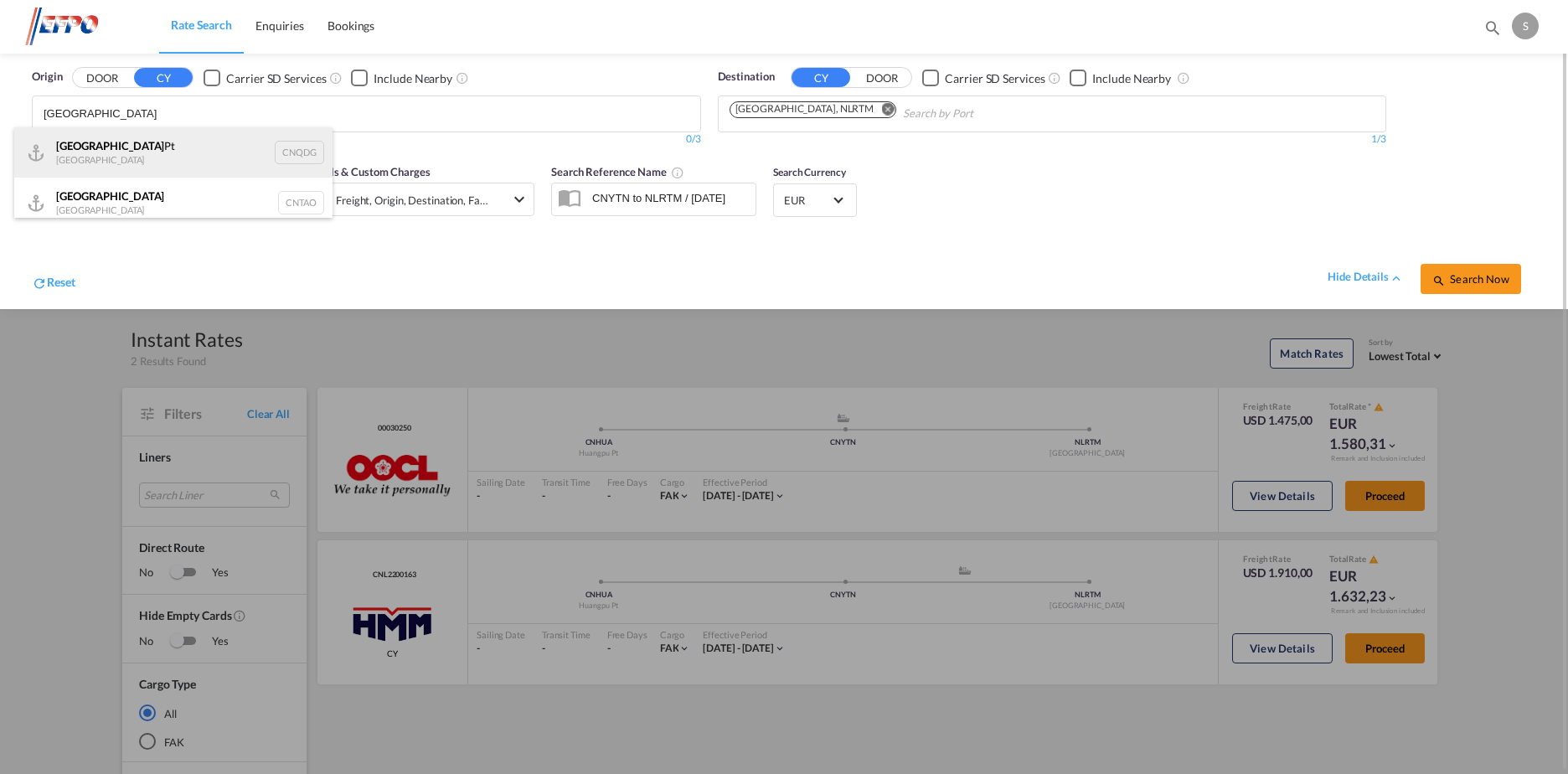
type input "[GEOGRAPHIC_DATA]"
click at [194, 147] on div "Qingdao Pt China CNQDG" at bounding box center [173, 152] width 319 height 50
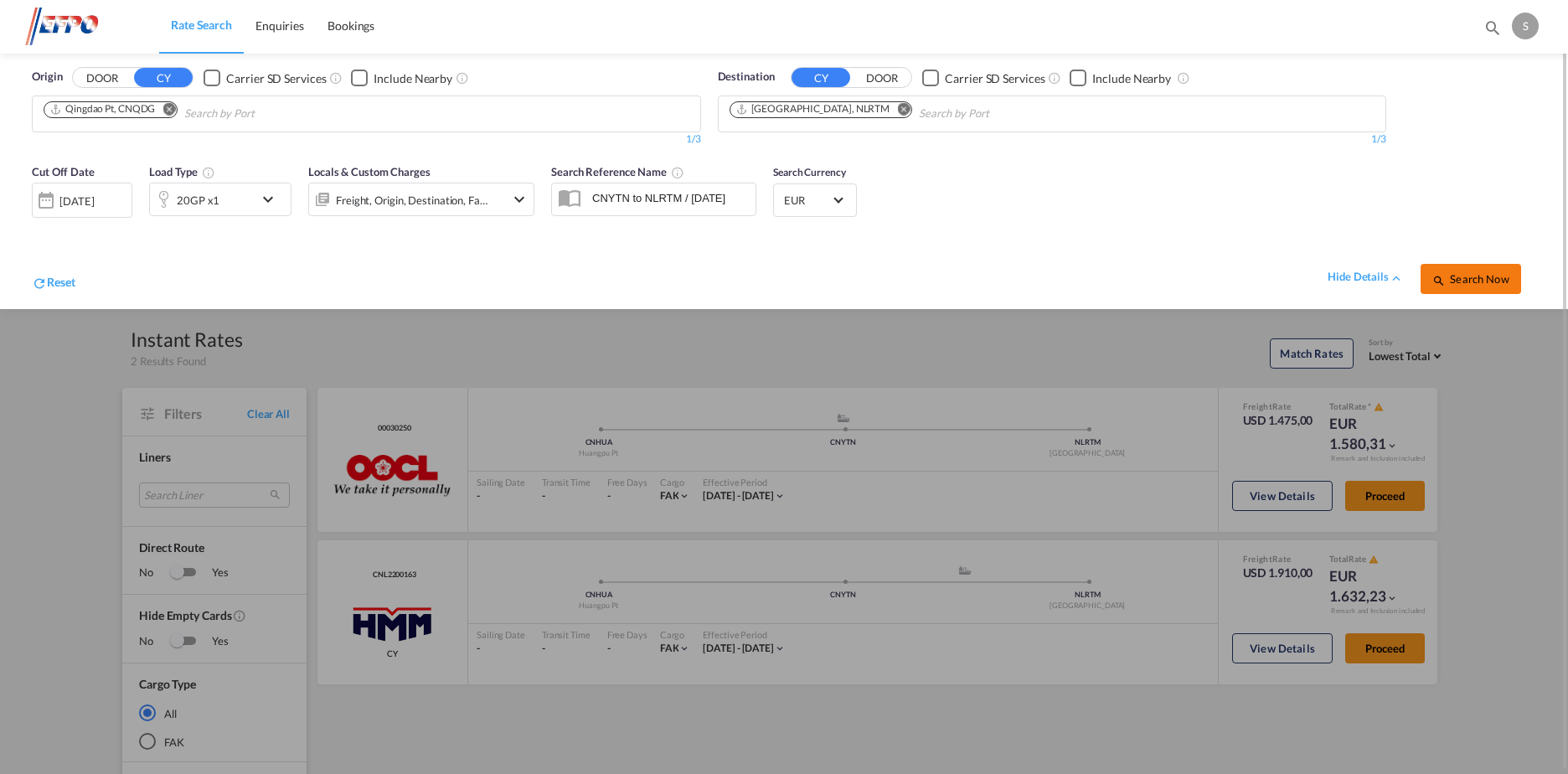
click at [1497, 285] on button "Search Now" at bounding box center [1471, 279] width 101 height 30
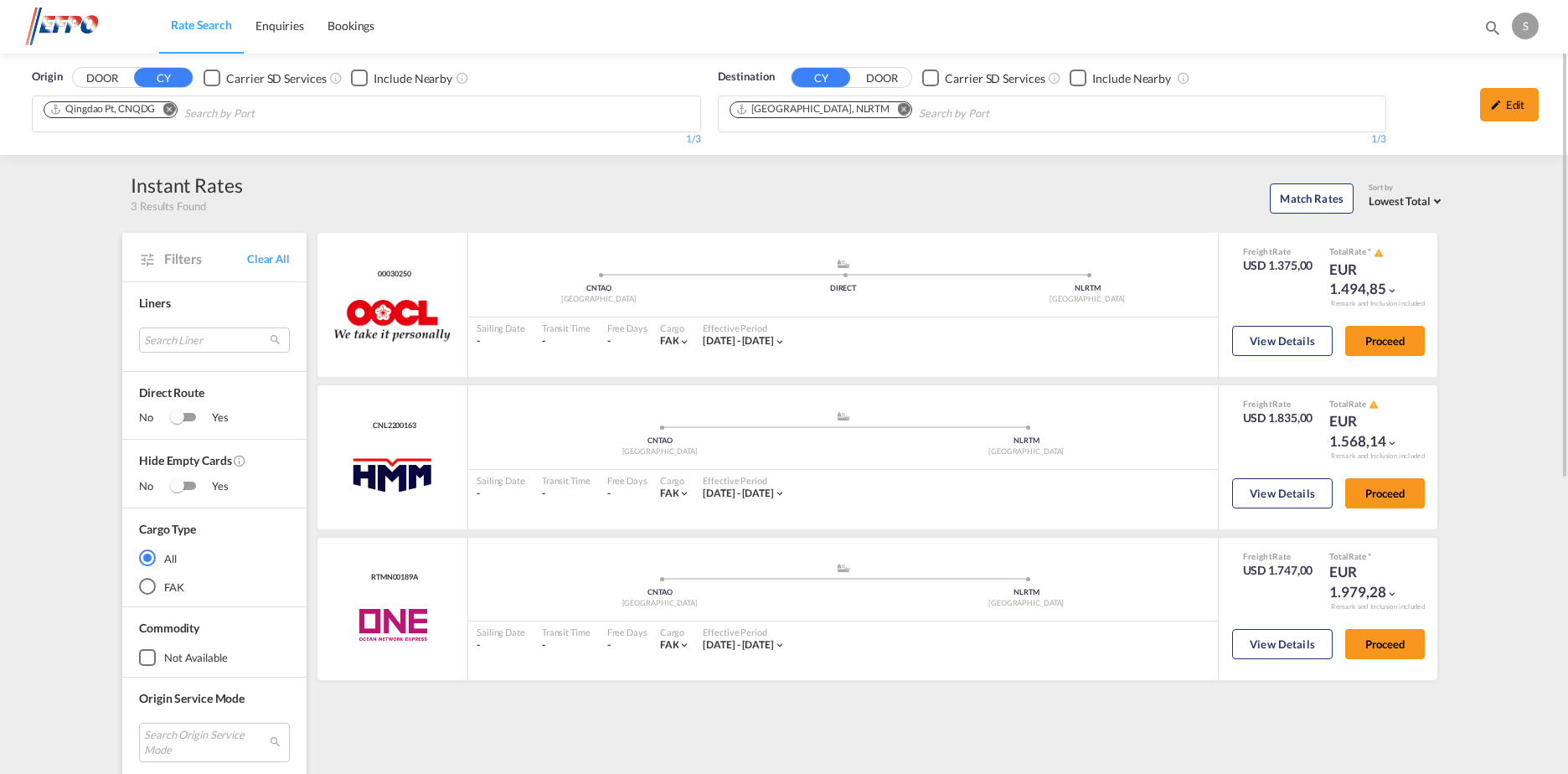
click at [172, 108] on md-icon "Remove" at bounding box center [168, 108] width 12 height 12
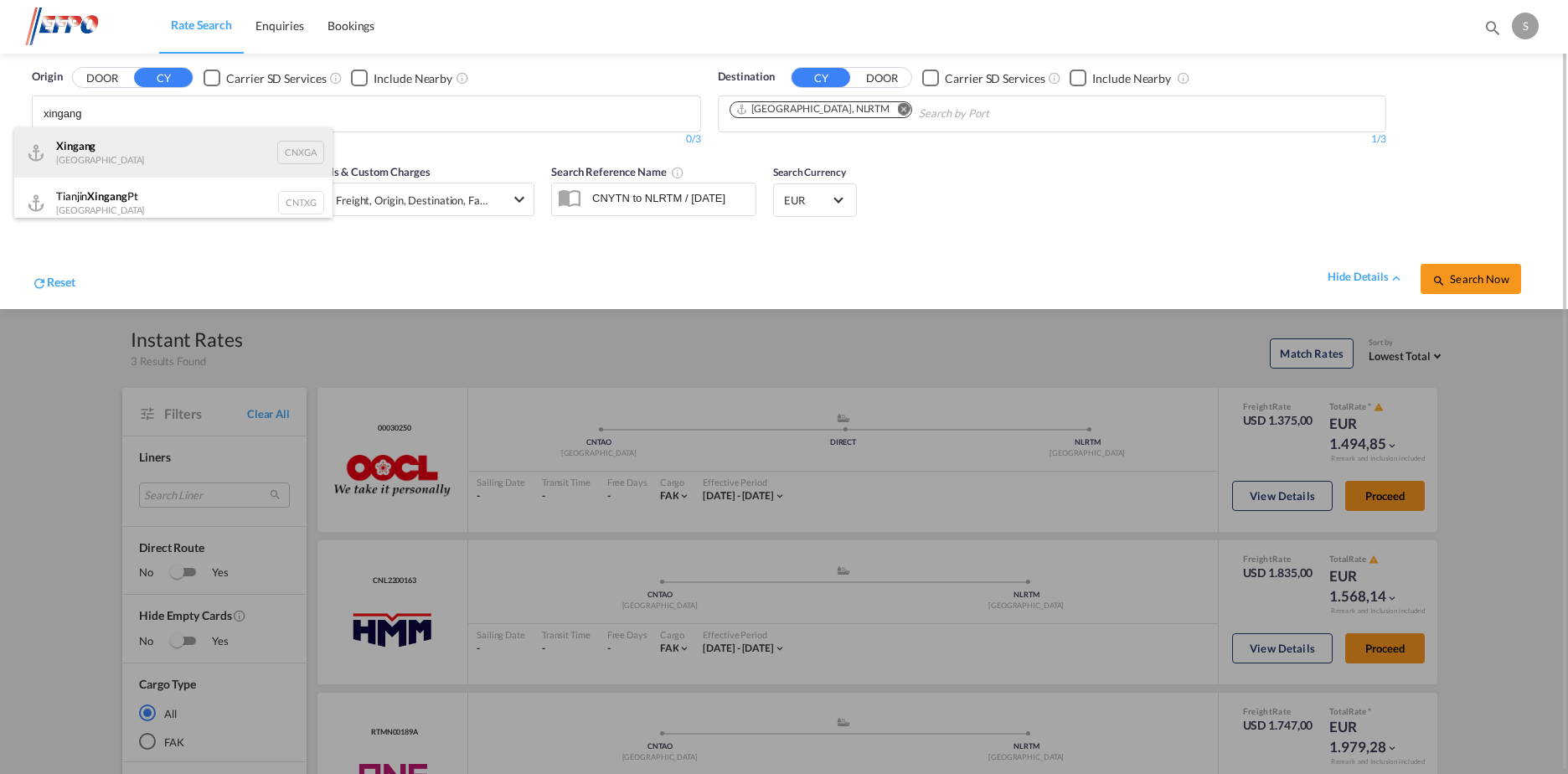
type input "xingang"
click at [177, 159] on div "Xingang [GEOGRAPHIC_DATA] CNXGA" at bounding box center [173, 152] width 319 height 50
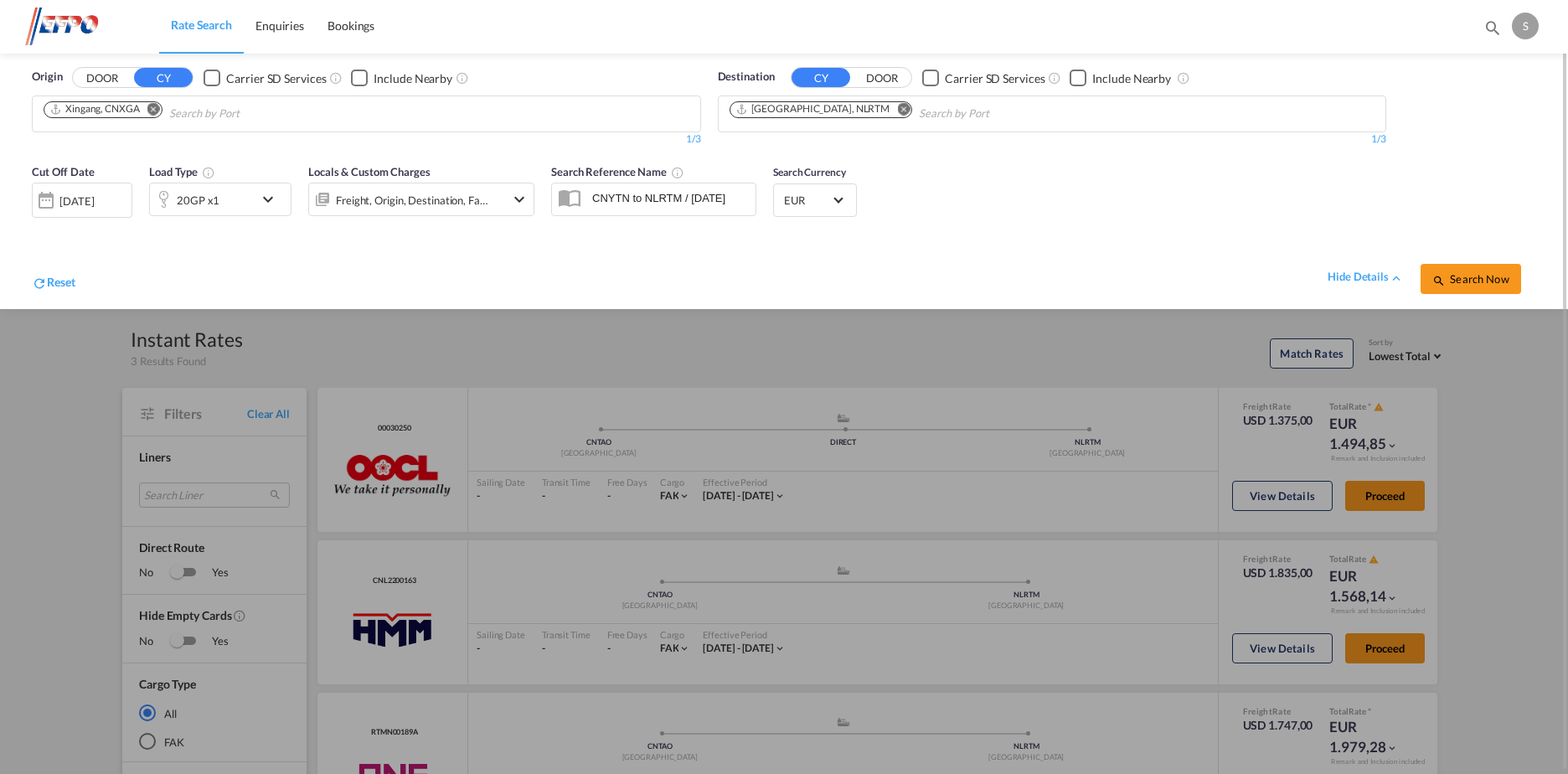
click at [266, 198] on md-icon "icon-chevron-down" at bounding box center [272, 199] width 29 height 20
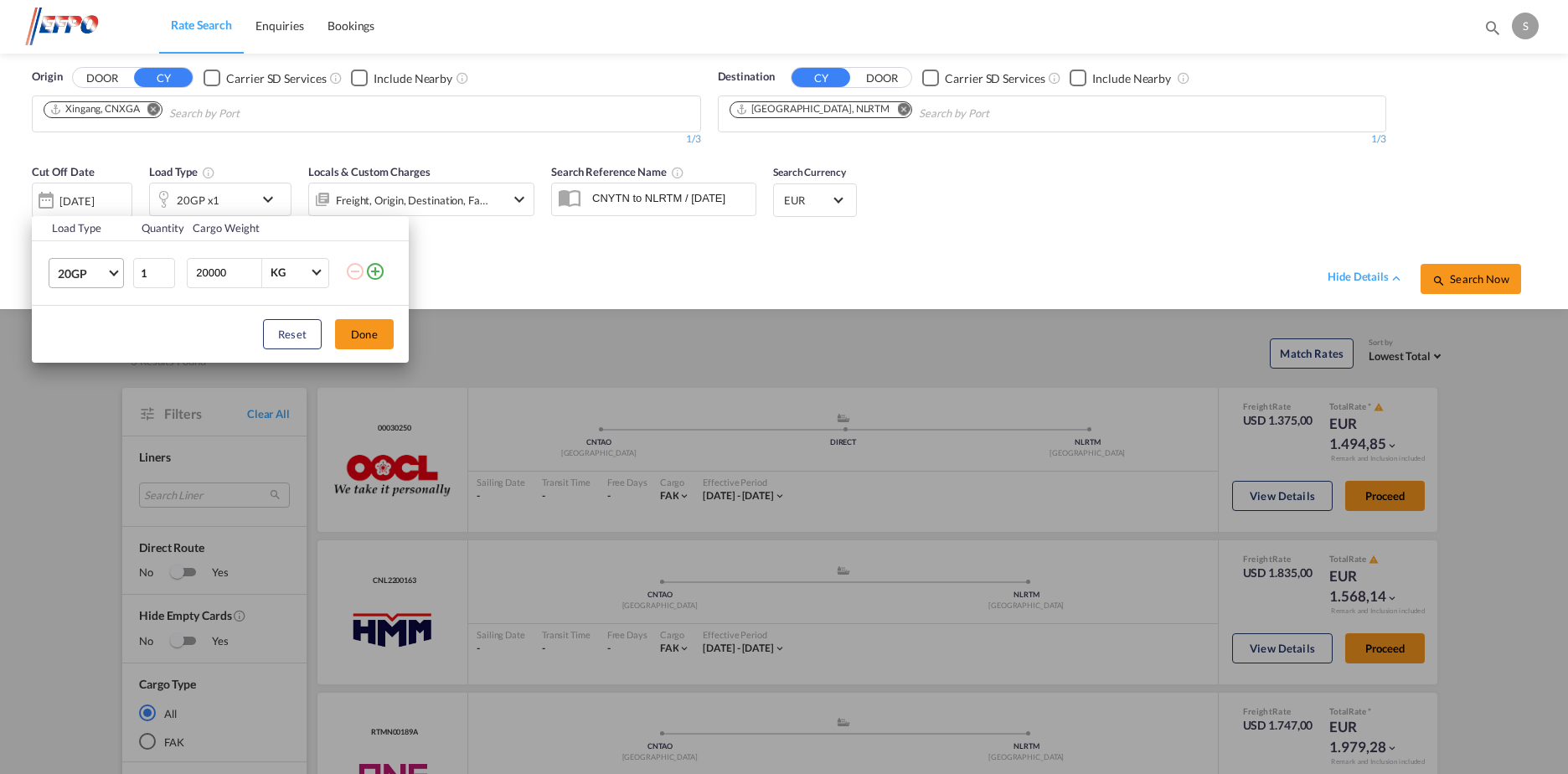
click at [115, 264] on md-select-value "20GP" at bounding box center [89, 273] width 67 height 29
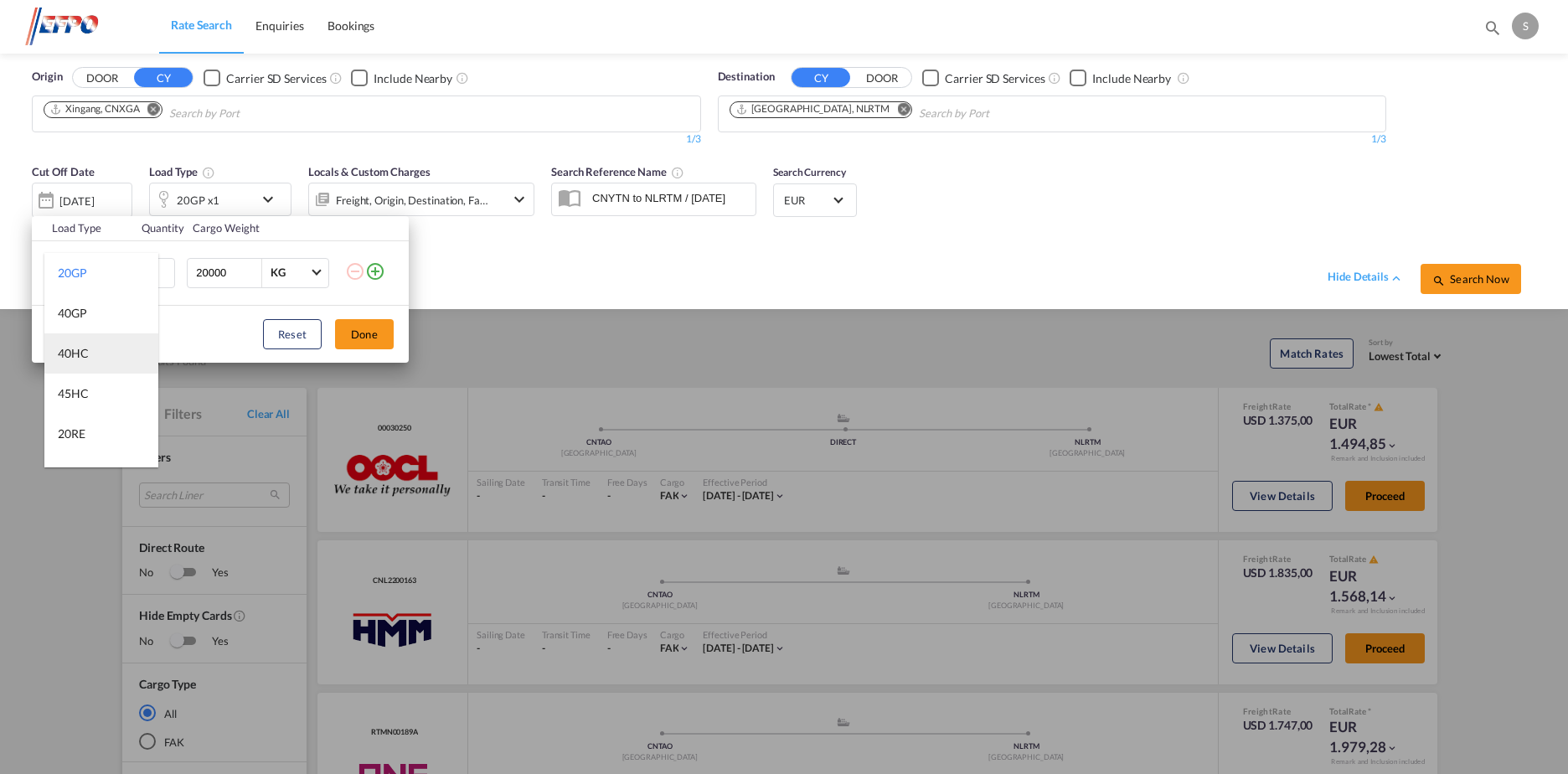
drag, startPoint x: 108, startPoint y: 362, endPoint x: 201, endPoint y: 350, distance: 93.8
click at [108, 361] on md-option "40HC" at bounding box center [102, 354] width 114 height 40
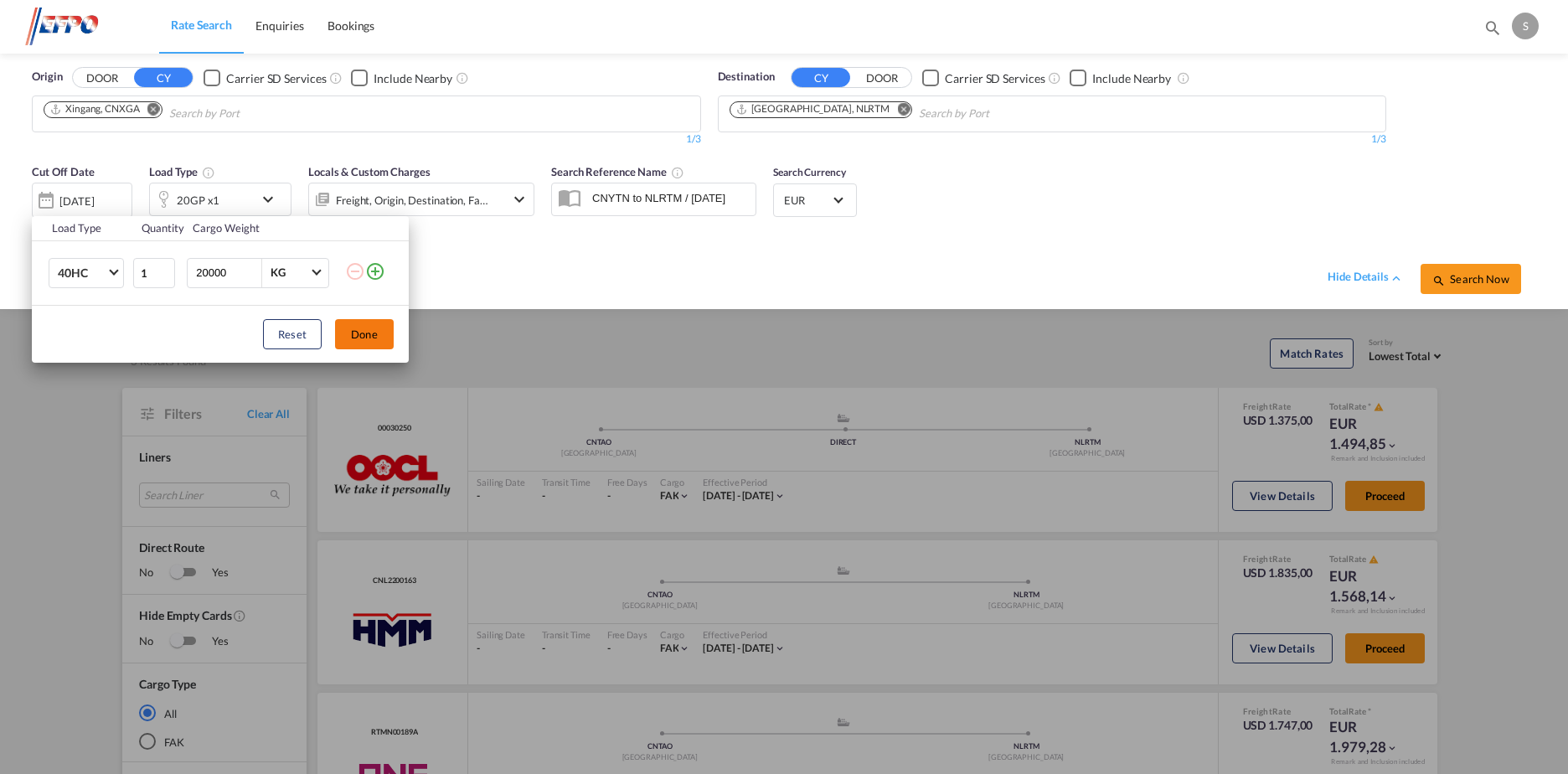
drag, startPoint x: 367, startPoint y: 331, endPoint x: 803, endPoint y: 326, distance: 436.0
click at [368, 331] on button "Done" at bounding box center [364, 335] width 59 height 30
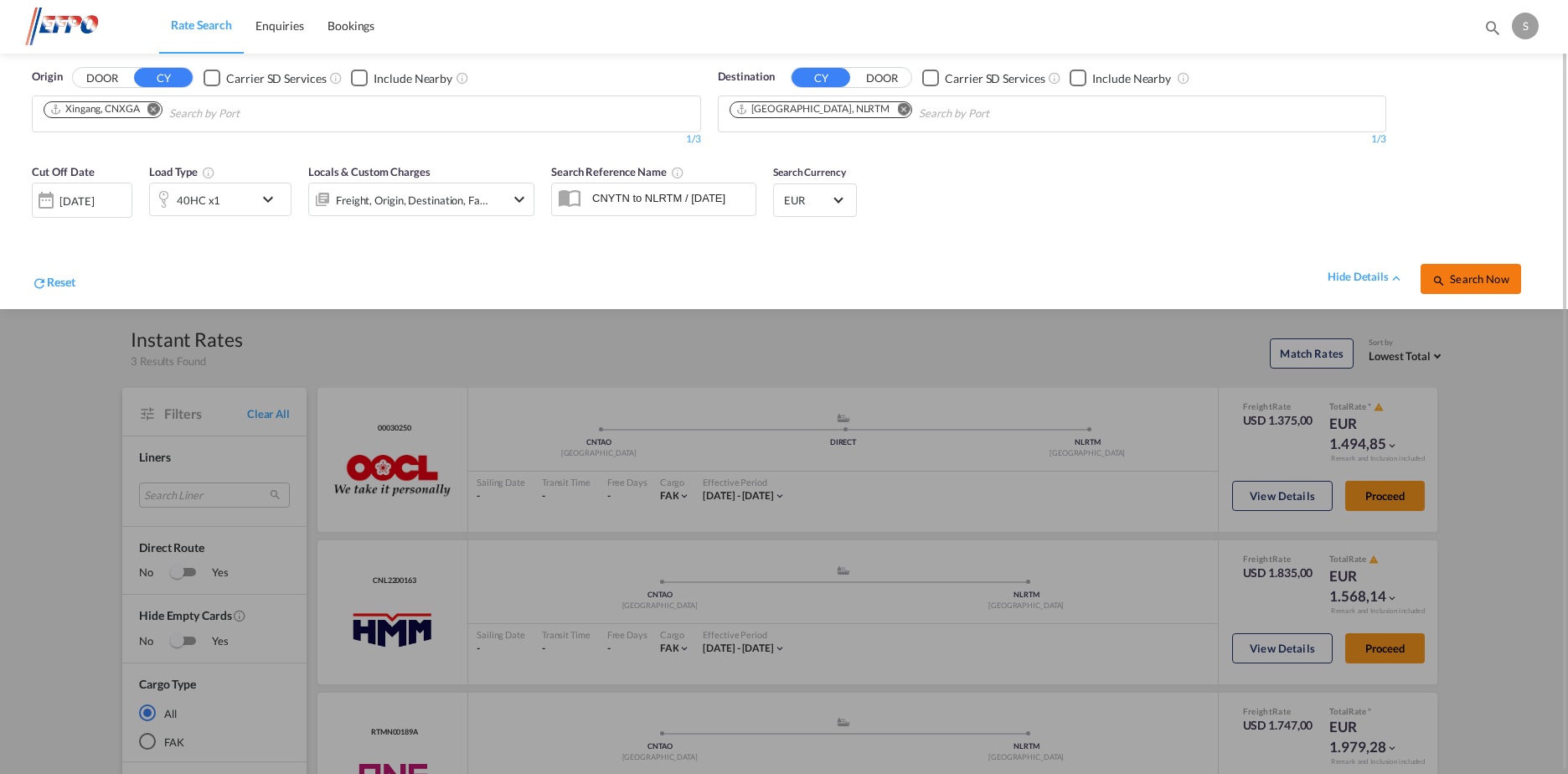
click at [1499, 265] on button "Search Now" at bounding box center [1471, 279] width 101 height 30
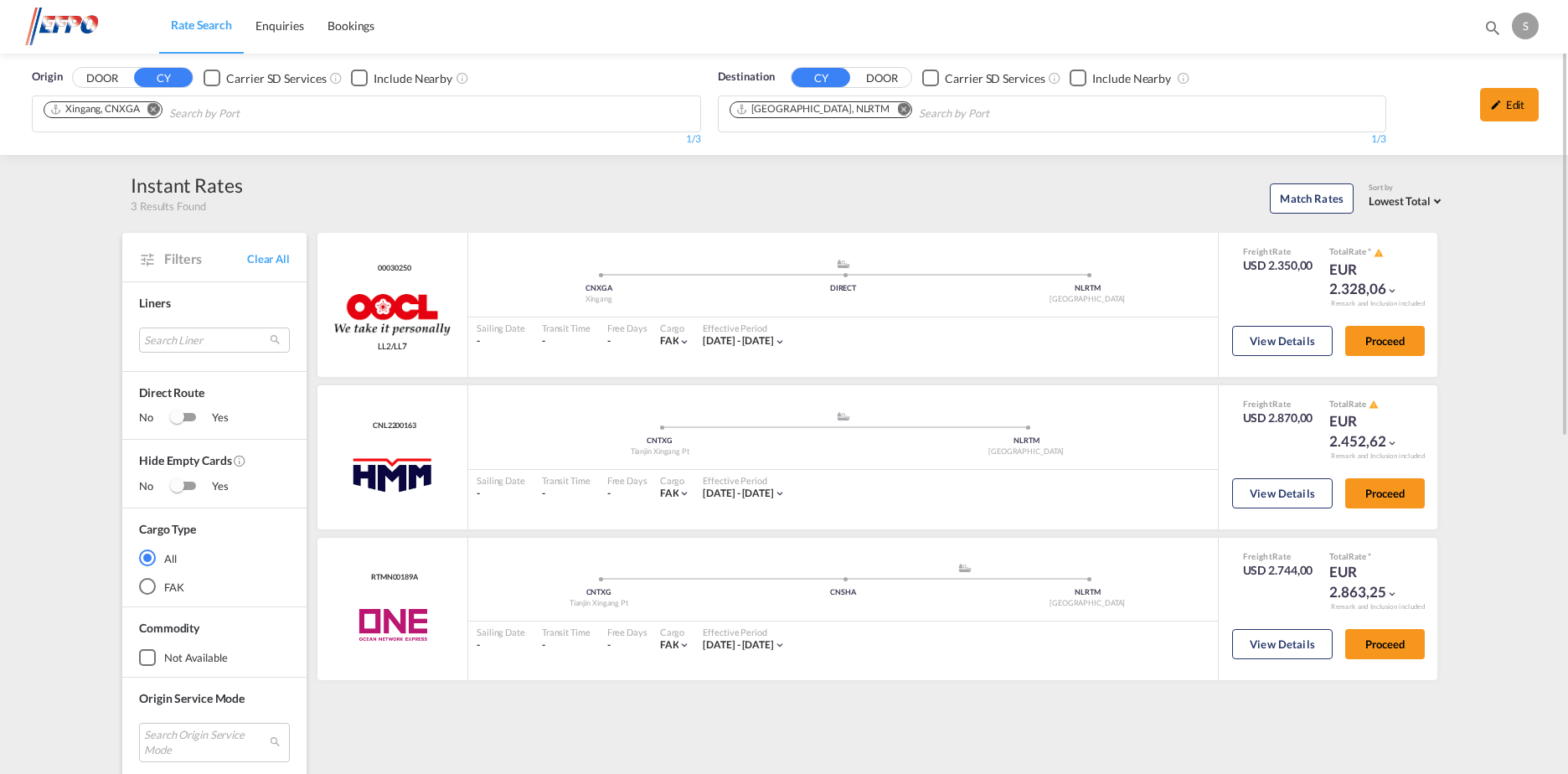
click at [158, 111] on md-icon "Remove" at bounding box center [153, 108] width 12 height 12
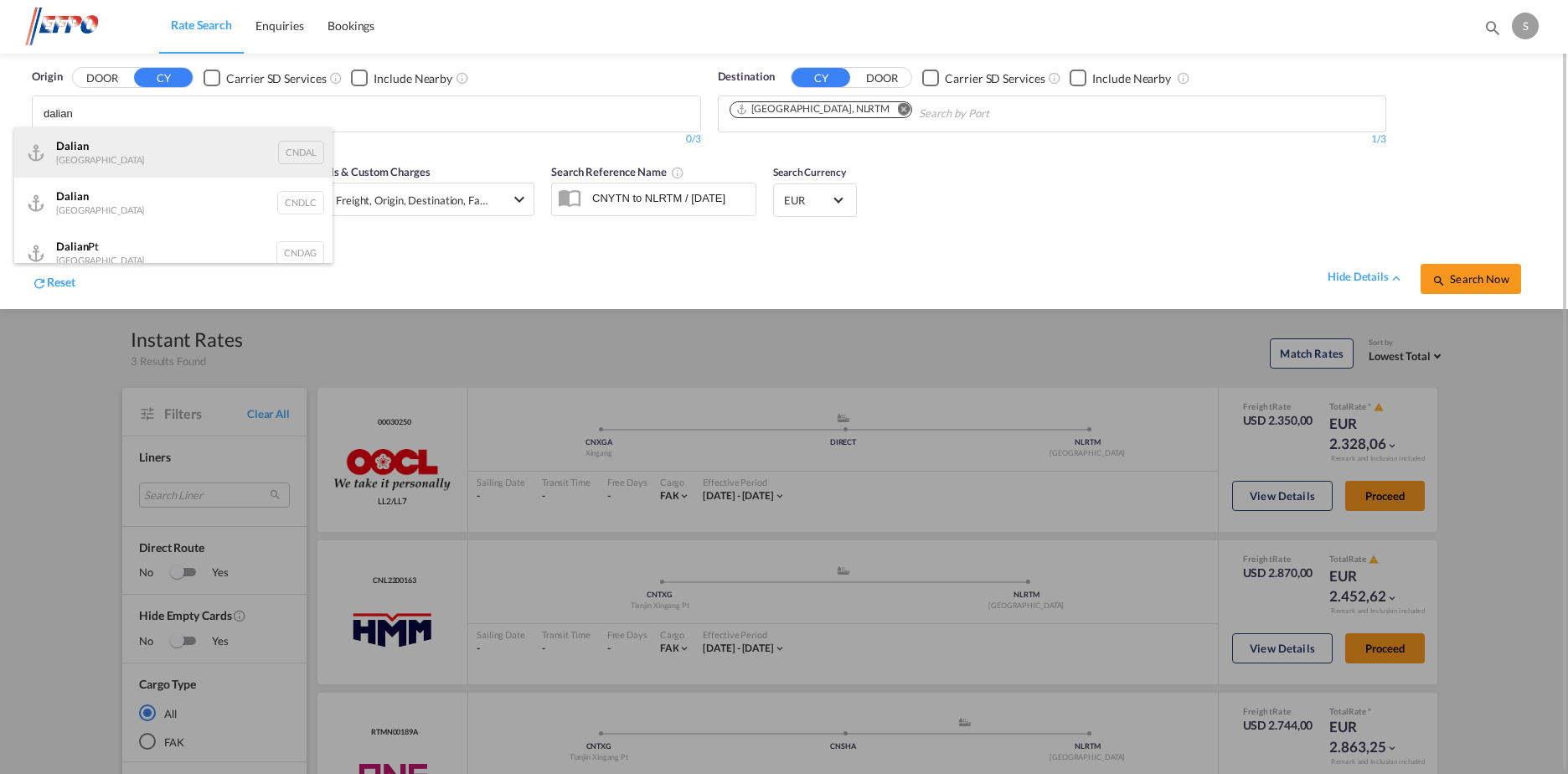
type input "dalian"
click at [185, 164] on div "Dalian [GEOGRAPHIC_DATA] CNDAL" at bounding box center [173, 152] width 319 height 50
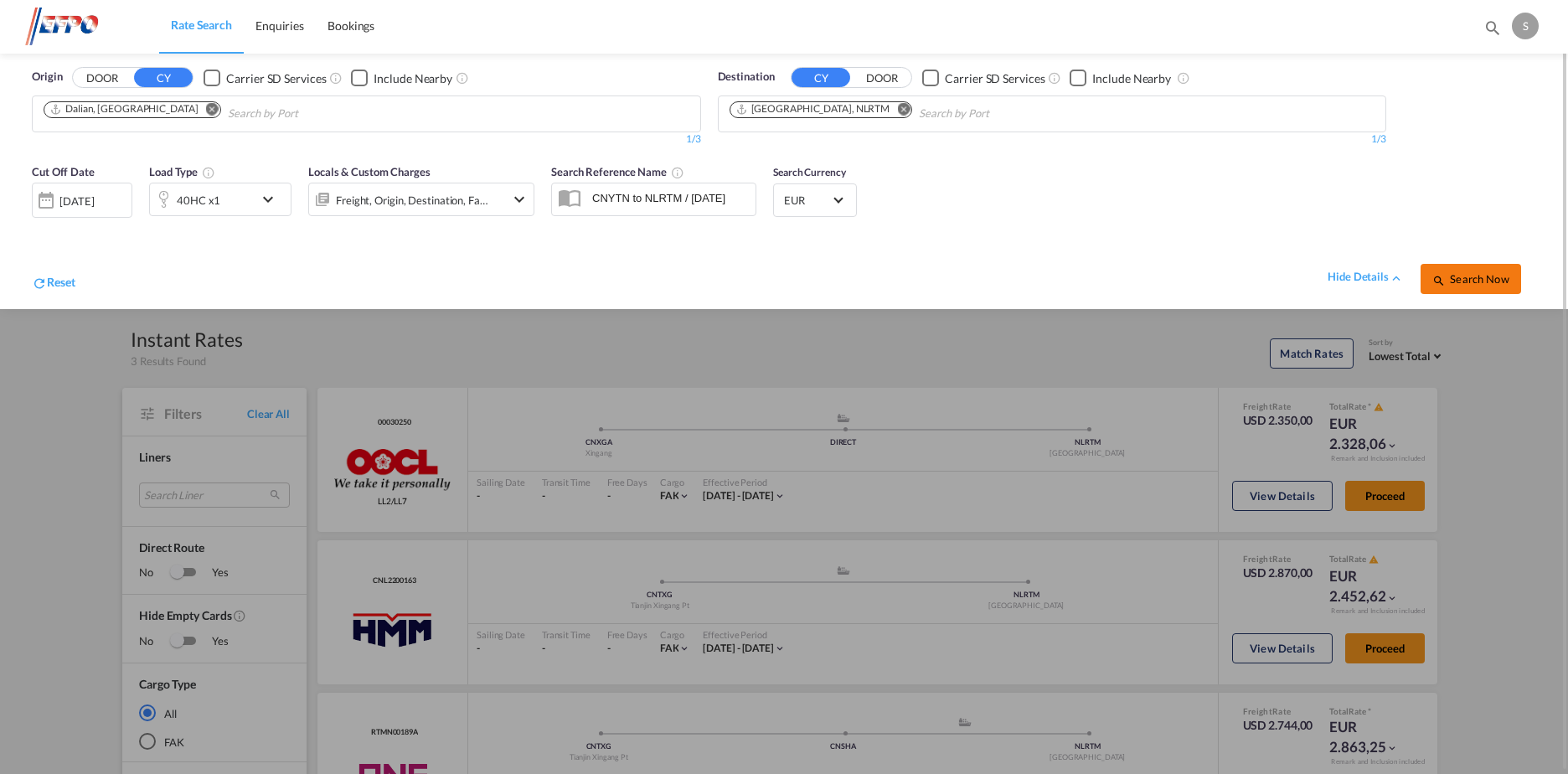
click at [1478, 278] on span "Search Now" at bounding box center [1470, 279] width 76 height 13
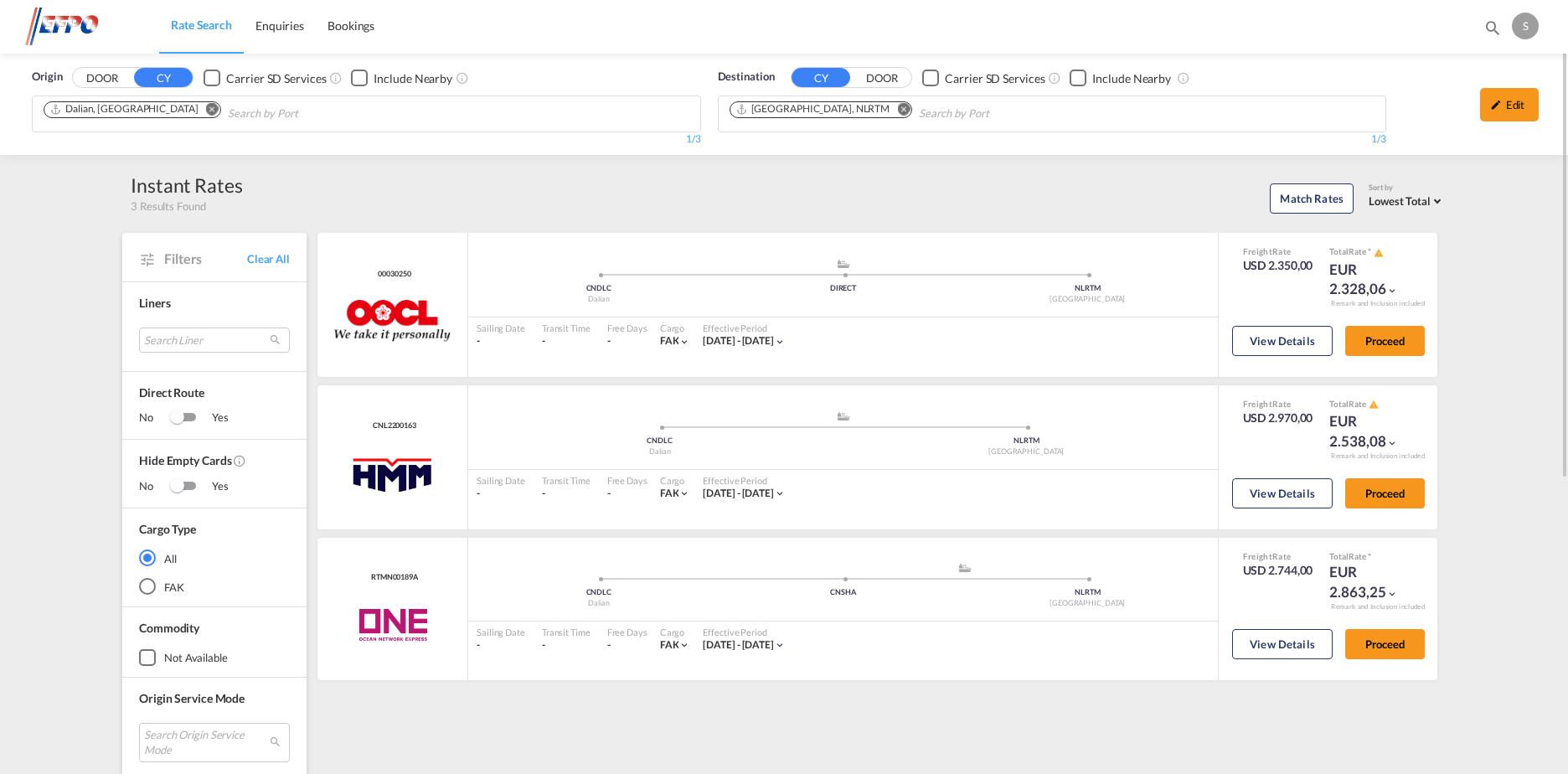
click at [206, 111] on md-icon "Remove" at bounding box center [212, 108] width 12 height 12
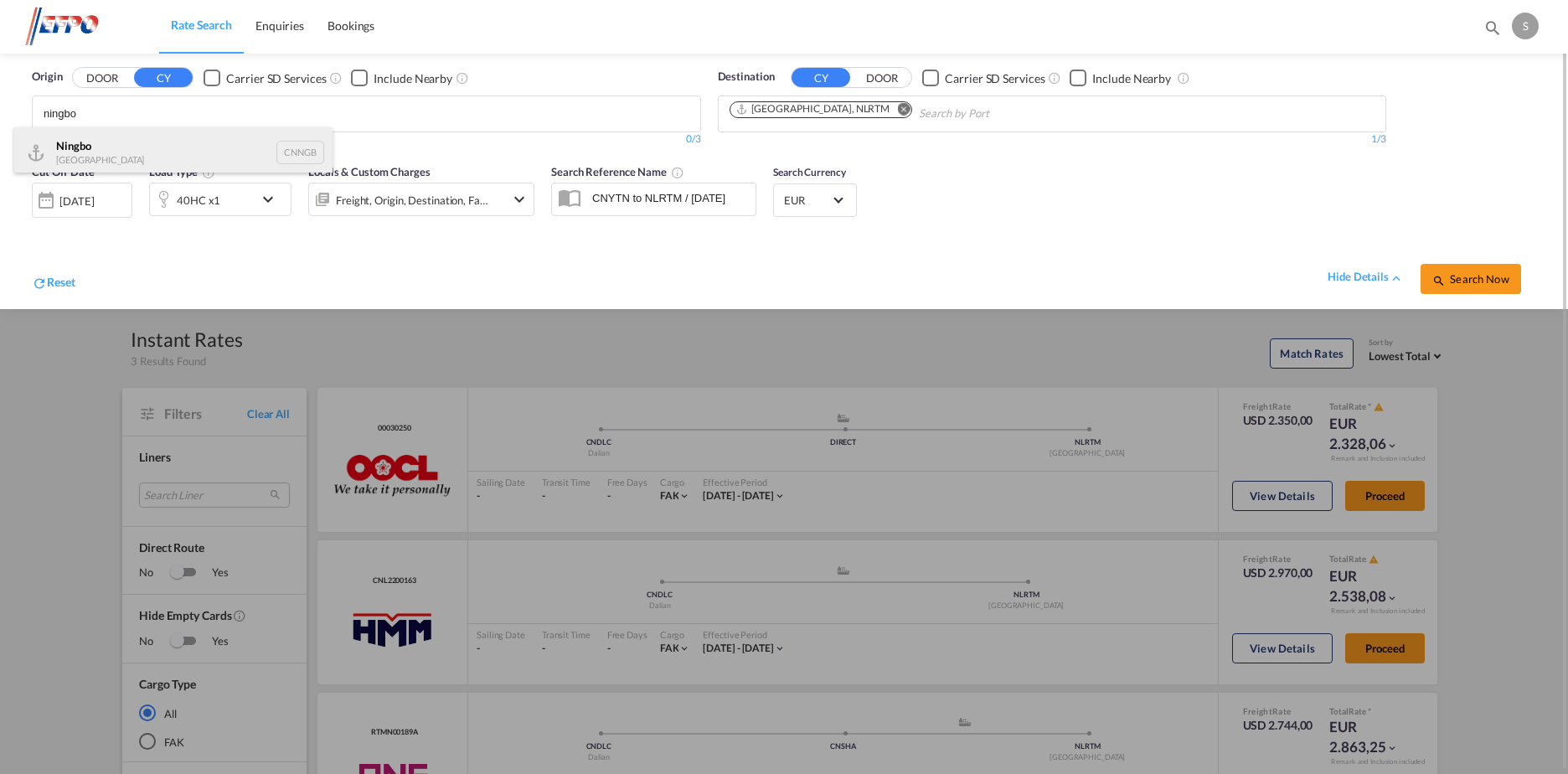
type input "ningbo"
click at [167, 151] on div "Ningbo China CNNGB" at bounding box center [173, 152] width 319 height 50
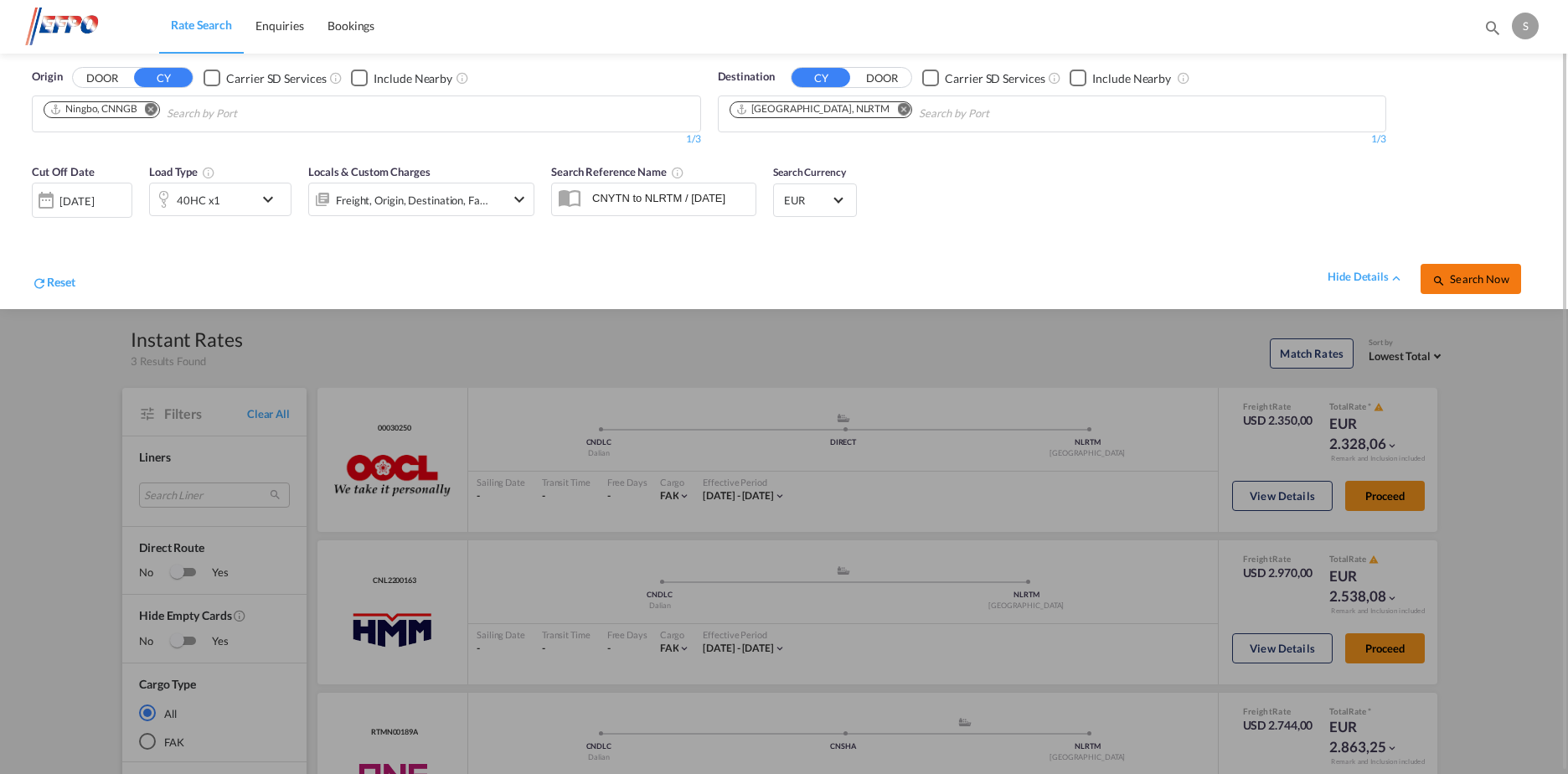
click at [1457, 278] on span "Search Now" at bounding box center [1470, 279] width 76 height 13
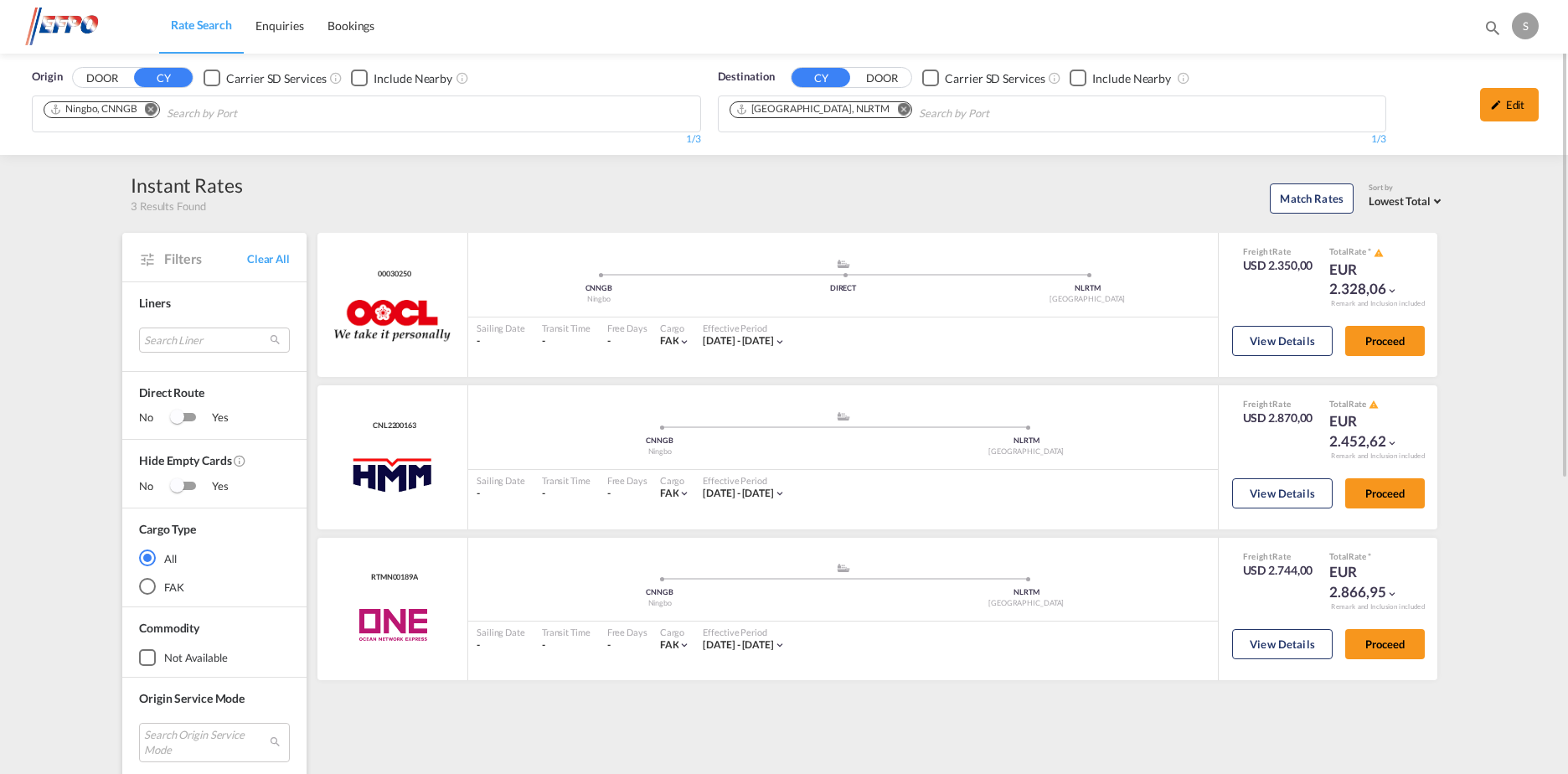
click at [158, 106] on button "Remove" at bounding box center [146, 110] width 25 height 17
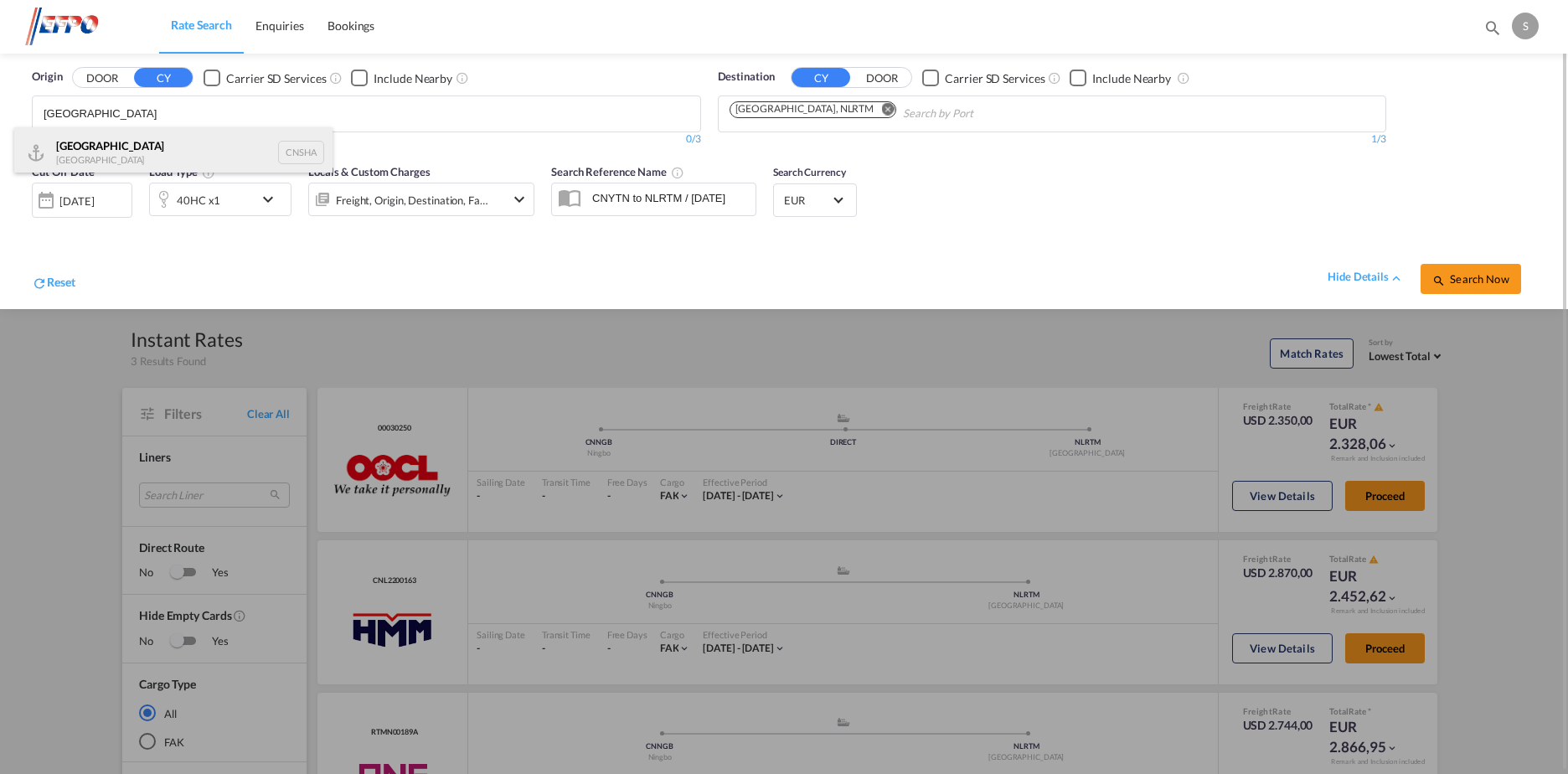
type input "[GEOGRAPHIC_DATA]"
click at [188, 142] on div "Shanghai [GEOGRAPHIC_DATA] CNSHA" at bounding box center [173, 152] width 319 height 50
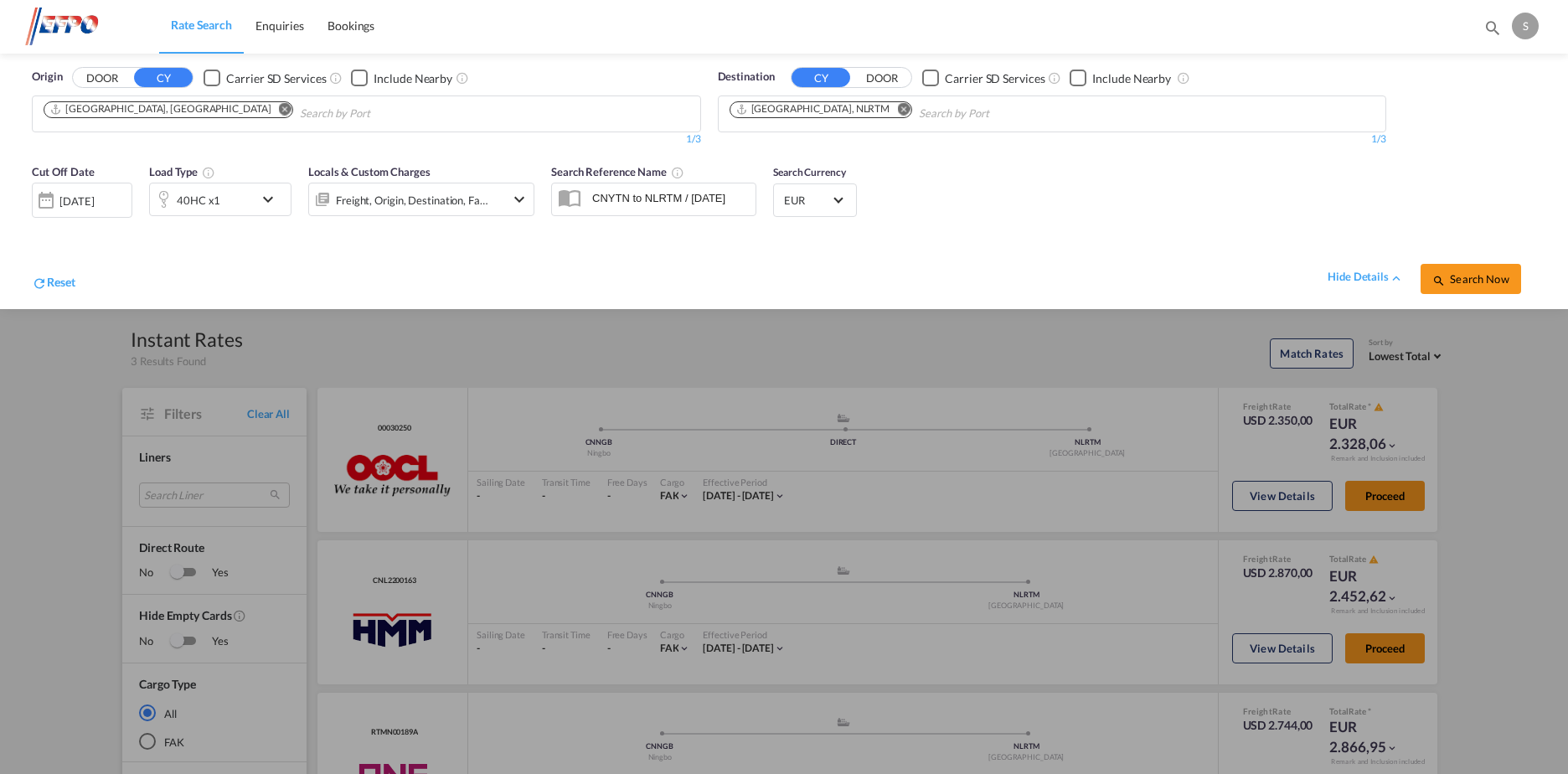
click at [1466, 280] on span "Search Now" at bounding box center [1470, 279] width 76 height 13
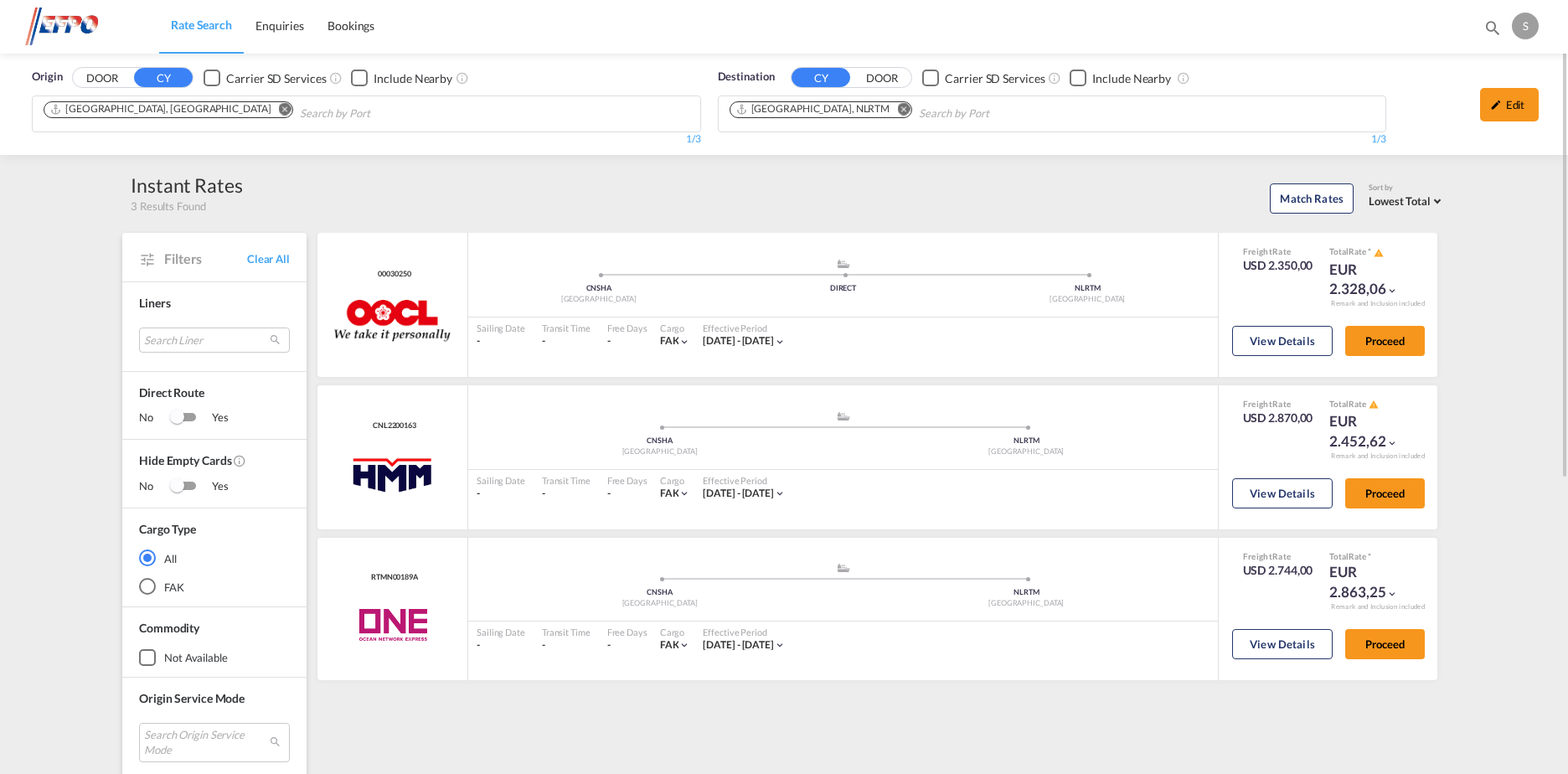
click at [279, 106] on md-icon "Remove" at bounding box center [284, 108] width 12 height 12
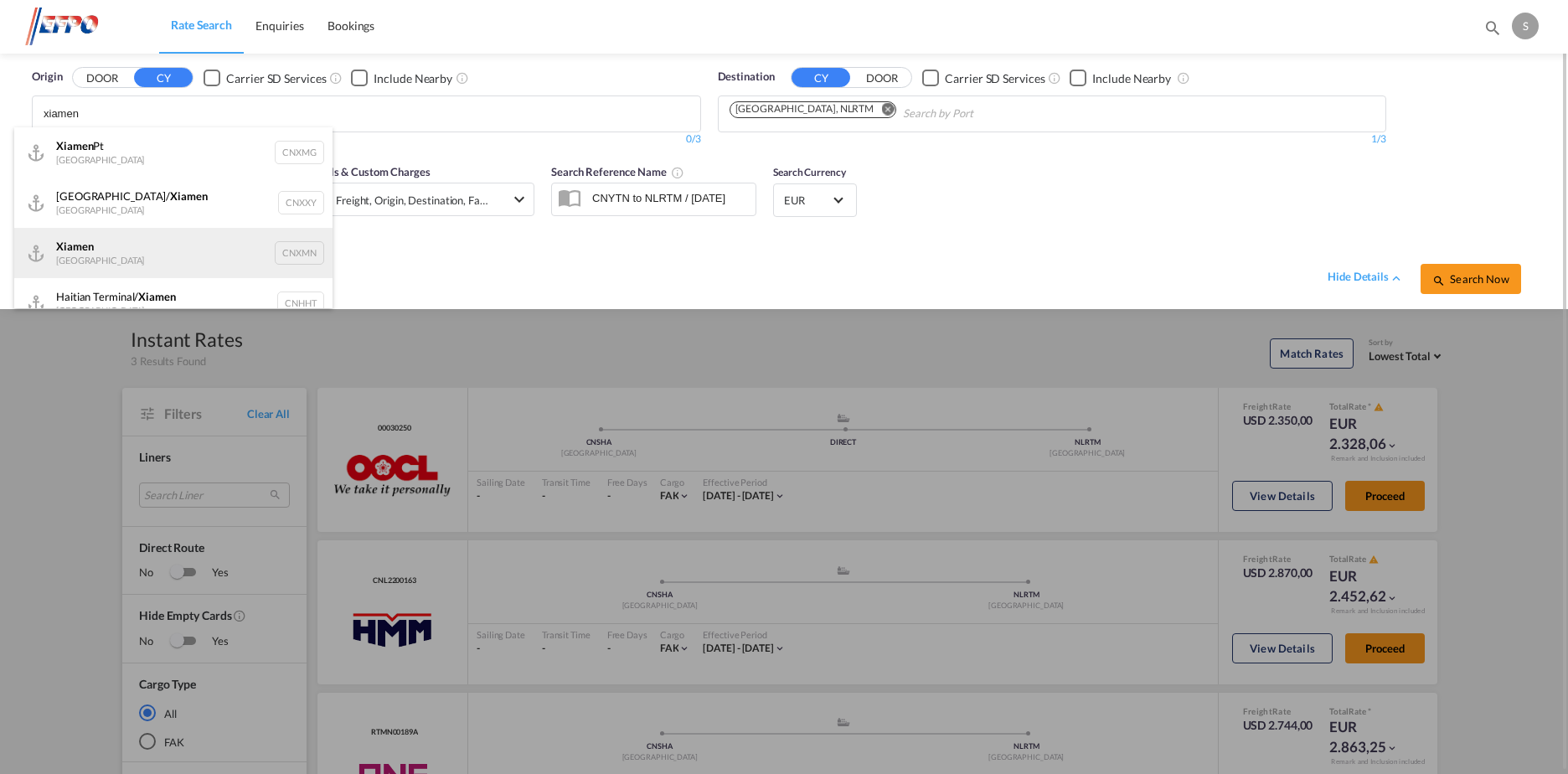
type input "xiamen"
click at [172, 260] on div "Xiamen [GEOGRAPHIC_DATA] CNXMN" at bounding box center [173, 253] width 319 height 50
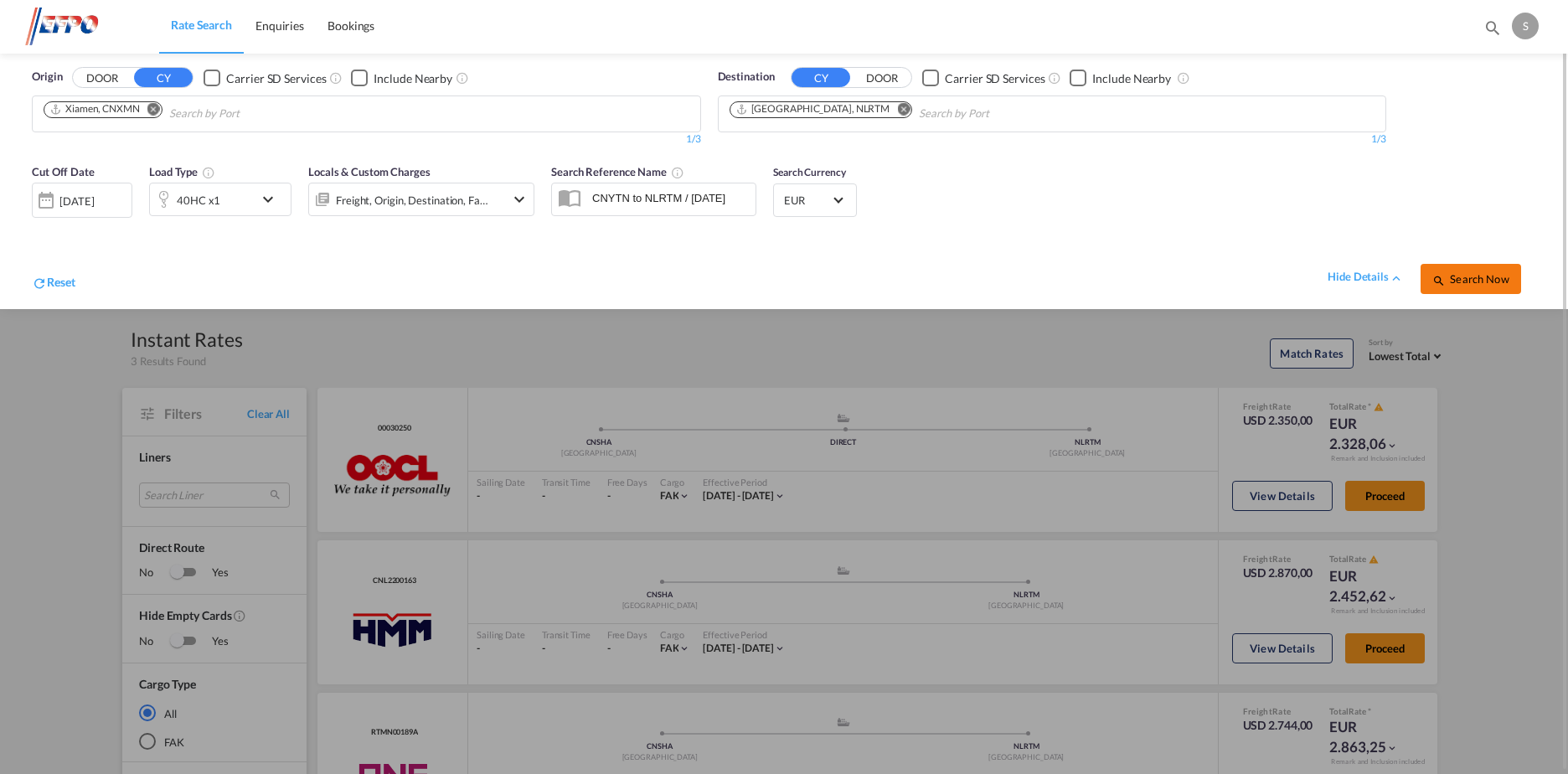
click at [1465, 278] on span "Search Now" at bounding box center [1470, 279] width 76 height 13
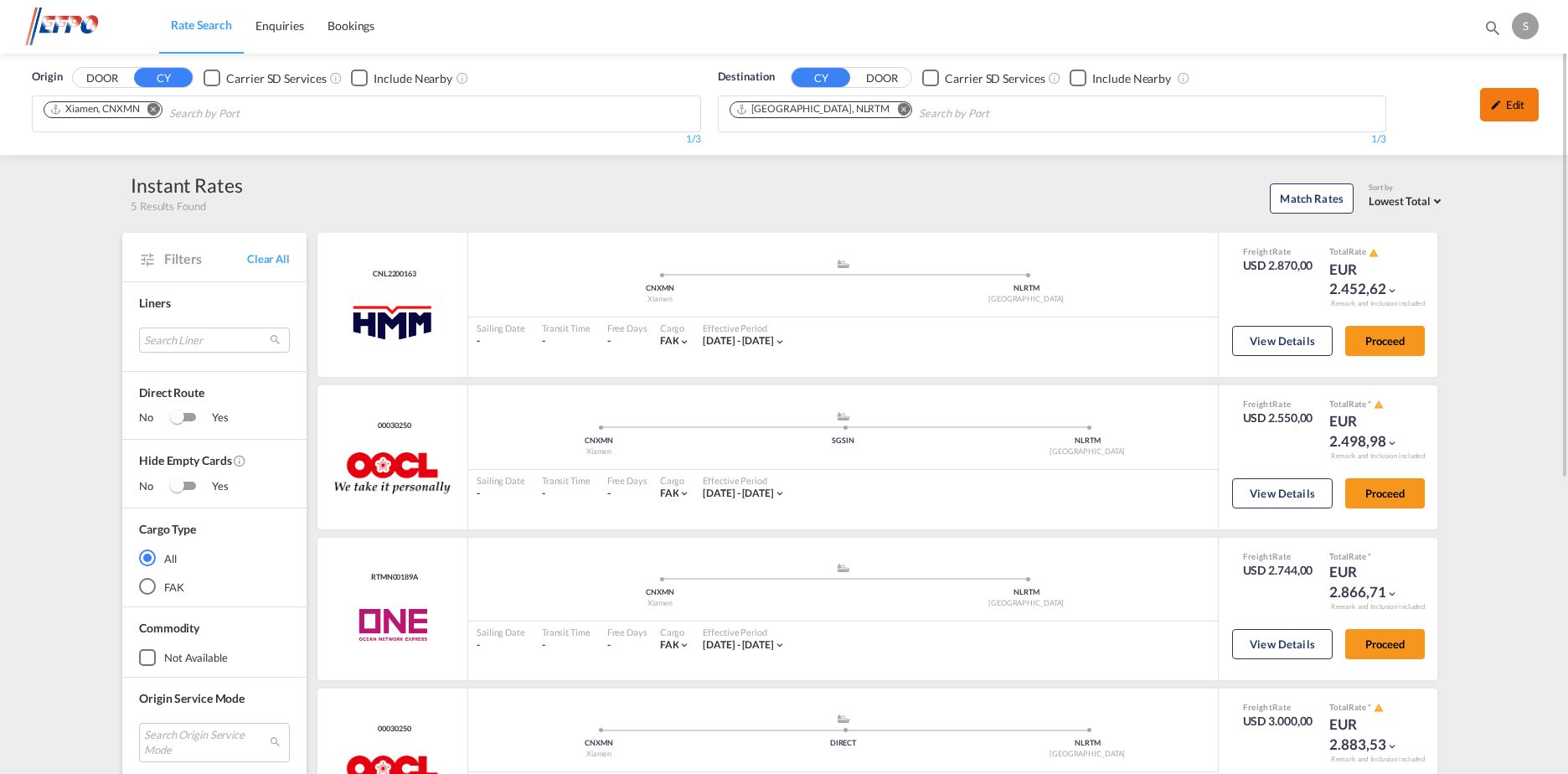
click at [1509, 96] on div "Edit" at bounding box center [1509, 104] width 59 height 33
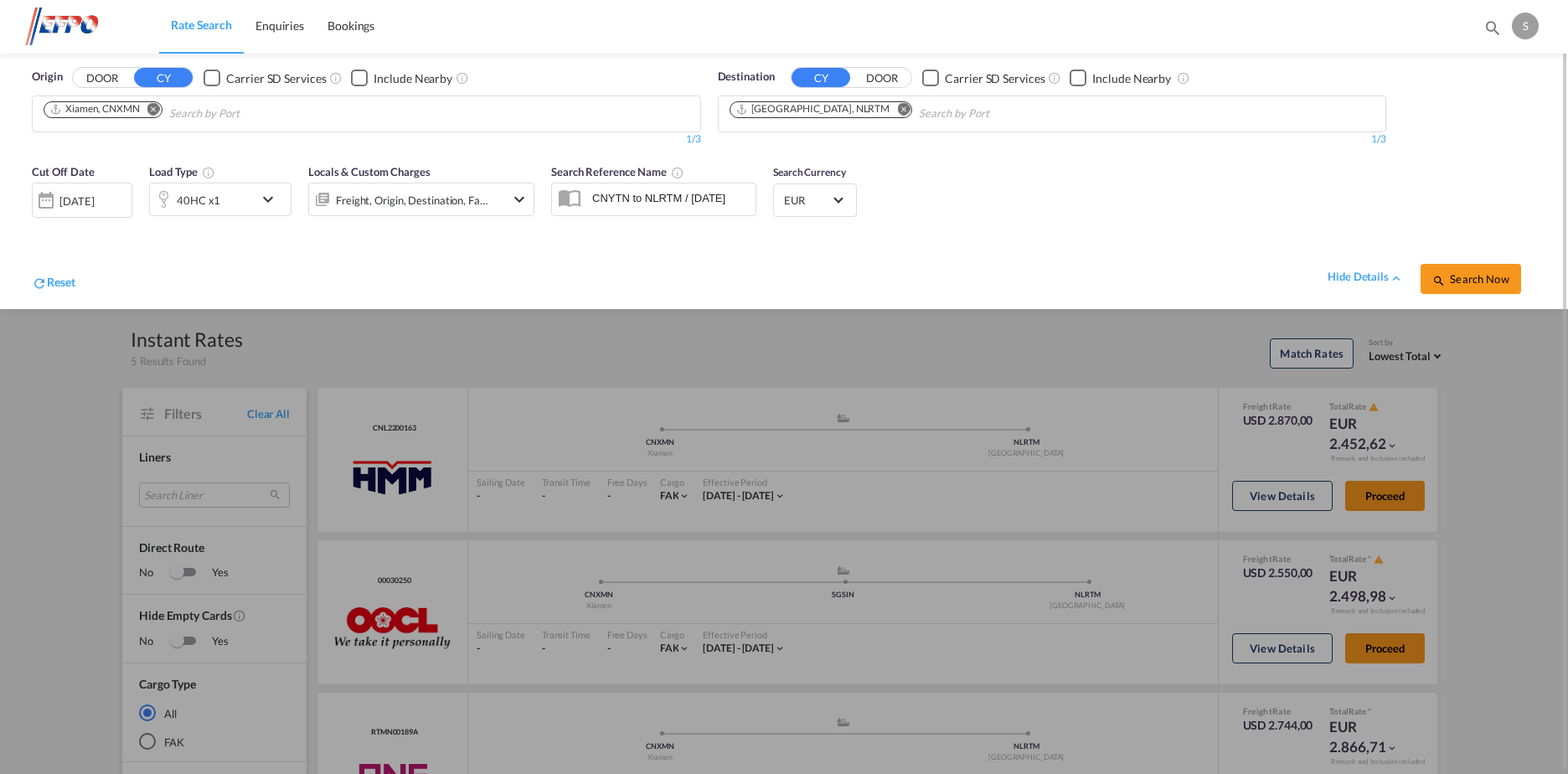
click at [224, 202] on div "40HC x1" at bounding box center [202, 199] width 104 height 33
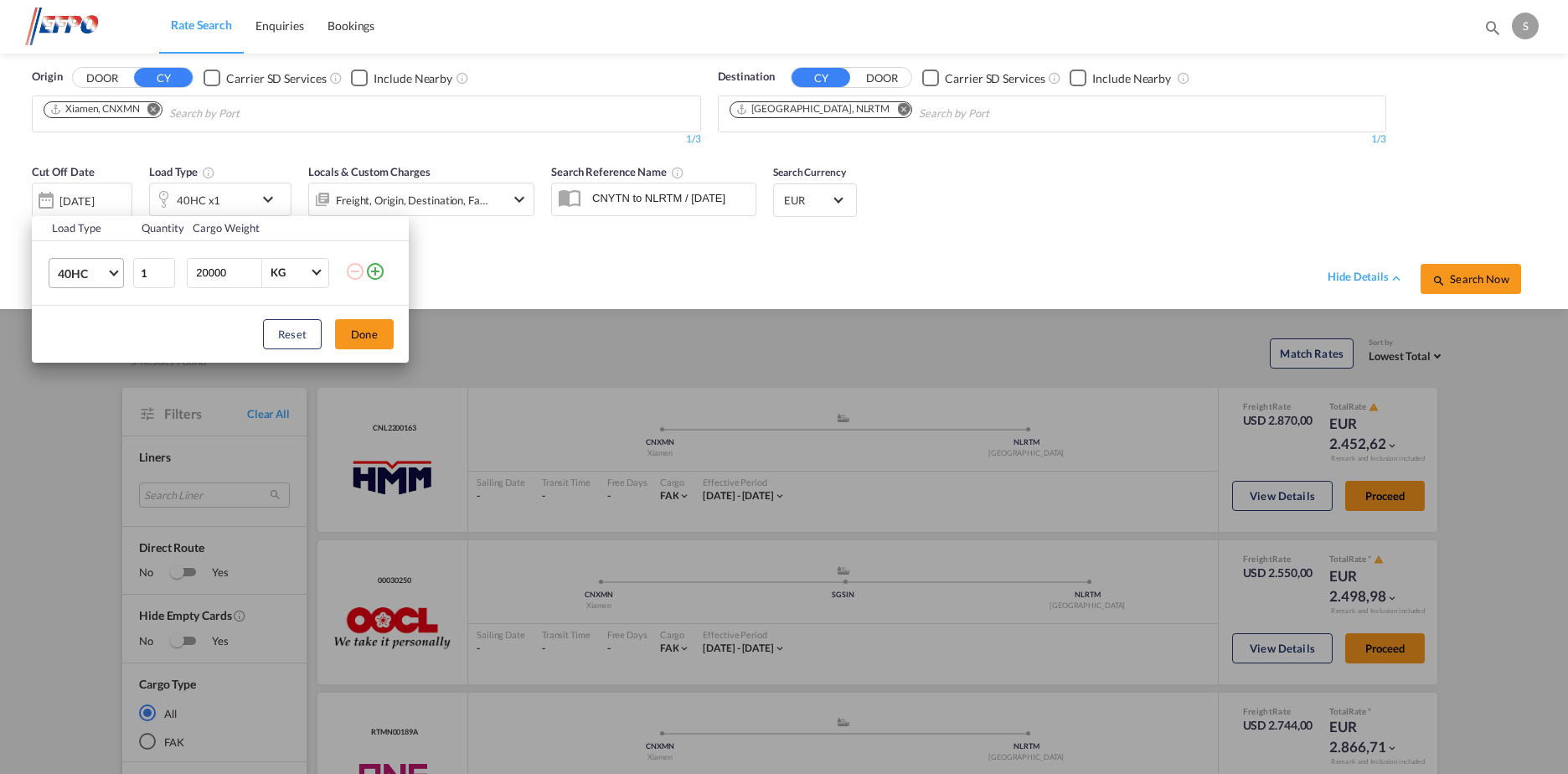
click at [113, 269] on span "Choose: \a40HC" at bounding box center [113, 271] width 10 height 10
click at [97, 199] on md-option "20GP" at bounding box center [102, 192] width 114 height 40
click at [367, 332] on button "Done" at bounding box center [364, 335] width 59 height 30
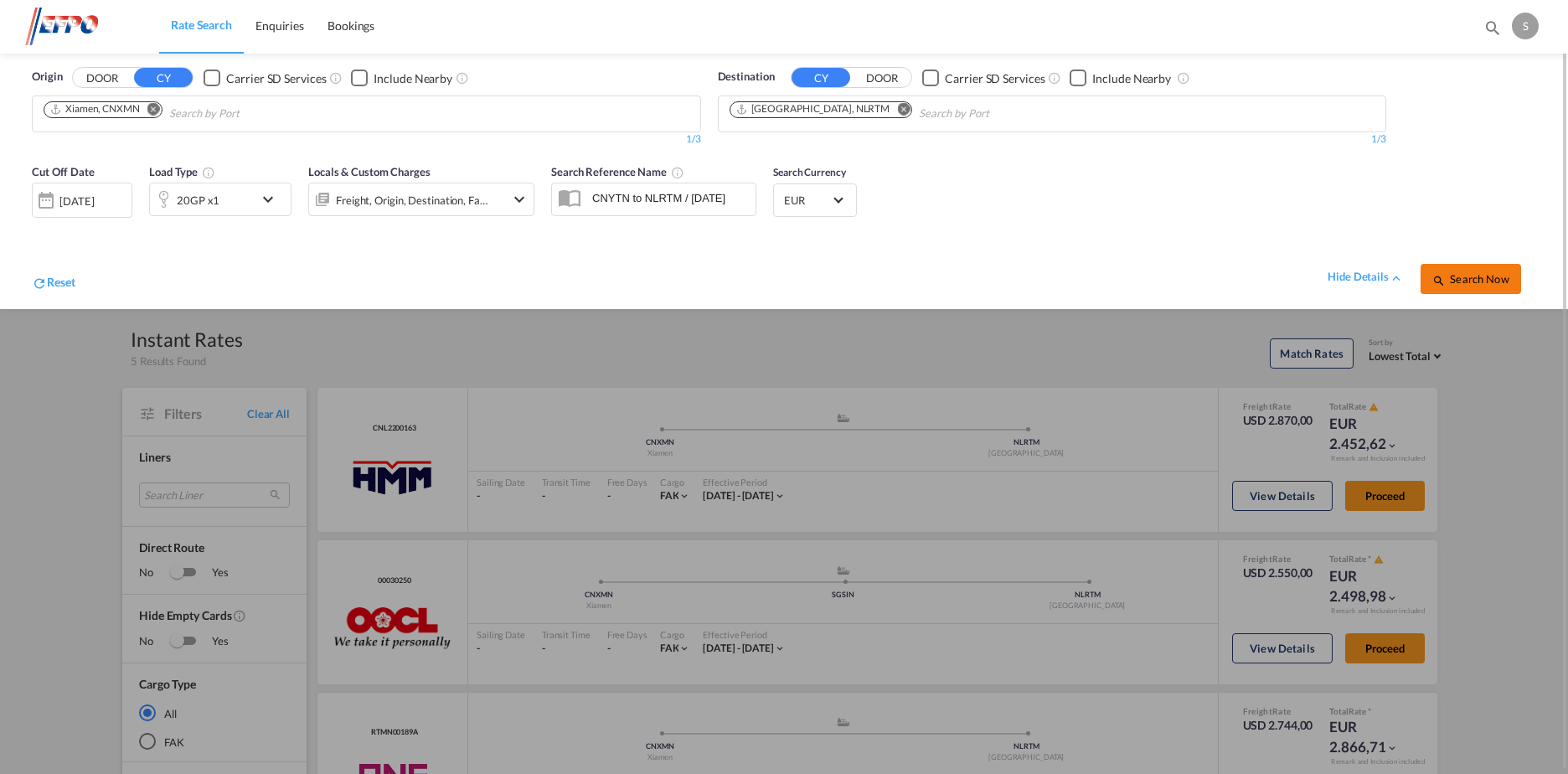
click at [1472, 281] on span "Search Now" at bounding box center [1470, 279] width 76 height 13
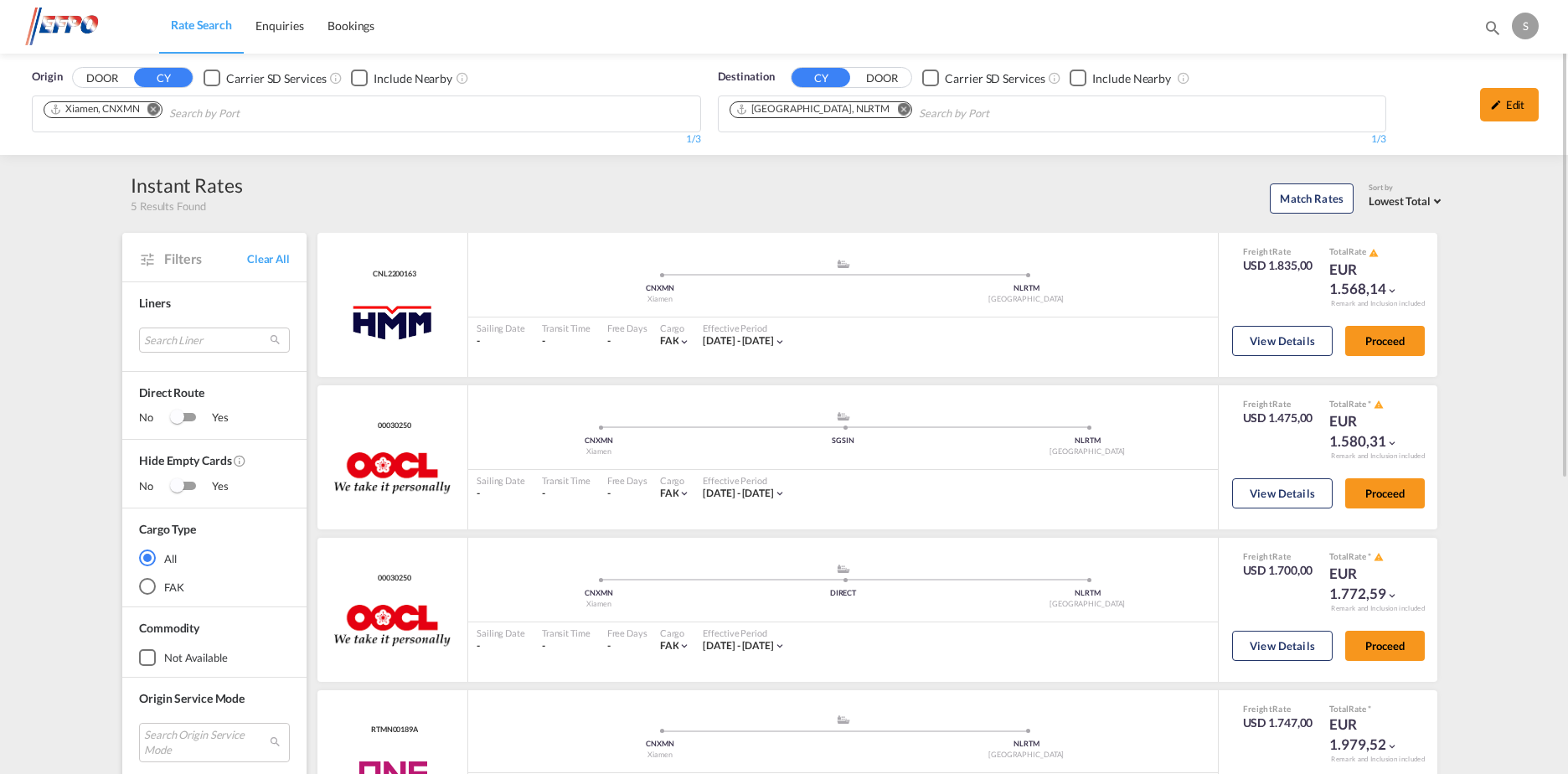
click at [155, 104] on md-icon "Remove" at bounding box center [153, 108] width 12 height 12
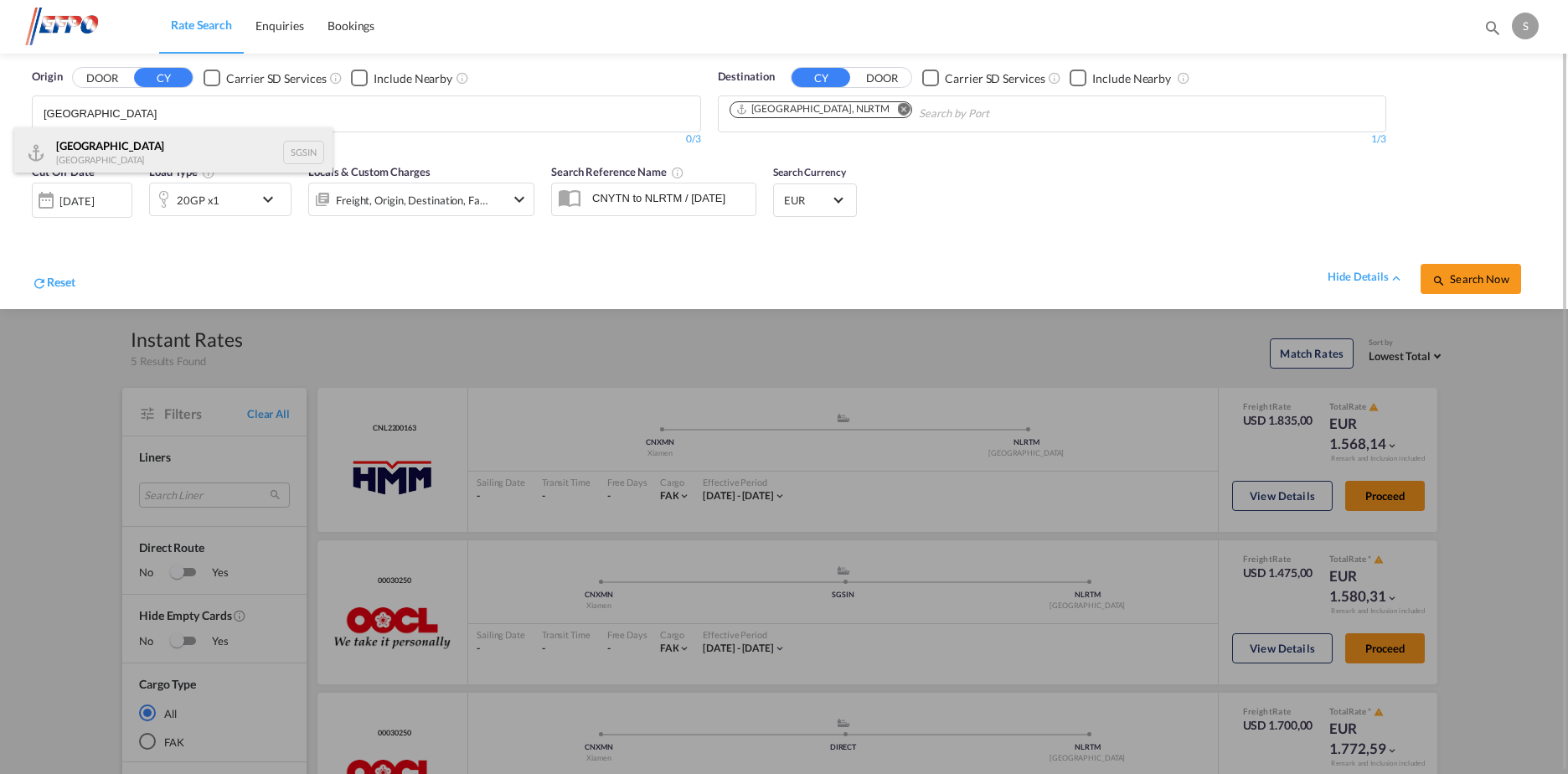
type input "[GEOGRAPHIC_DATA]"
click at [237, 155] on div "Singapore Singapore SGSIN" at bounding box center [173, 152] width 319 height 50
click at [267, 200] on md-icon "icon-chevron-down" at bounding box center [272, 199] width 29 height 20
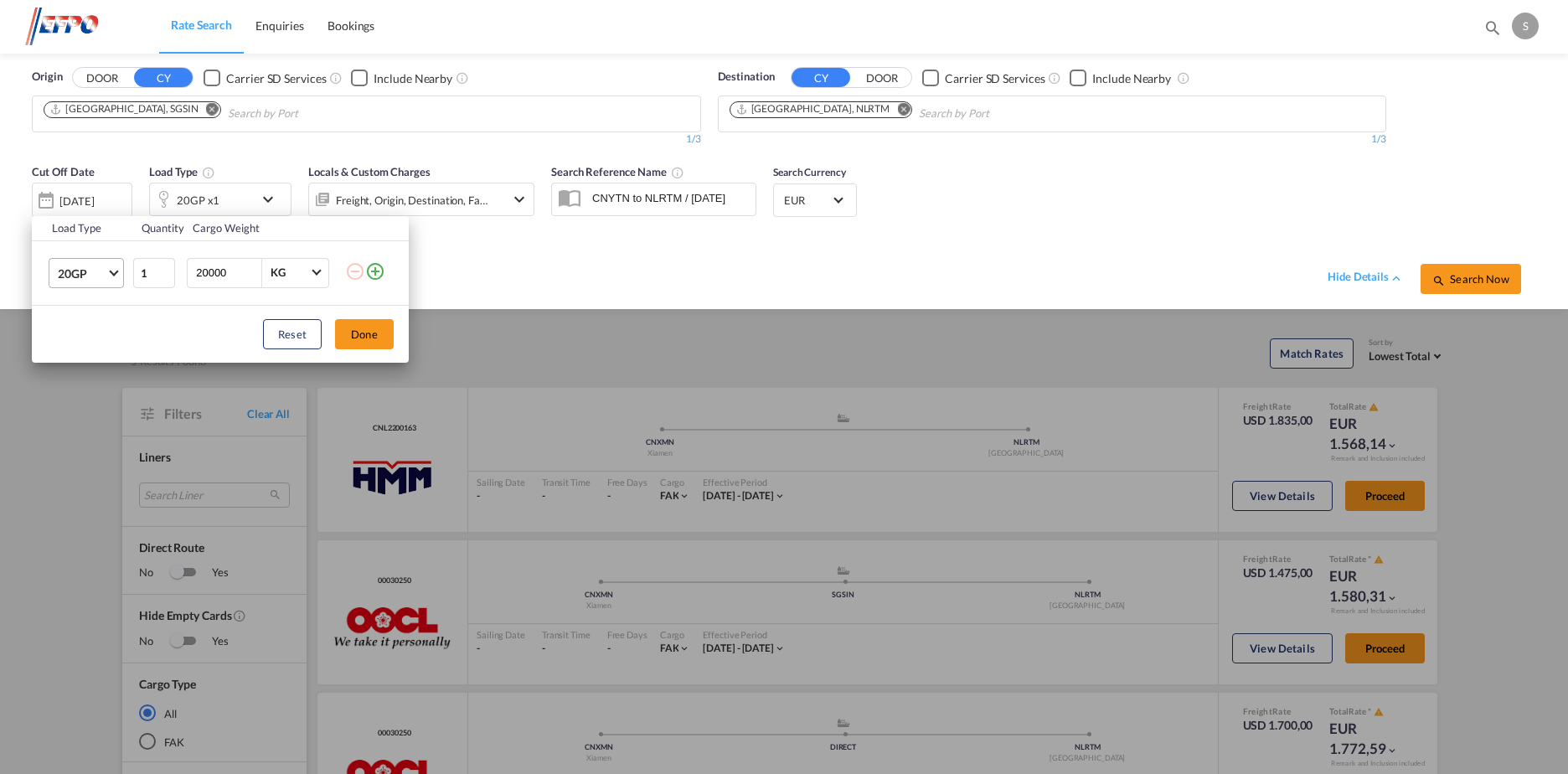
click at [113, 270] on span "Choose: \a20GP" at bounding box center [113, 271] width 10 height 10
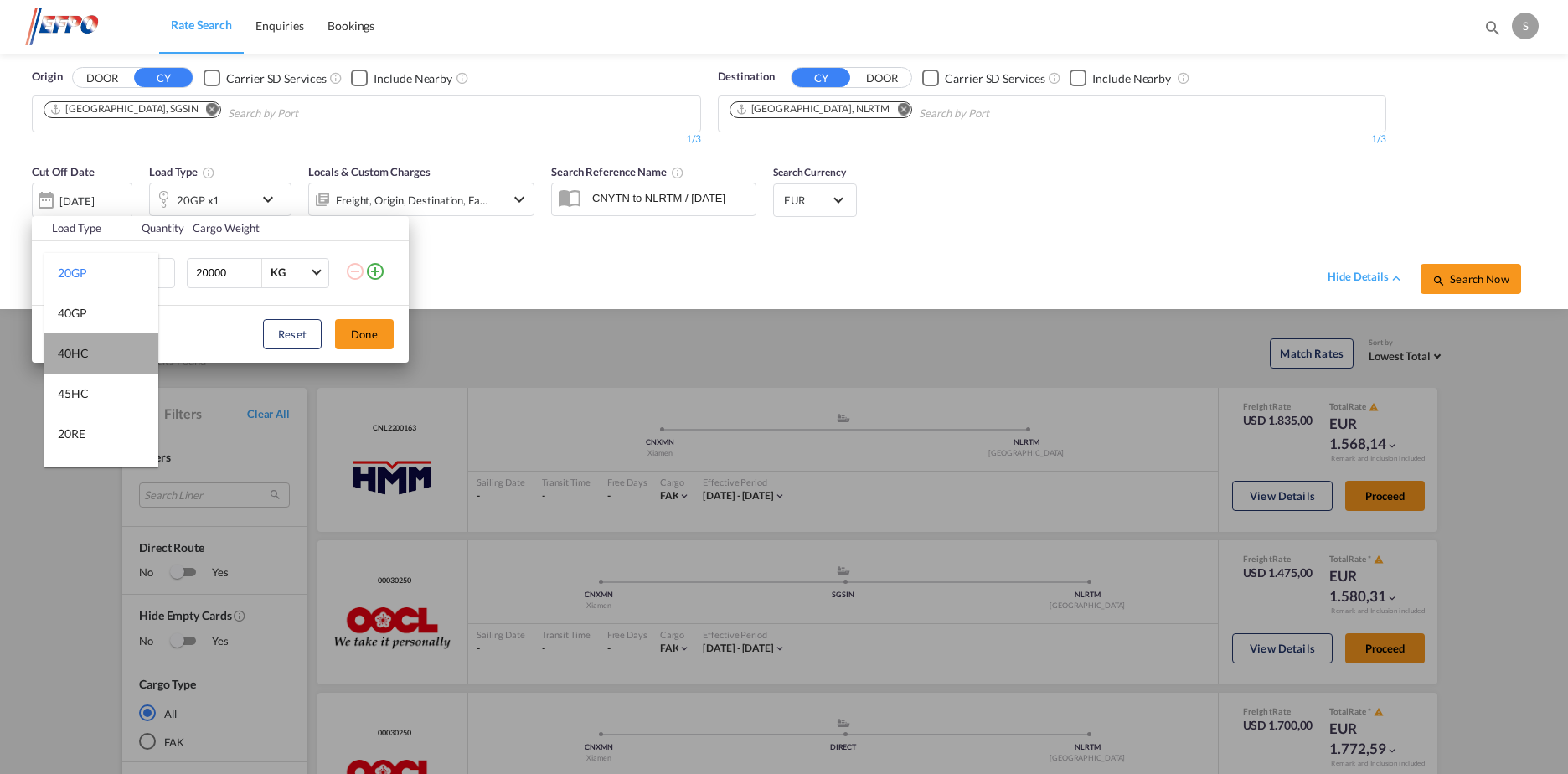
drag, startPoint x: 102, startPoint y: 357, endPoint x: 165, endPoint y: 348, distance: 63.6
click at [106, 355] on md-option "40HC" at bounding box center [102, 354] width 114 height 40
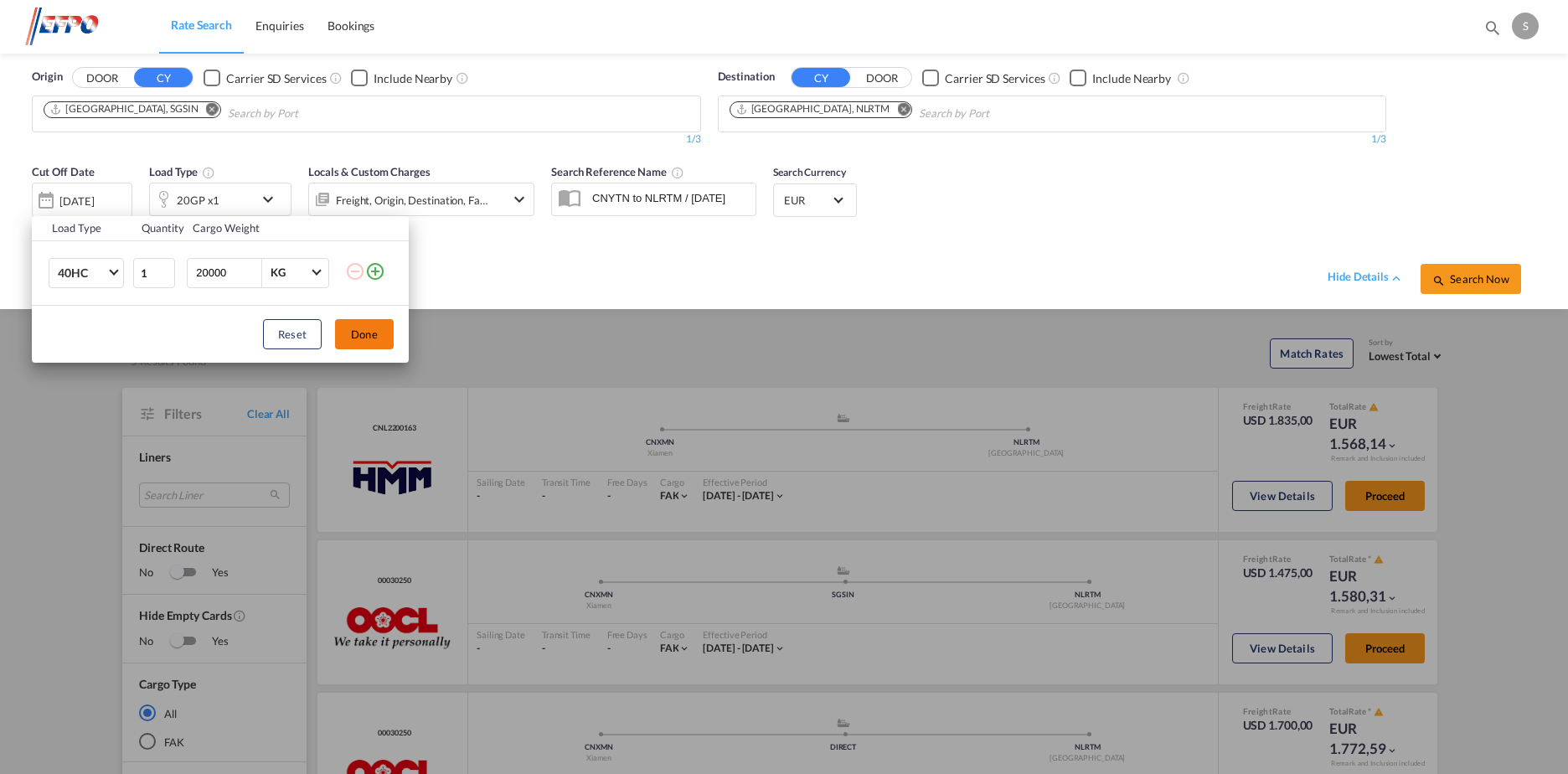
drag, startPoint x: 371, startPoint y: 329, endPoint x: 524, endPoint y: 300, distance: 155.7
click at [371, 328] on button "Done" at bounding box center [364, 335] width 59 height 30
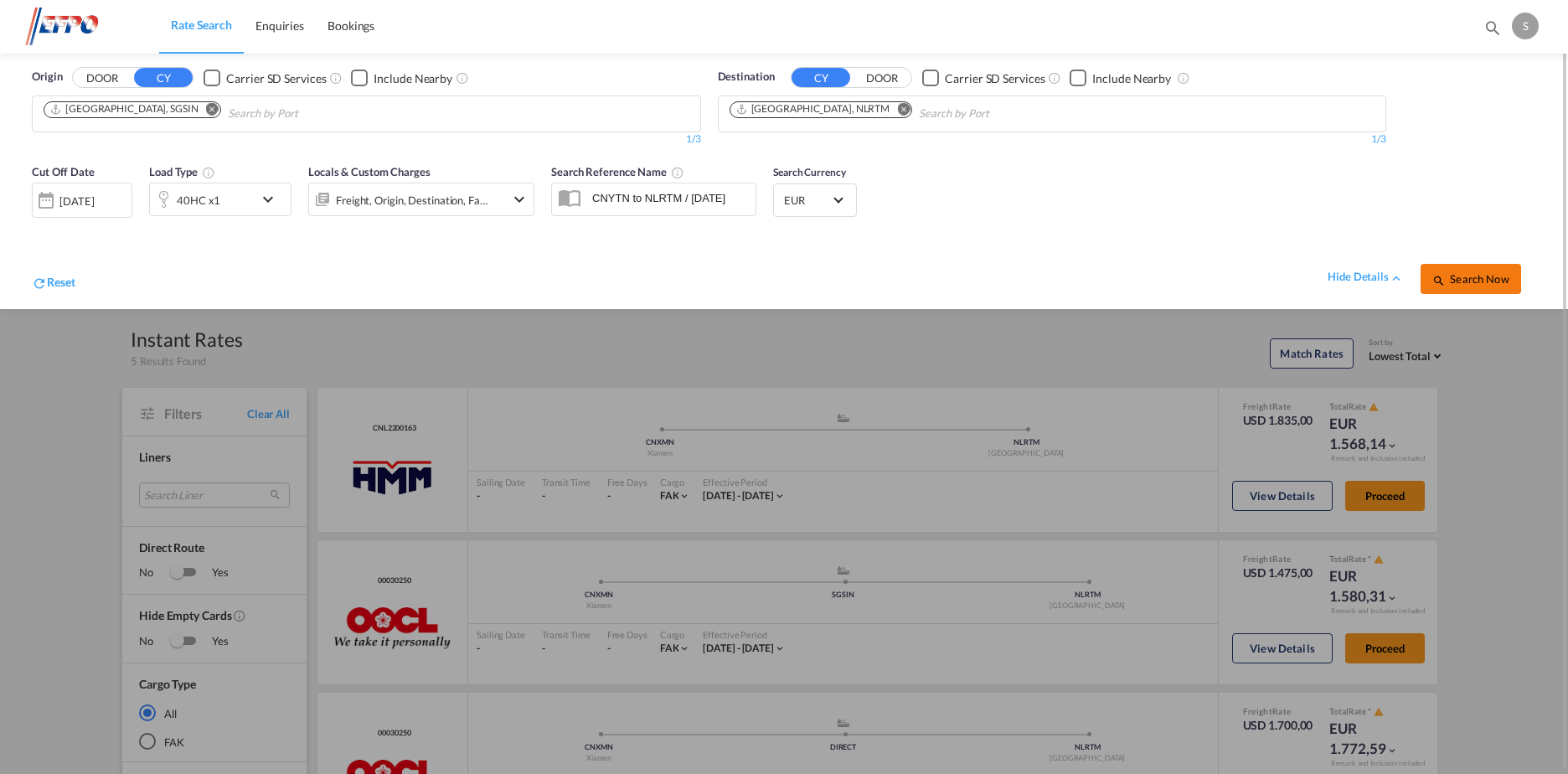
click at [1485, 267] on button "Search Now" at bounding box center [1471, 279] width 101 height 30
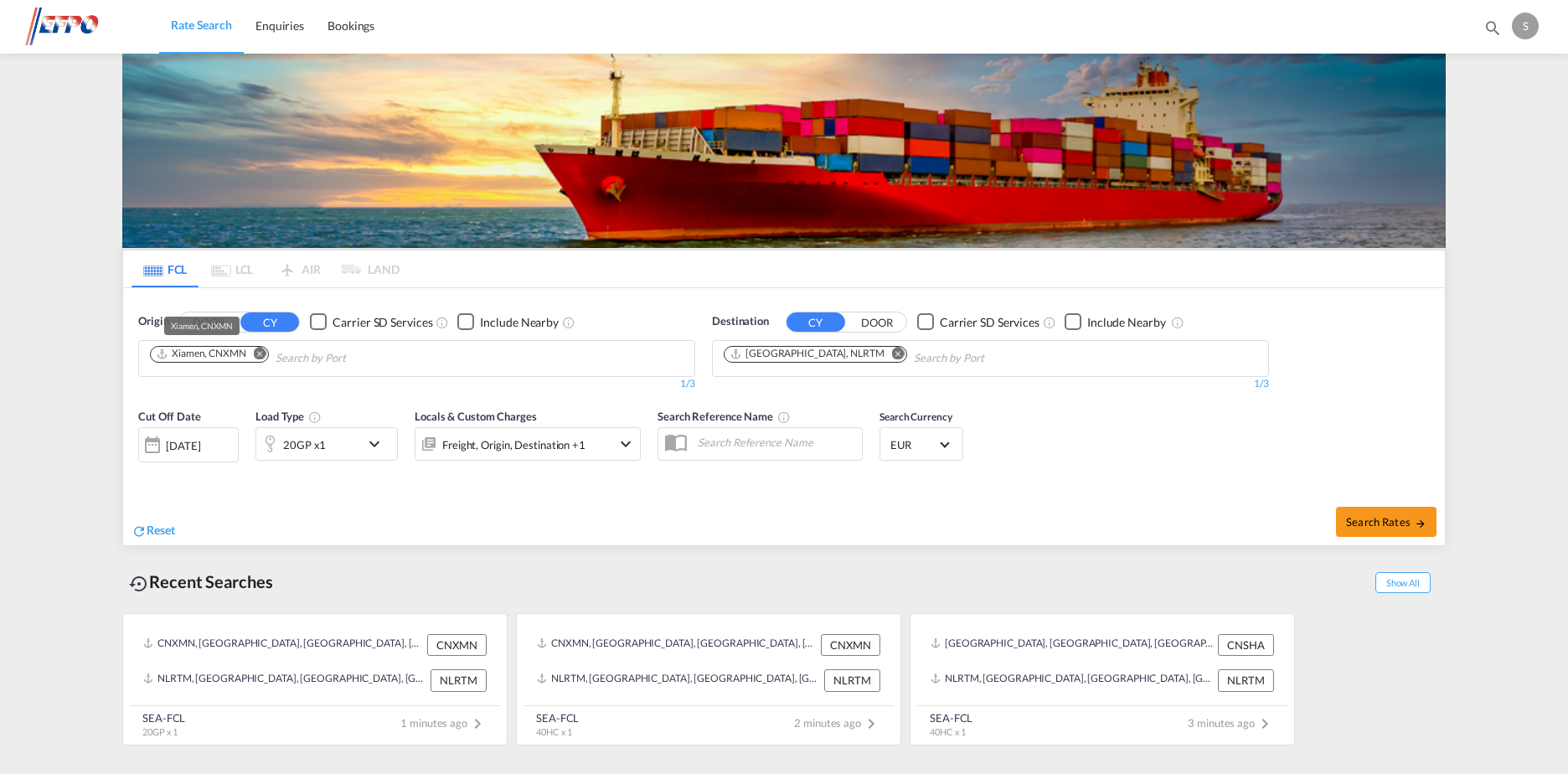
click at [242, 358] on div "Xiamen, CNXMN" at bounding box center [201, 354] width 90 height 14
click at [261, 355] on md-icon "Remove" at bounding box center [260, 353] width 12 height 12
type input "[GEOGRAPHIC_DATA]"
click at [276, 400] on div "Singapore Singapore SGSIN" at bounding box center [280, 397] width 319 height 50
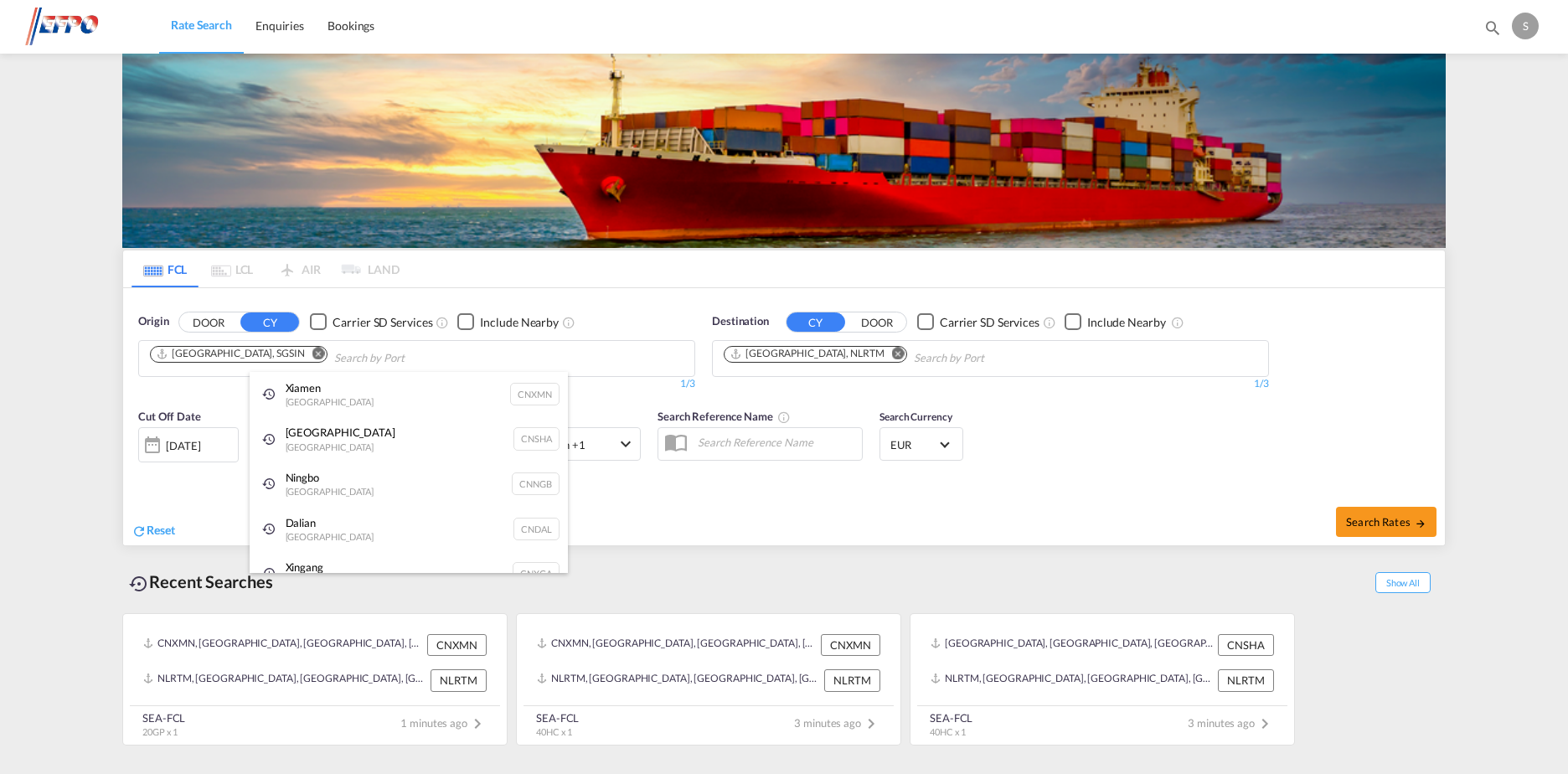
click at [362, 444] on div "Shanghai [GEOGRAPHIC_DATA] CNSHA" at bounding box center [408, 439] width 319 height 46
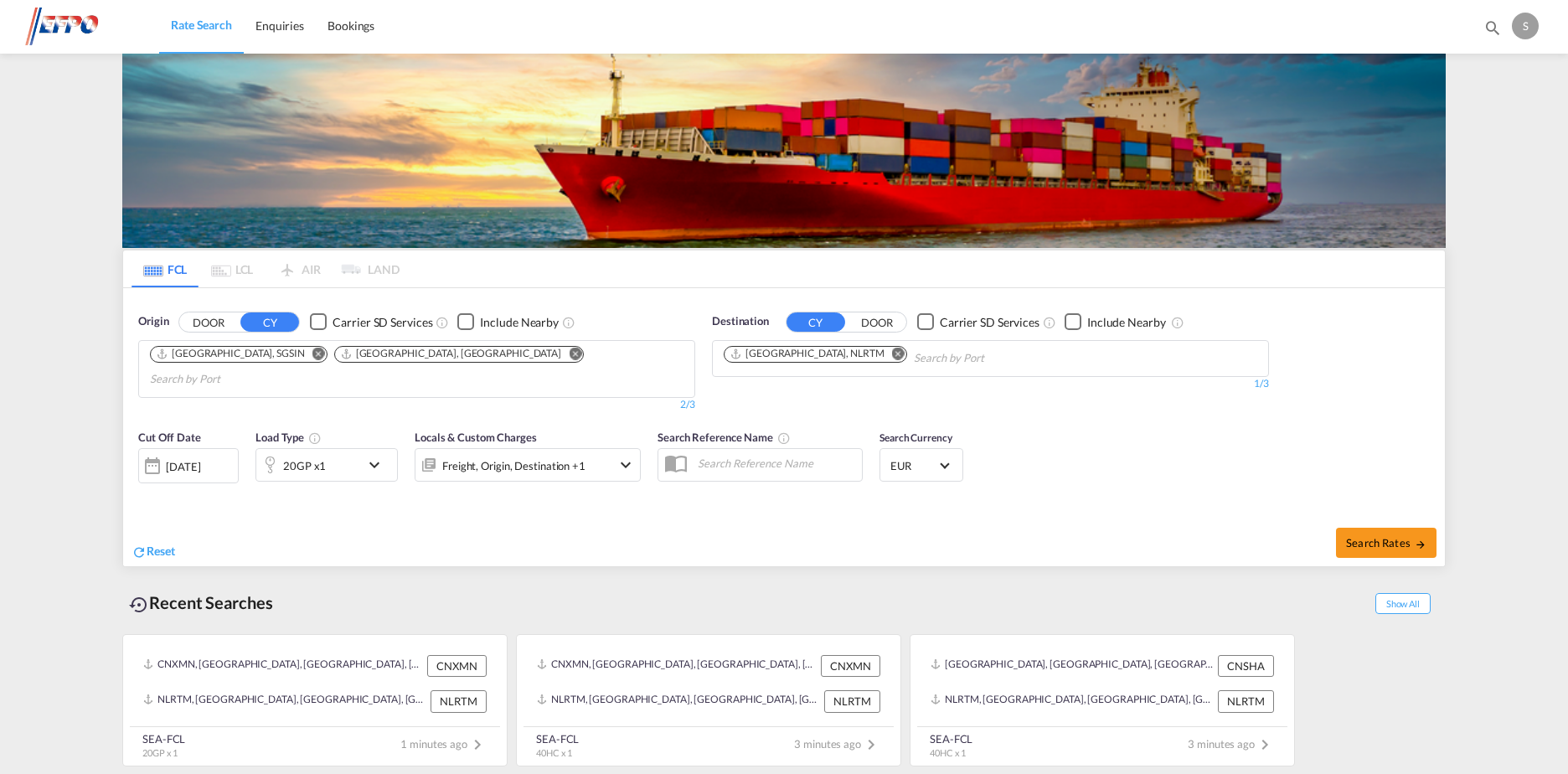
click at [569, 356] on md-icon "Remove" at bounding box center [574, 353] width 12 height 12
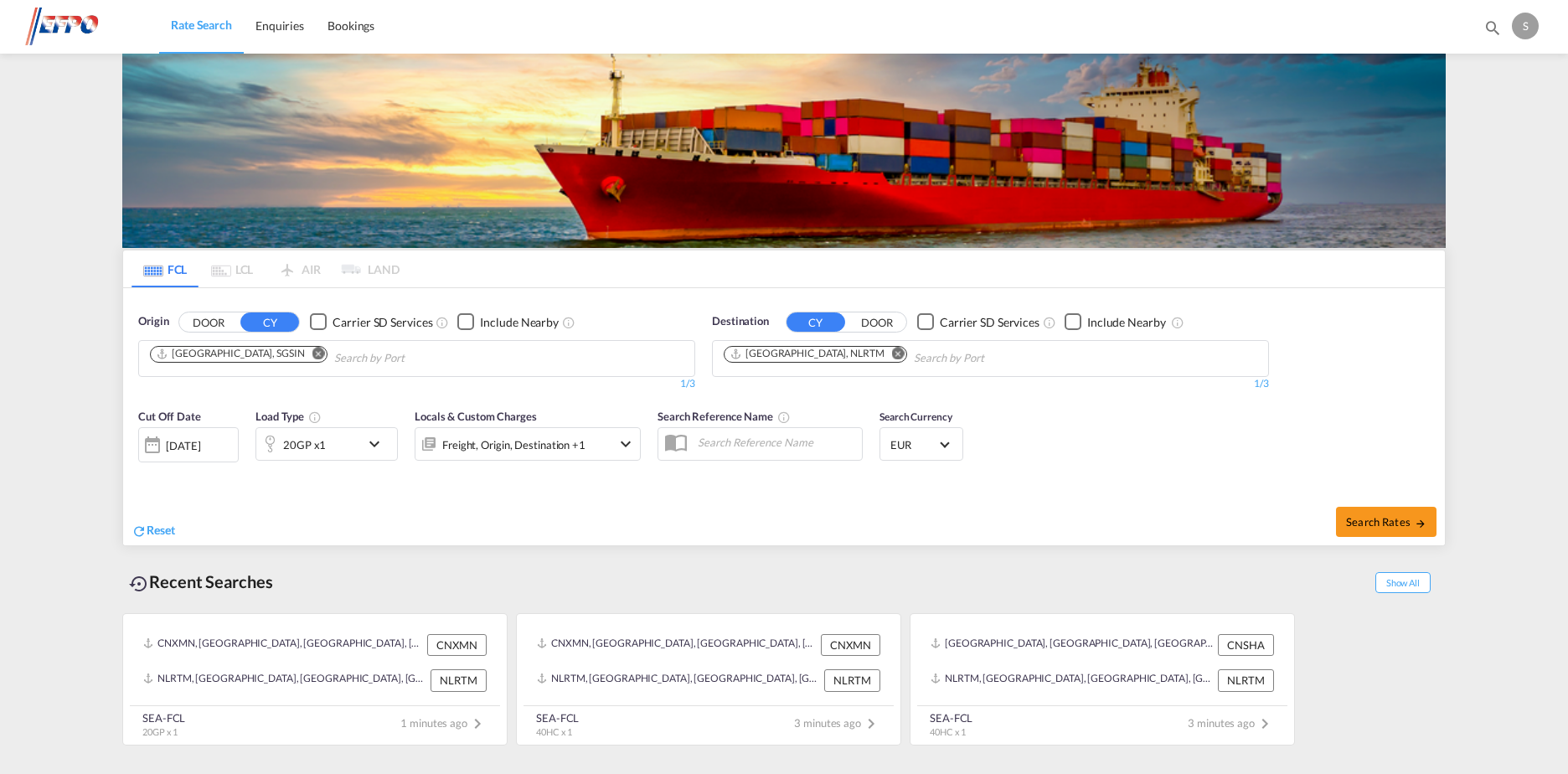
click at [376, 443] on md-icon "icon-chevron-down" at bounding box center [378, 443] width 29 height 20
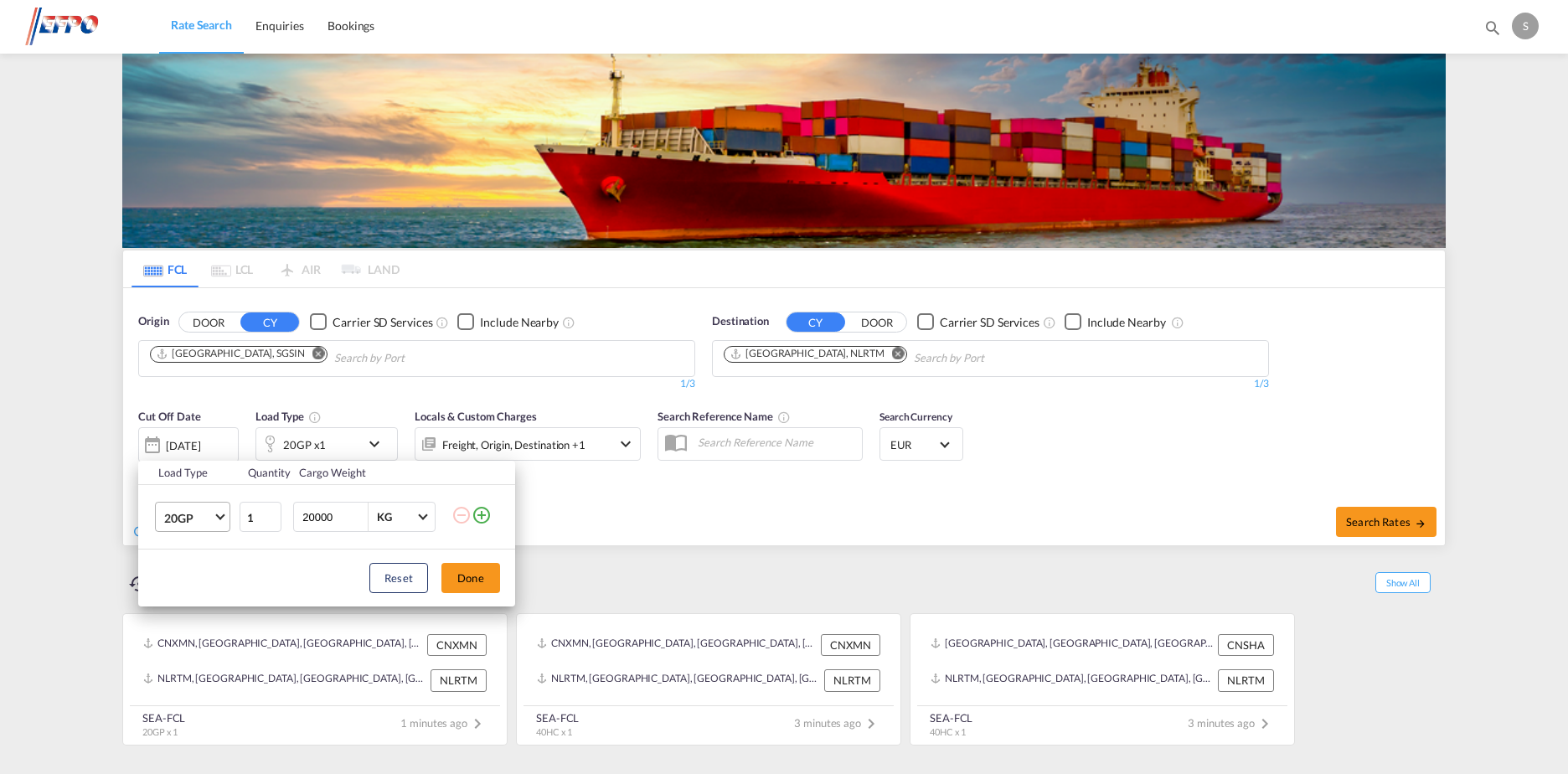
click at [222, 521] on md-select-value "20GP" at bounding box center [196, 516] width 67 height 29
drag, startPoint x: 198, startPoint y: 595, endPoint x: 253, endPoint y: 582, distance: 56.5
click at [198, 596] on md-option "40HC" at bounding box center [208, 598] width 114 height 40
click at [466, 582] on button "Done" at bounding box center [471, 578] width 59 height 30
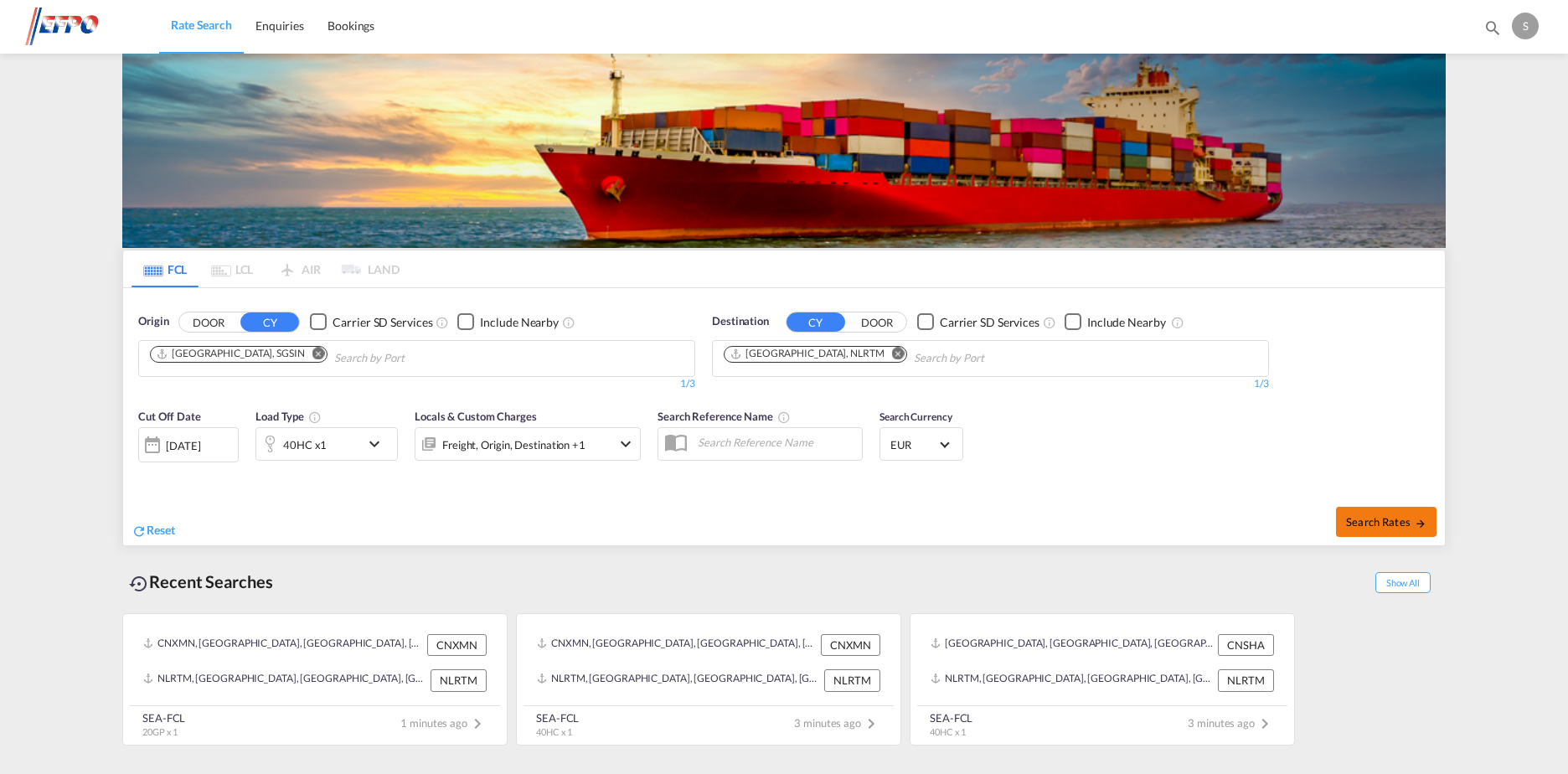
click at [1394, 520] on span "Search Rates" at bounding box center [1385, 522] width 81 height 13
type input "SGSIN to NLRTM / 25 Aug 2025"
click at [1376, 522] on span "Search Rates" at bounding box center [1385, 522] width 81 height 13
